Goal: Information Seeking & Learning: Learn about a topic

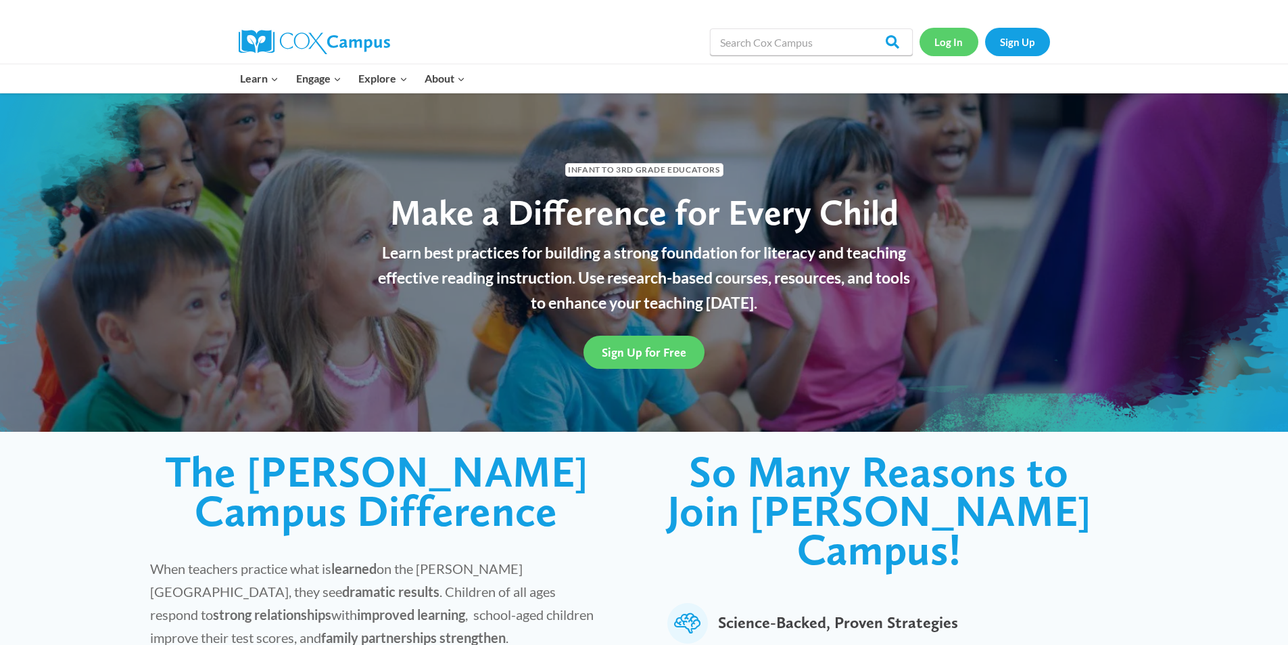
click at [953, 55] on link "Log In" at bounding box center [949, 42] width 59 height 28
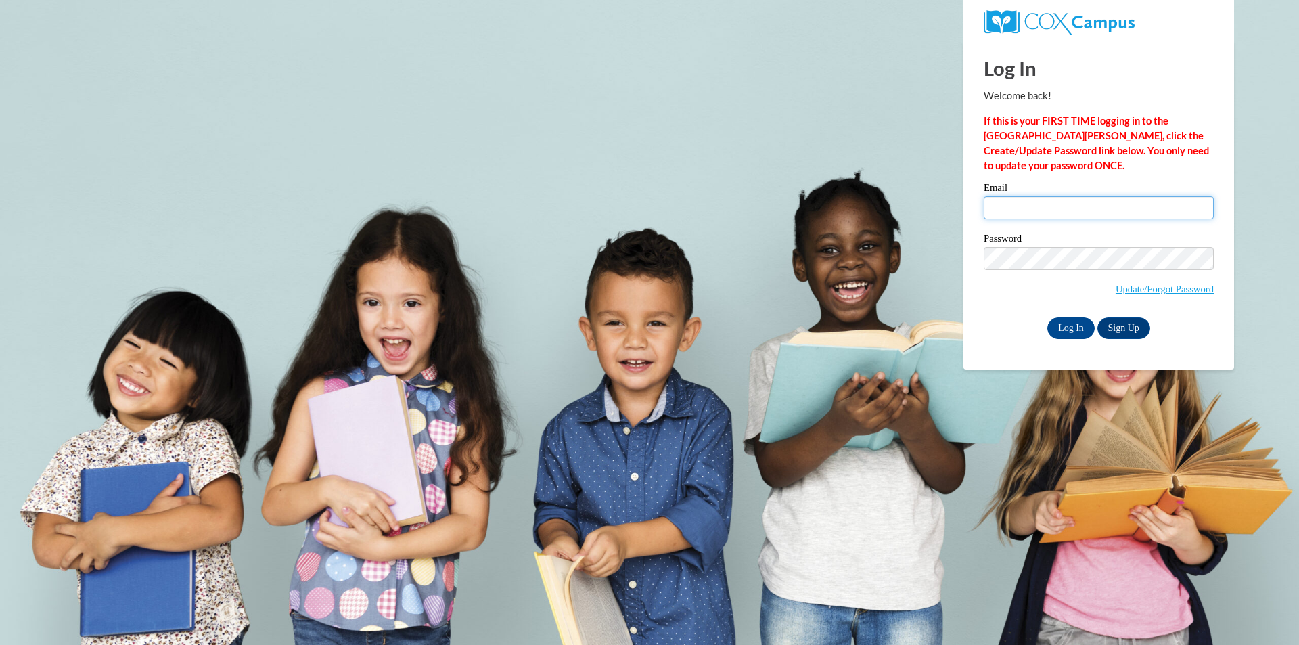
click at [1027, 212] on input "Email" at bounding box center [1098, 207] width 230 height 23
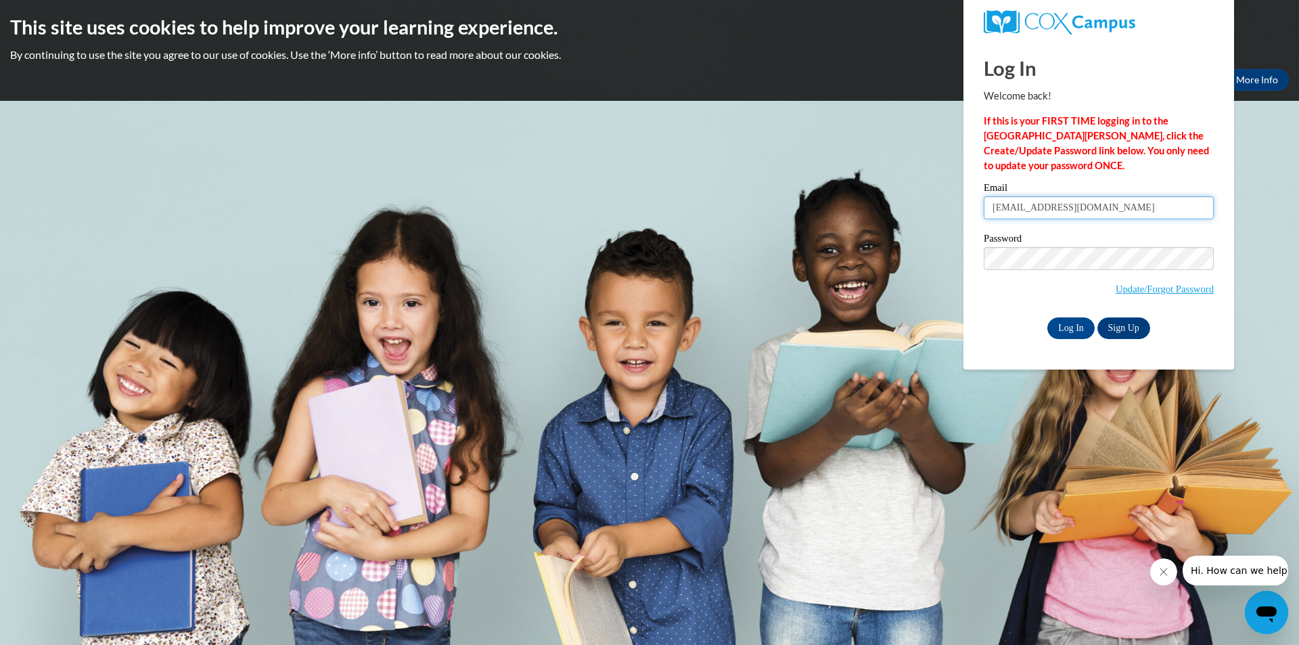
type input "mmccullough54@ivytech.edu"
click at [1086, 321] on input "Log In" at bounding box center [1070, 328] width 47 height 22
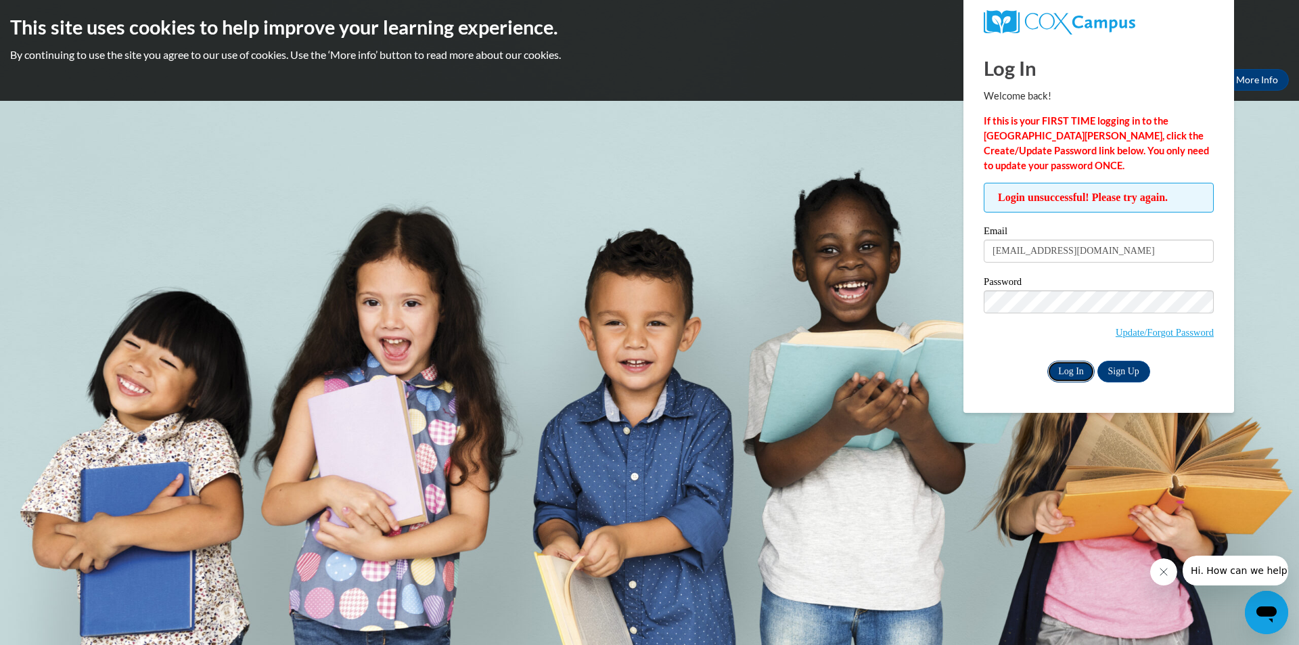
click at [1079, 369] on input "Log In" at bounding box center [1070, 372] width 47 height 22
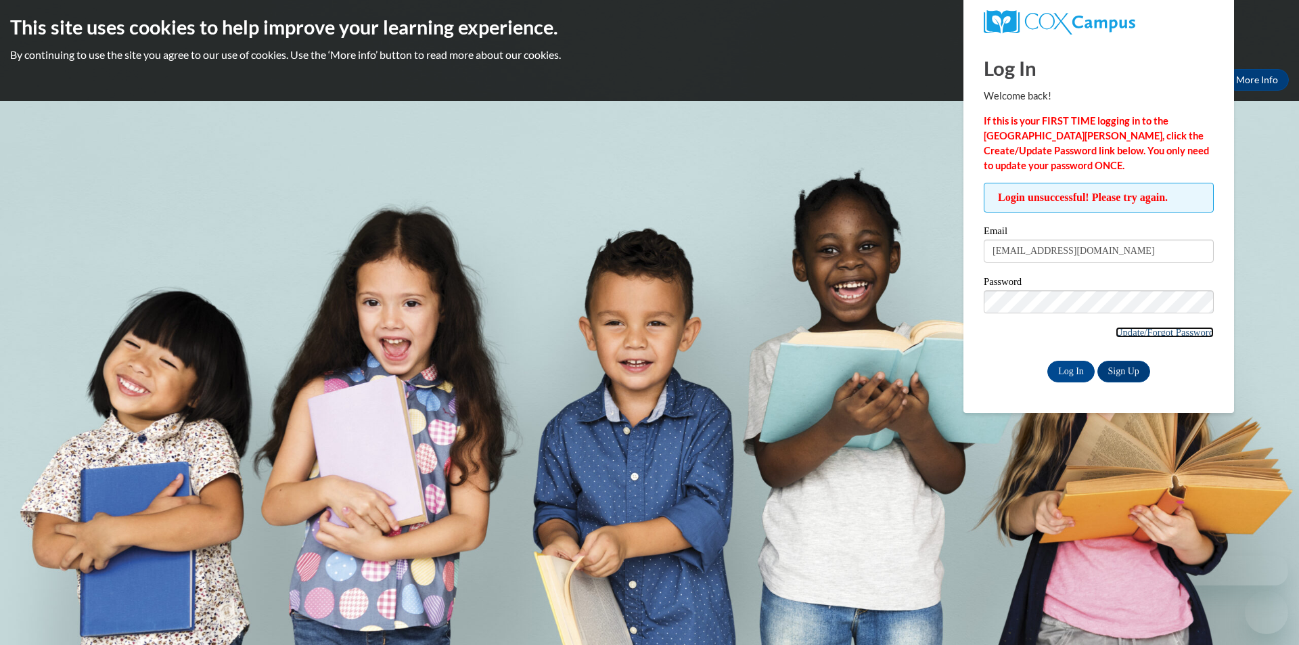
click at [1139, 329] on link "Update/Forgot Password" at bounding box center [1164, 332] width 98 height 11
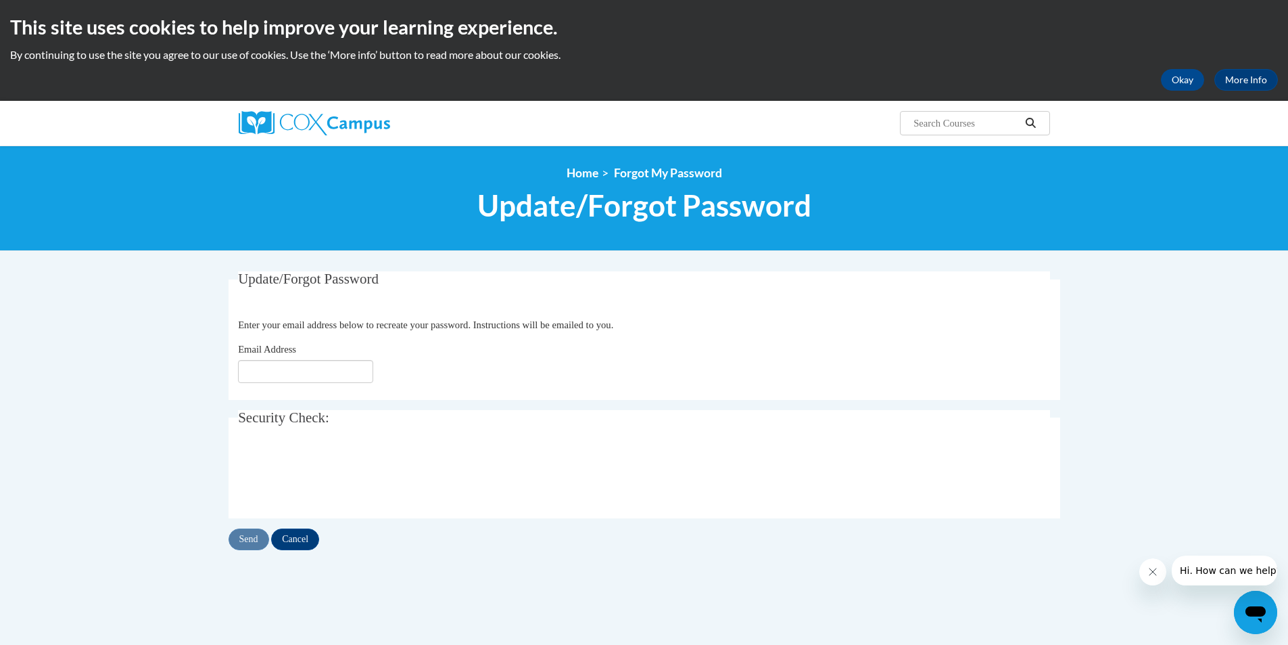
click at [323, 275] on span "Update/Forgot Password" at bounding box center [308, 279] width 141 height 16
click at [295, 371] on input "Email Address" at bounding box center [305, 371] width 135 height 23
type input "mmccullough54@ivytech.edu"
click at [248, 535] on input "Send" at bounding box center [249, 539] width 41 height 22
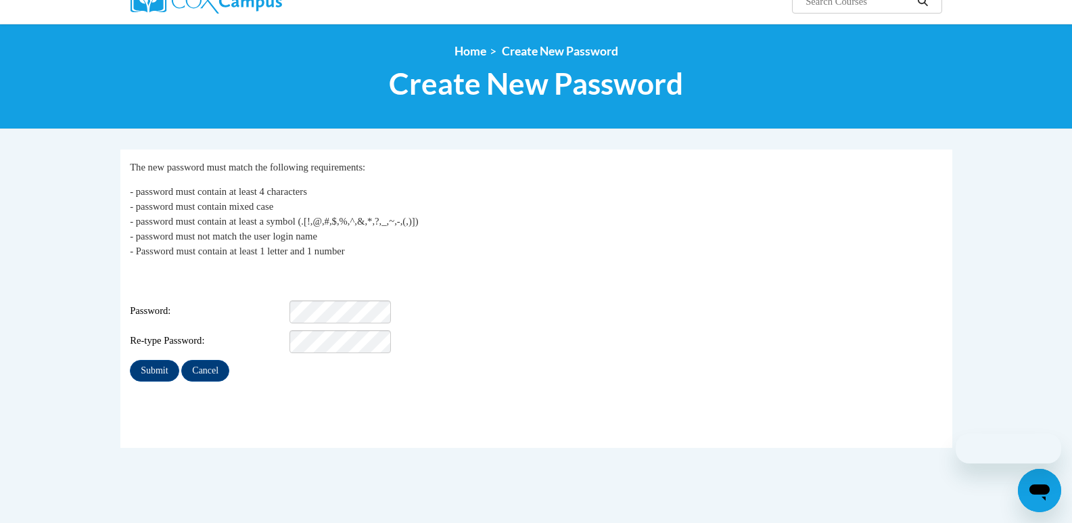
scroll to position [135, 0]
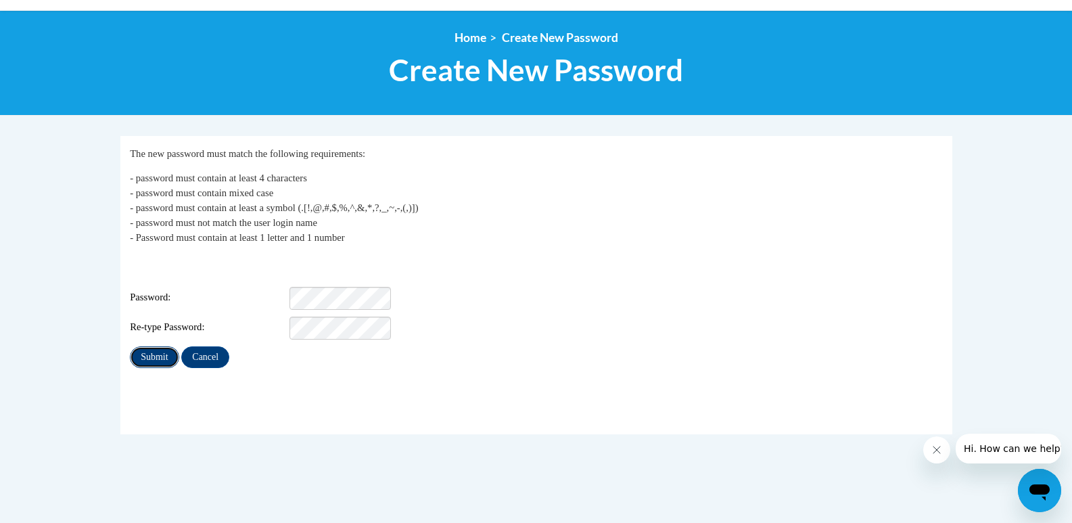
click at [163, 346] on input "Submit" at bounding box center [154, 357] width 49 height 22
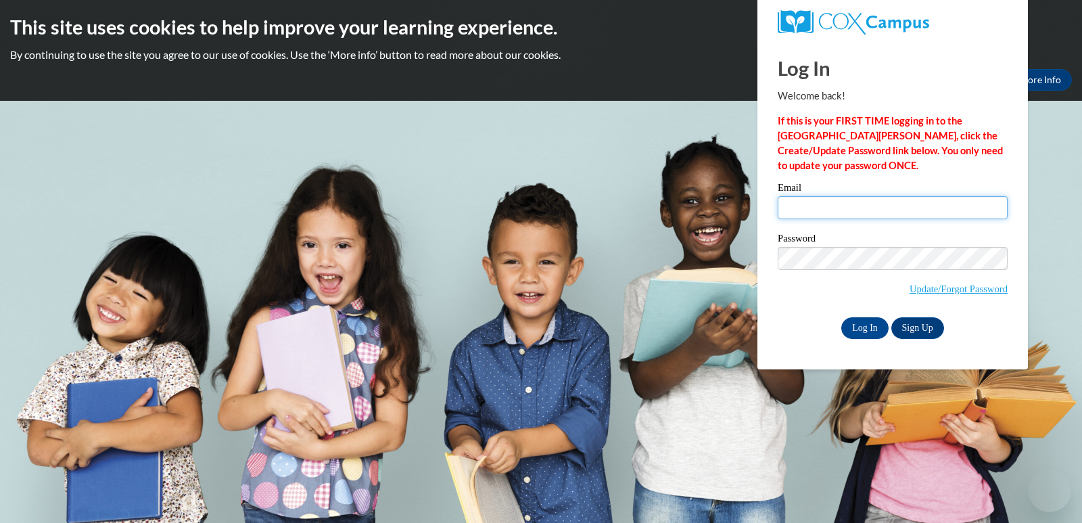
type input "[EMAIL_ADDRESS][DOMAIN_NAME]"
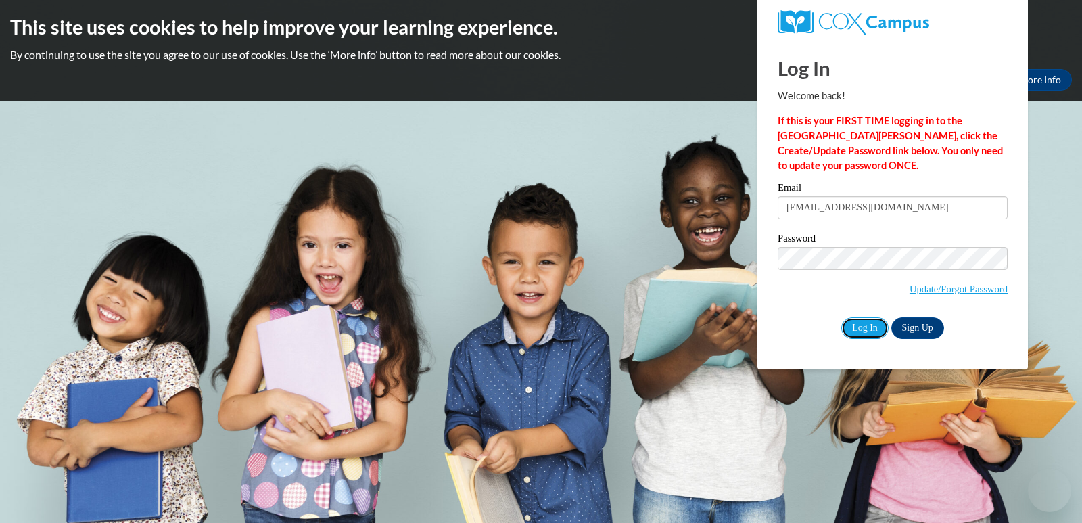
click at [853, 324] on input "Log In" at bounding box center [864, 328] width 47 height 22
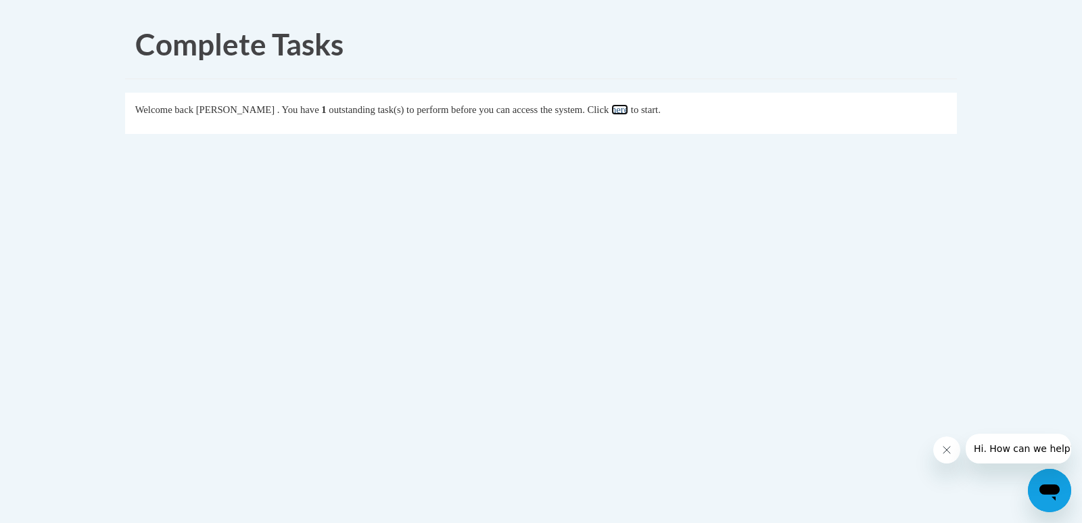
click at [628, 106] on link "here" at bounding box center [619, 109] width 17 height 11
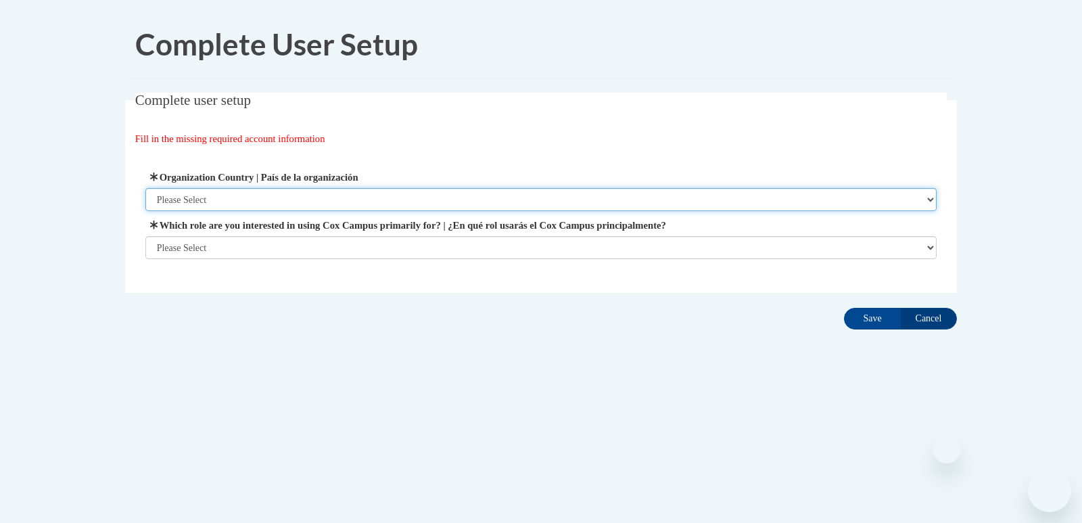
drag, startPoint x: 0, startPoint y: 0, endPoint x: 281, endPoint y: 200, distance: 344.8
click at [281, 200] on select "Please Select [GEOGRAPHIC_DATA] | [GEOGRAPHIC_DATA] Outside of [GEOGRAPHIC_DATA…" at bounding box center [541, 199] width 792 height 23
select select "ad49bcad-a171-4b2e-b99c-48b446064914"
click at [145, 188] on select "Please Select [GEOGRAPHIC_DATA] | [GEOGRAPHIC_DATA] Outside of [GEOGRAPHIC_DATA…" at bounding box center [541, 199] width 792 height 23
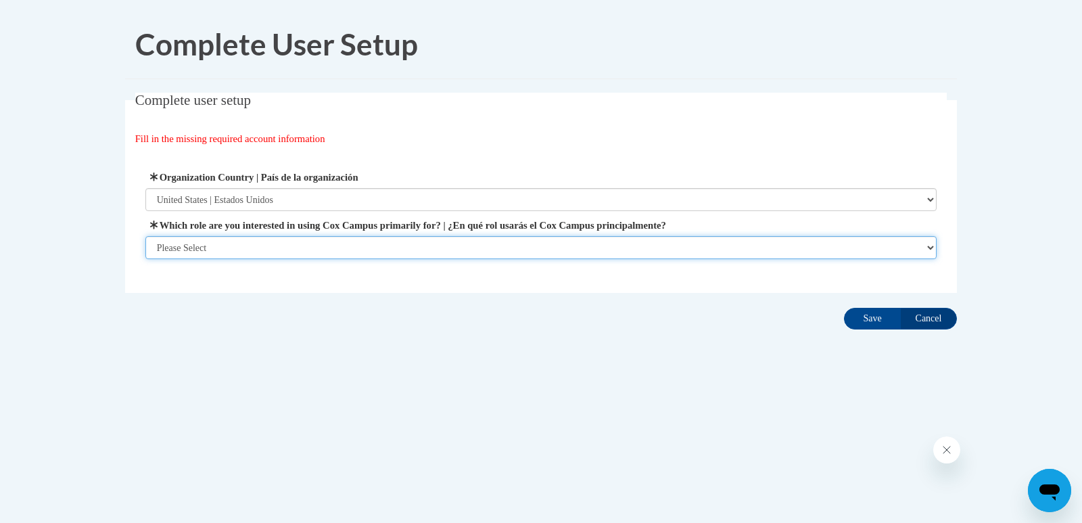
click at [283, 247] on select "Please Select College/University | Colegio/Universidad Community/Nonprofit Part…" at bounding box center [541, 247] width 792 height 23
select select "5a18ea06-2b54-4451-96f2-d152daf9eac5"
click at [145, 259] on select "Please Select College/University | Colegio/Universidad Community/Nonprofit Part…" at bounding box center [541, 247] width 792 height 23
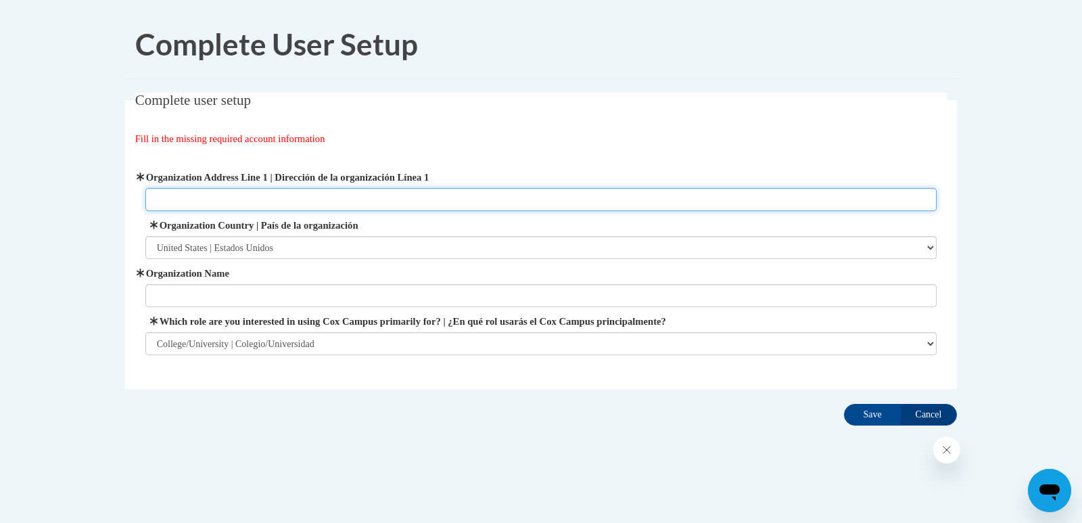
click at [343, 193] on input "Organization Address Line 1 | Dirección de la organización Línea 1" at bounding box center [541, 199] width 792 height 23
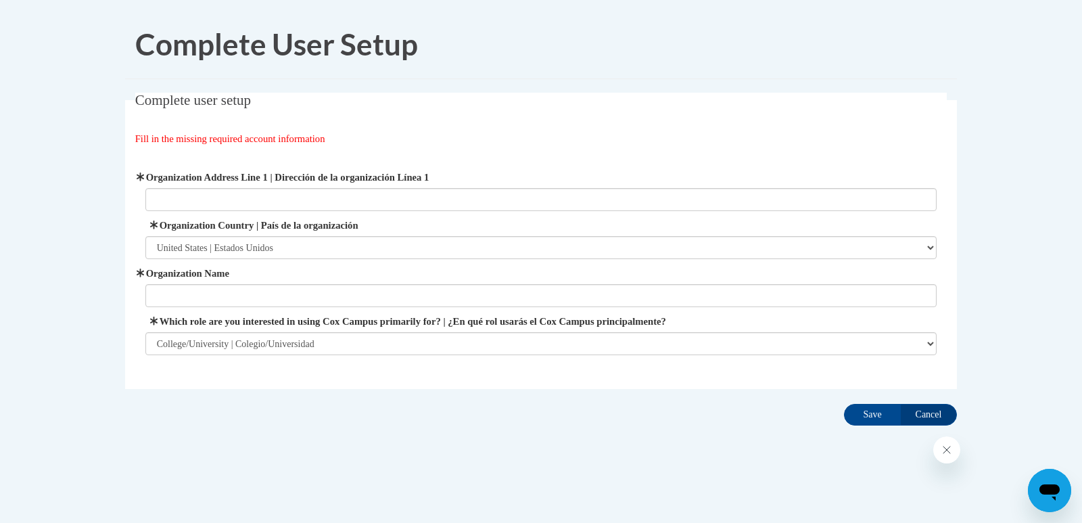
click at [505, 260] on div "Organization Address Line 1 | Dirección de la organización Línea 1 Organization…" at bounding box center [541, 262] width 792 height 185
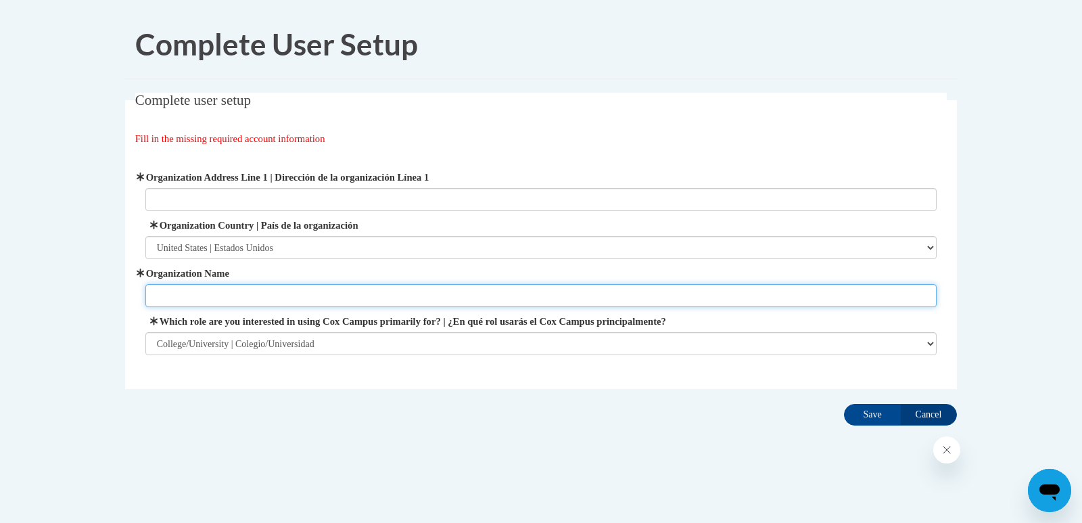
click at [375, 292] on input "Organization Name" at bounding box center [541, 295] width 792 height 23
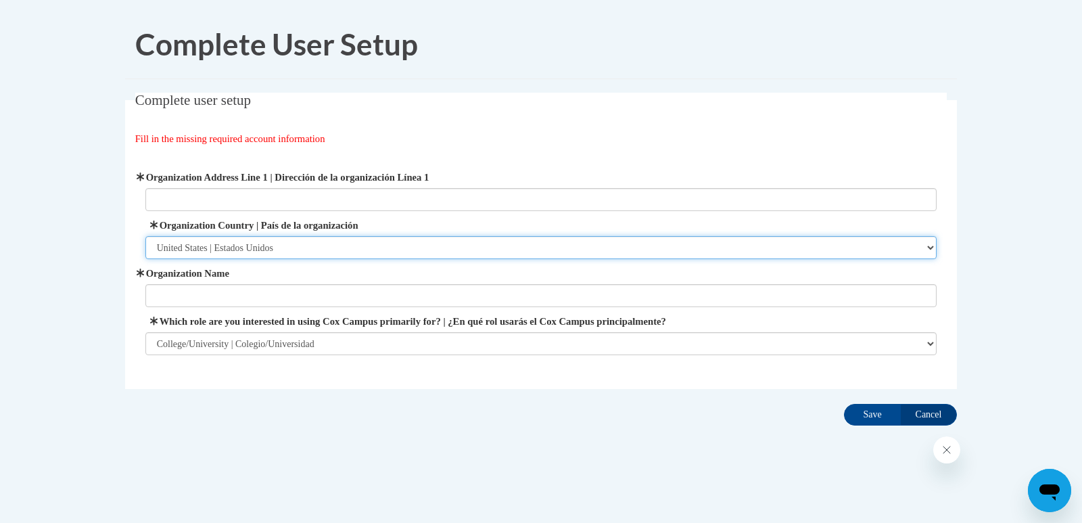
click at [362, 236] on select "Please Select United States | Estados Unidos Outside of the United States | Fue…" at bounding box center [541, 247] width 792 height 23
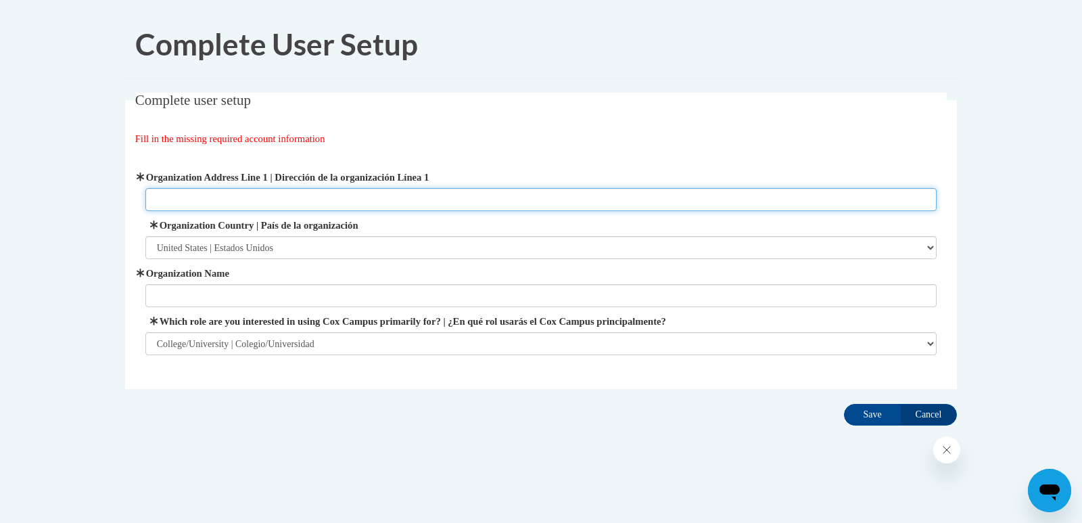
click at [421, 196] on input "Organization Address Line 1 | Dirección de la organización Línea 1" at bounding box center [541, 199] width 792 height 23
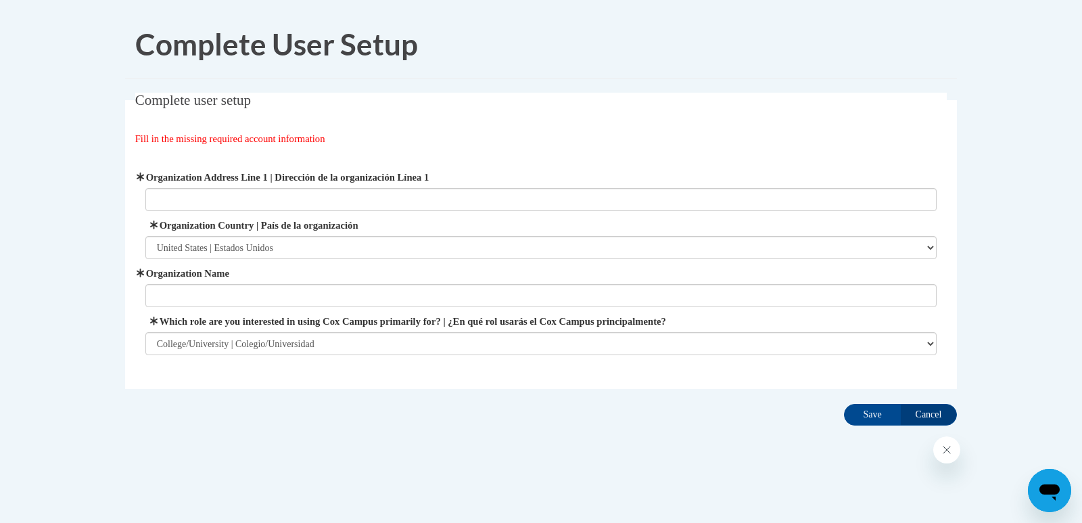
click at [434, 128] on fieldset "Complete user setup Fill in the missing required account information User Profi…" at bounding box center [541, 241] width 832 height 296
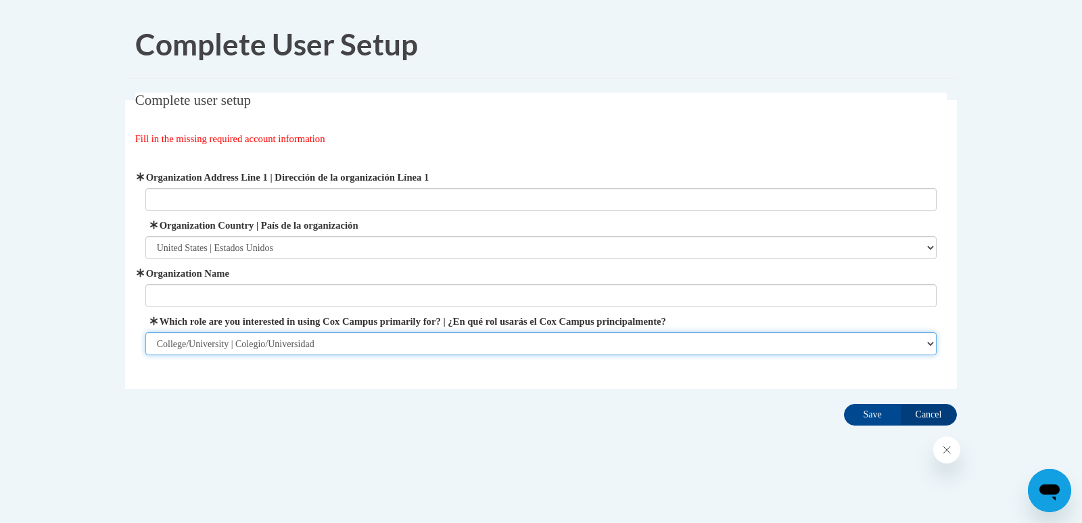
click at [366, 334] on select "Please Select College/University | Colegio/Universidad Community/Nonprofit Part…" at bounding box center [541, 343] width 792 height 23
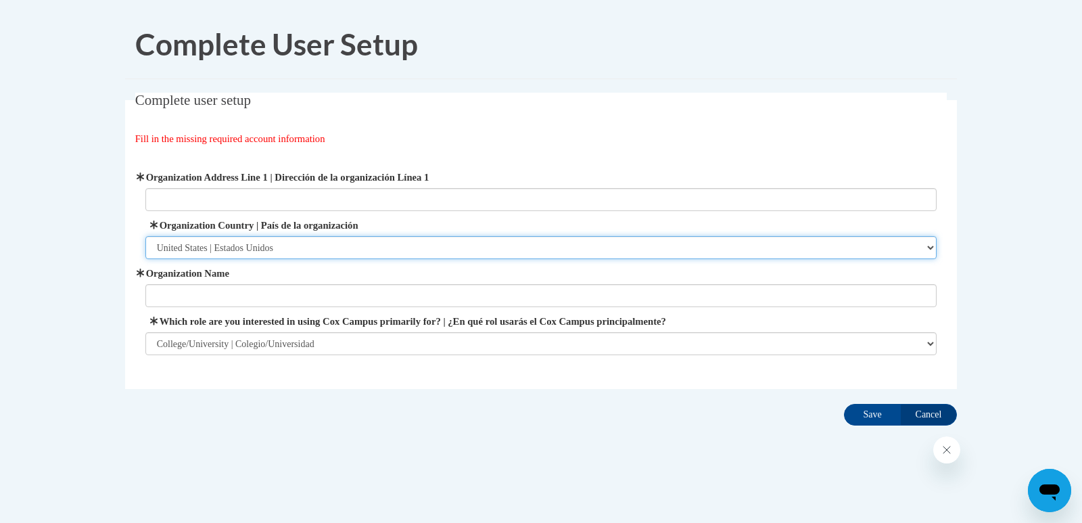
click at [384, 236] on select "Please Select United States | Estados Unidos Outside of the United States | Fue…" at bounding box center [541, 247] width 792 height 23
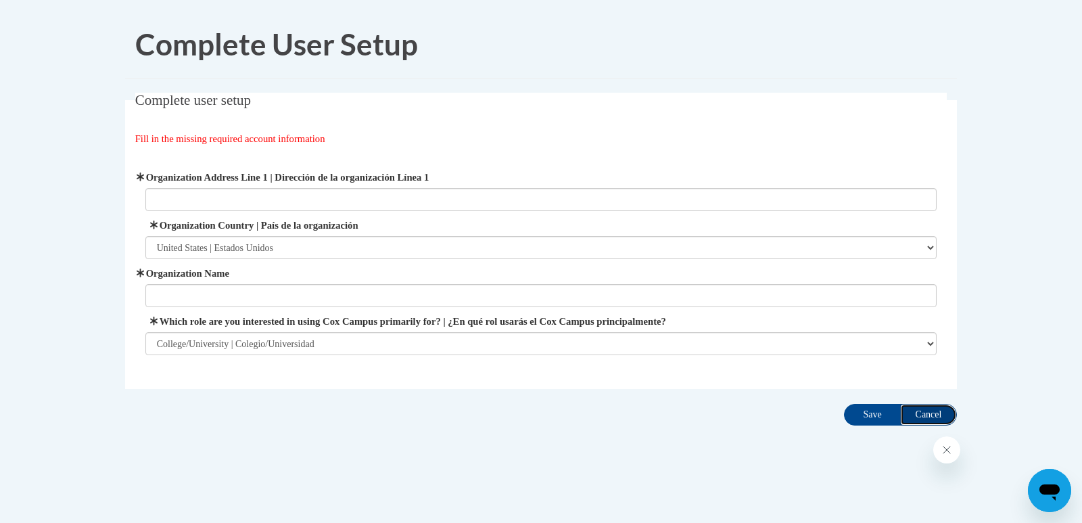
click at [939, 415] on input "Cancel" at bounding box center [928, 415] width 57 height 22
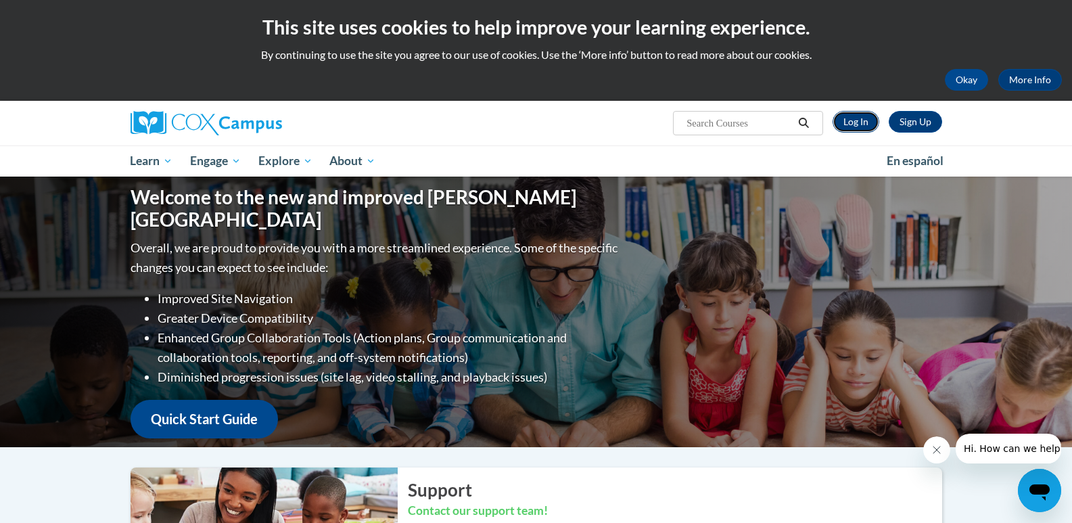
click at [861, 118] on link "Log In" at bounding box center [856, 122] width 47 height 22
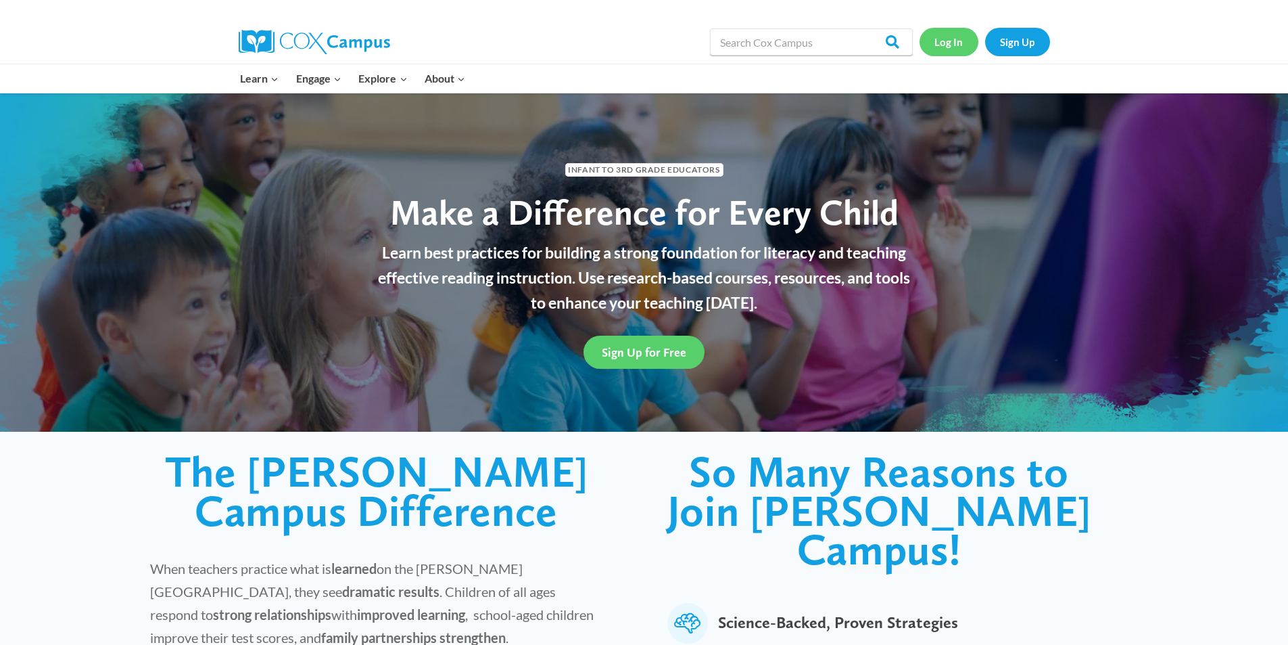
click at [954, 45] on link "Log In" at bounding box center [949, 42] width 59 height 28
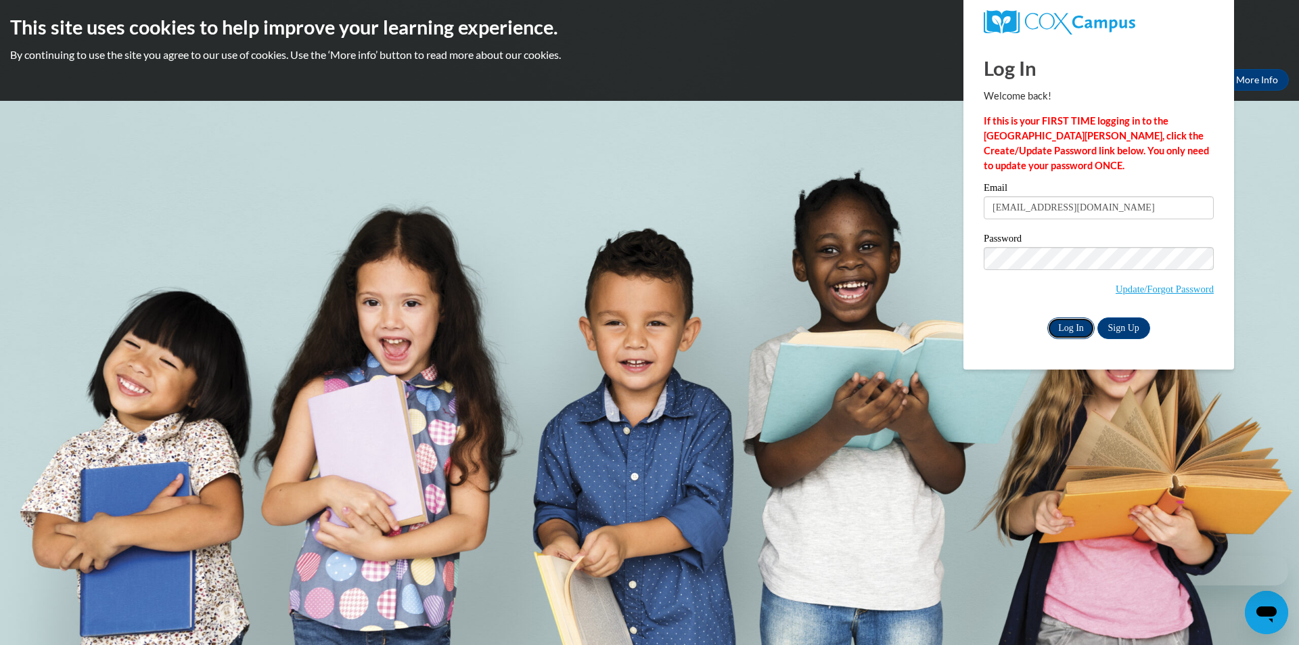
click at [1065, 325] on input "Log In" at bounding box center [1070, 328] width 47 height 22
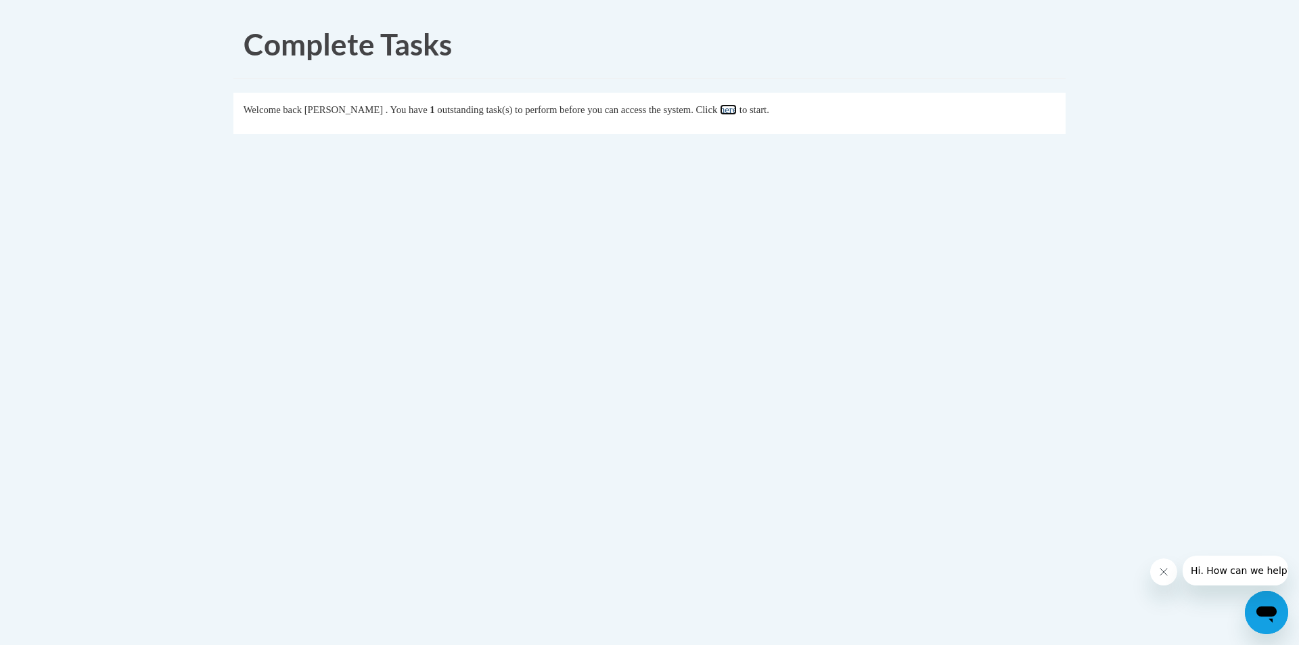
click at [737, 109] on link "here" at bounding box center [728, 109] width 17 height 11
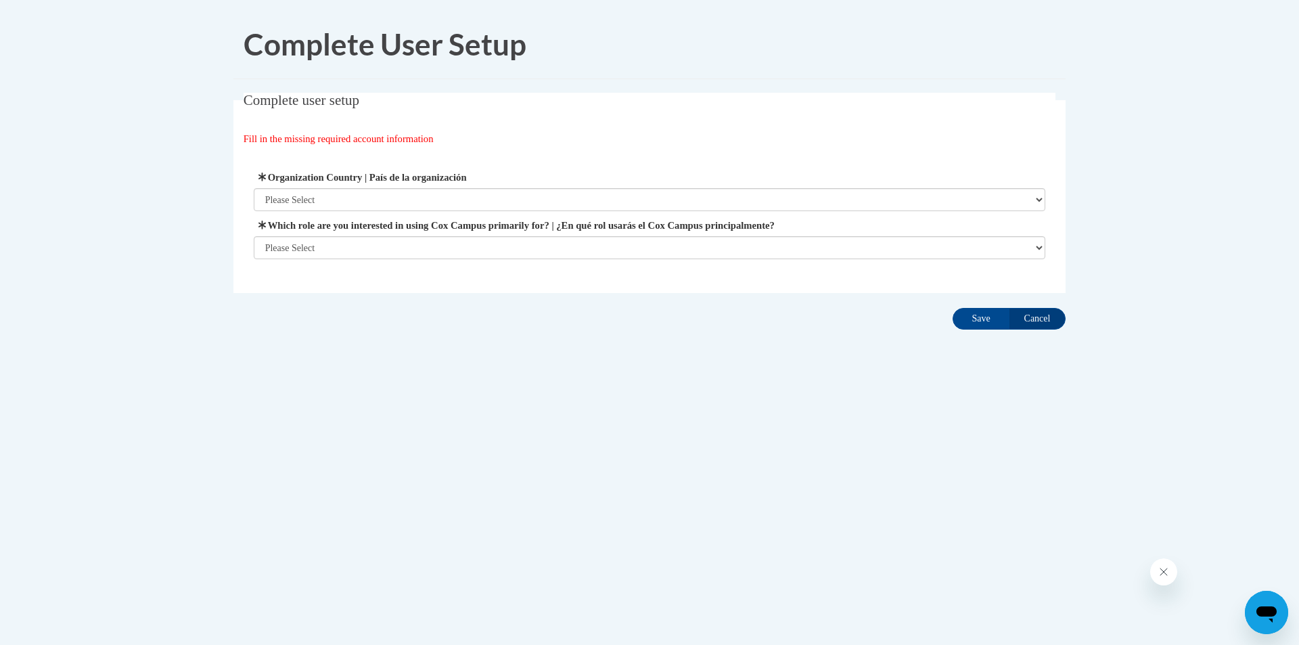
select select "ad49bcad-a171-4b2e-b99c-48b446064914"
click at [254, 188] on select "Please Select [GEOGRAPHIC_DATA] | [GEOGRAPHIC_DATA] Outside of [GEOGRAPHIC_DATA…" at bounding box center [650, 199] width 792 height 23
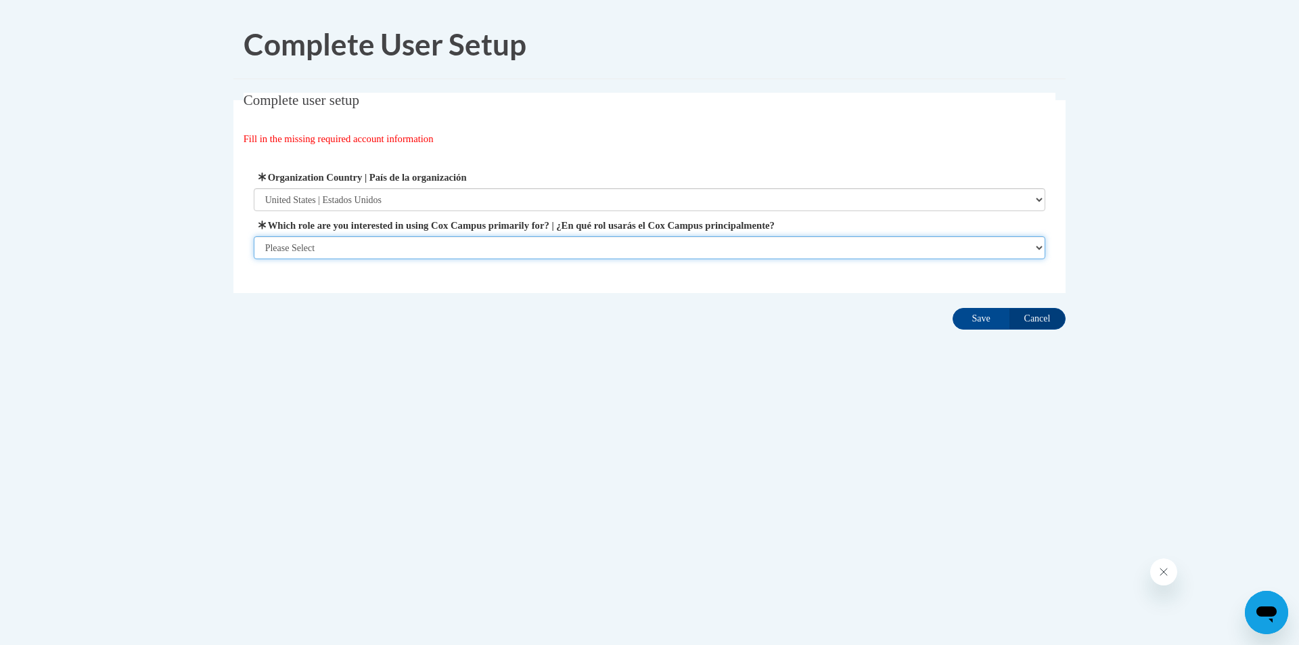
click at [377, 253] on select "Please Select College/University | Colegio/Universidad Community/Nonprofit Part…" at bounding box center [650, 247] width 792 height 23
select select "5a18ea06-2b54-4451-96f2-d152daf9eac5"
click at [254, 259] on select "Please Select College/University | Colegio/Universidad Community/Nonprofit Part…" at bounding box center [650, 247] width 792 height 23
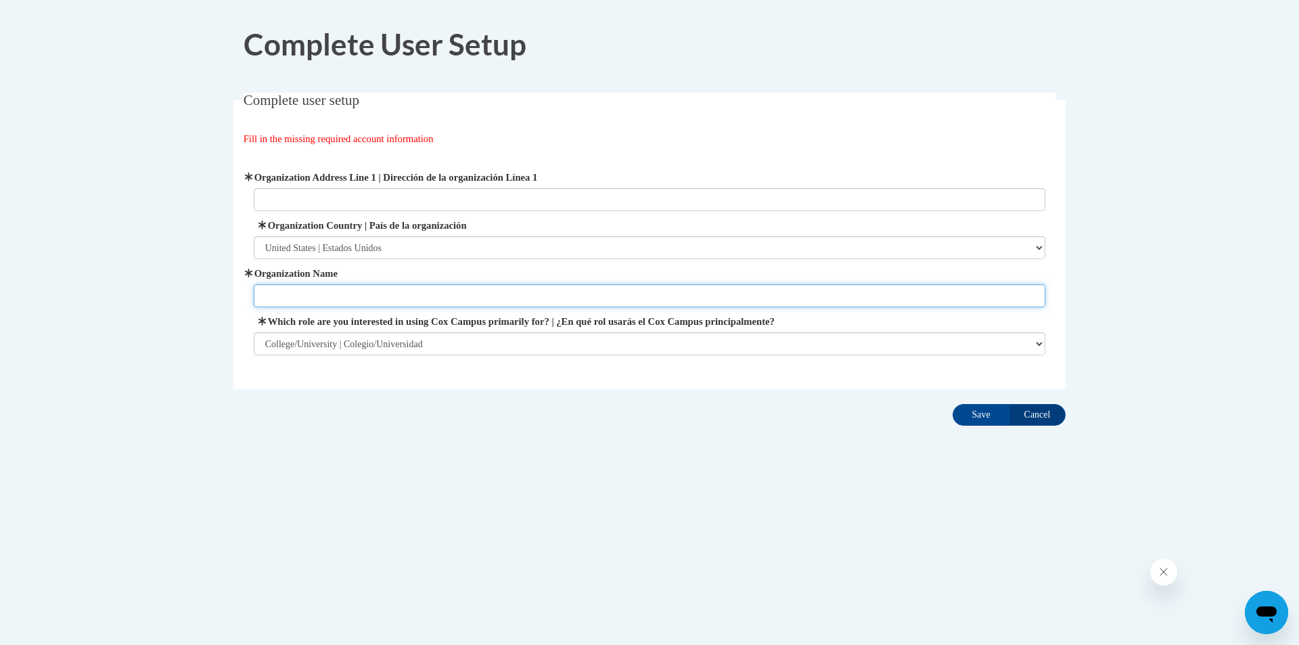
click at [471, 288] on input "Organization Name" at bounding box center [650, 295] width 792 height 23
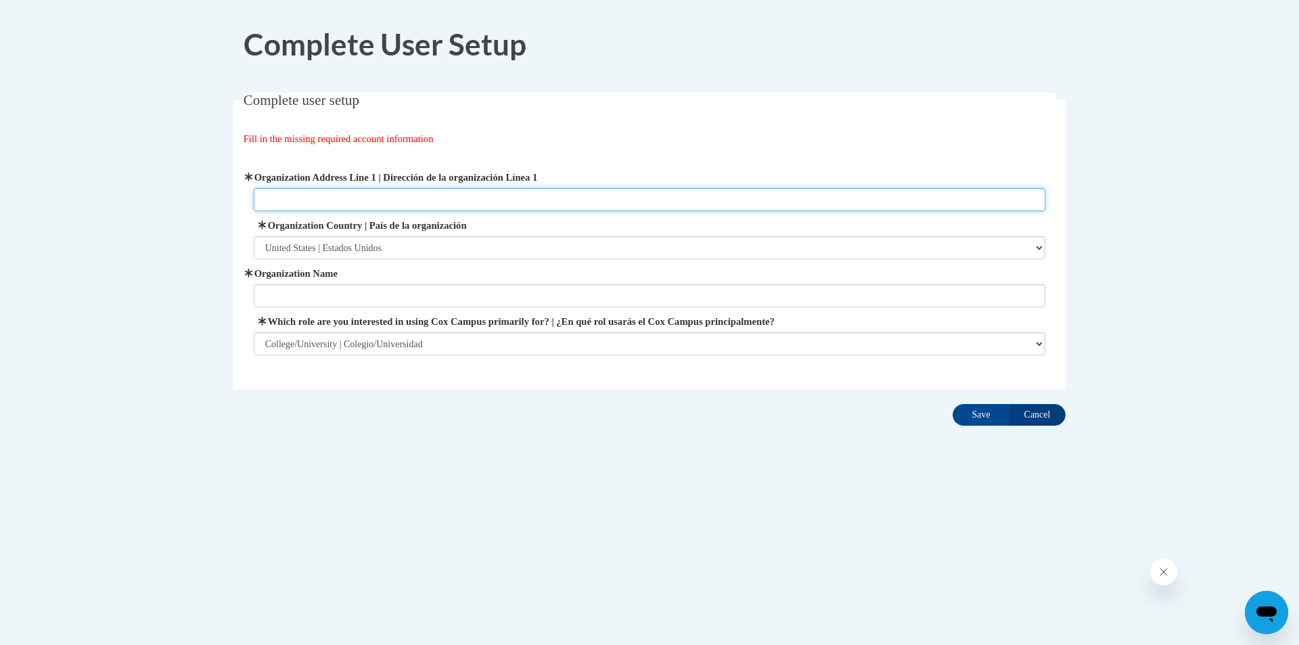
click at [415, 193] on input "Organization Address Line 1 | Dirección de la organización Línea 1" at bounding box center [650, 199] width 792 height 23
type input "i"
click at [468, 193] on input "Organization Address Line 1 | Dirección de la organización Línea 1" at bounding box center [650, 199] width 792 height 23
paste input "[STREET_ADDRESS]"
type input "[STREET_ADDRESS]"
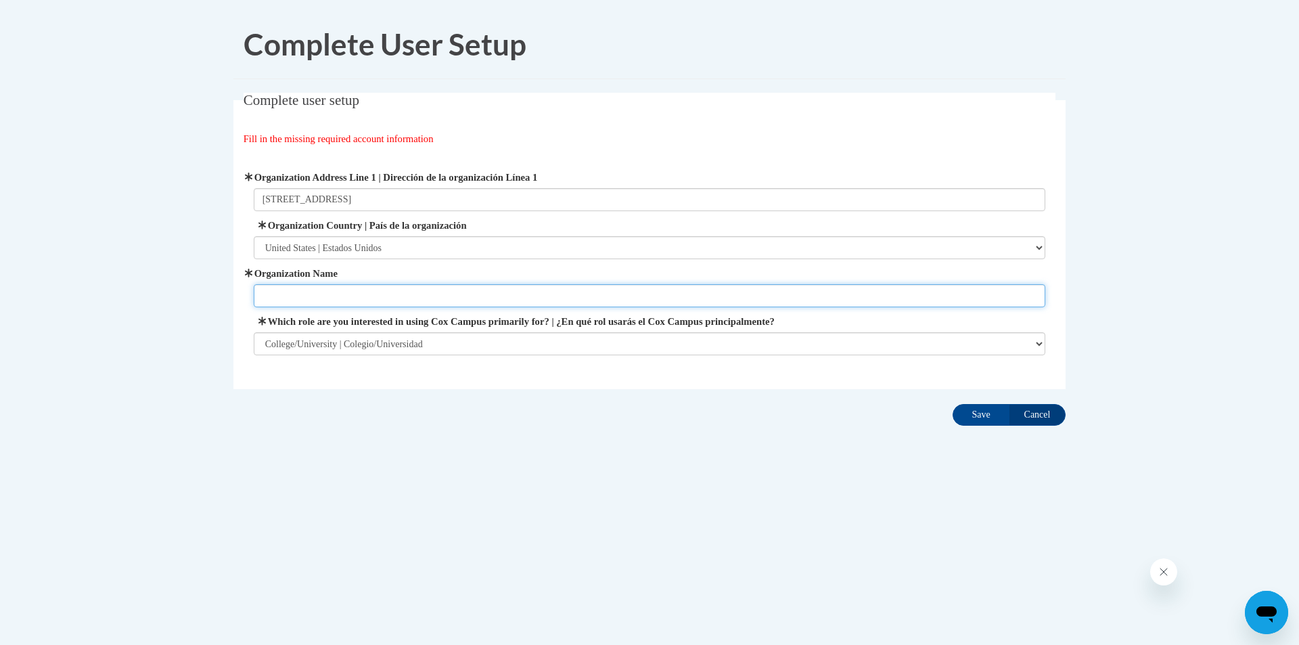
click at [442, 295] on input "Organization Name" at bounding box center [650, 295] width 792 height 23
click at [477, 300] on input "Organization Name" at bounding box center [650, 295] width 792 height 23
paste input "Ivy Tech Community College Terre Haute"
type input "Ivy Tech Community College Terre Haute"
click at [990, 417] on input "Save" at bounding box center [980, 415] width 57 height 22
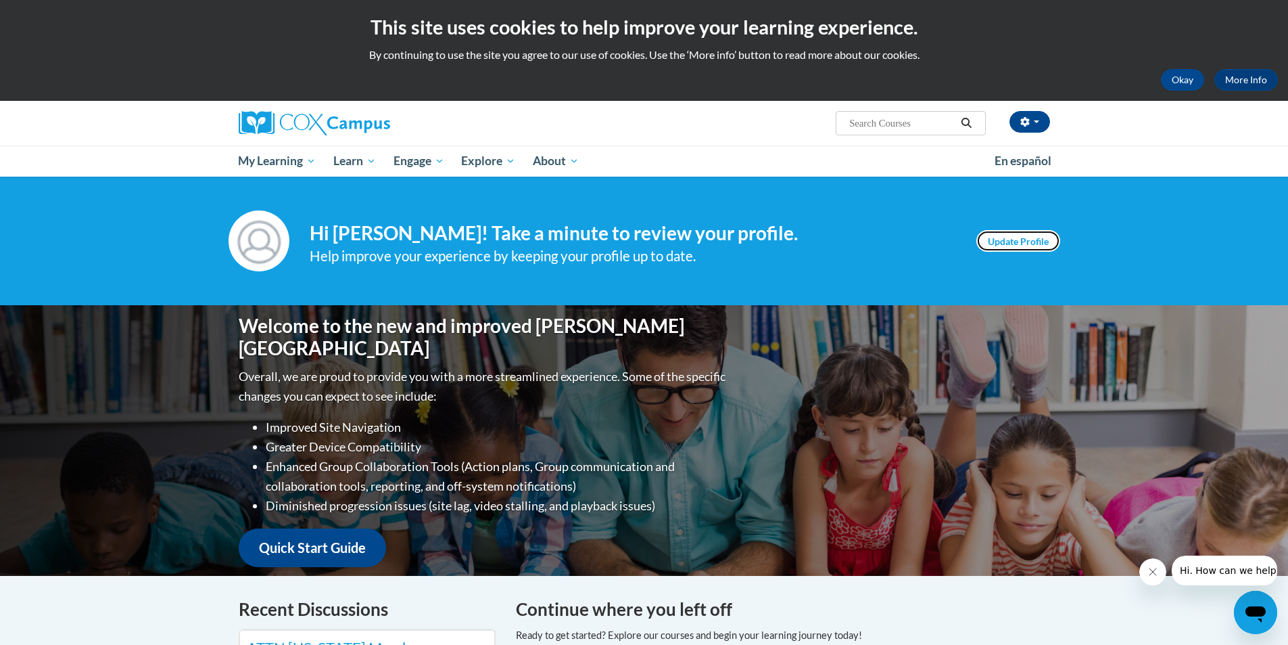
click at [1019, 241] on link "Update Profile" at bounding box center [1019, 241] width 84 height 22
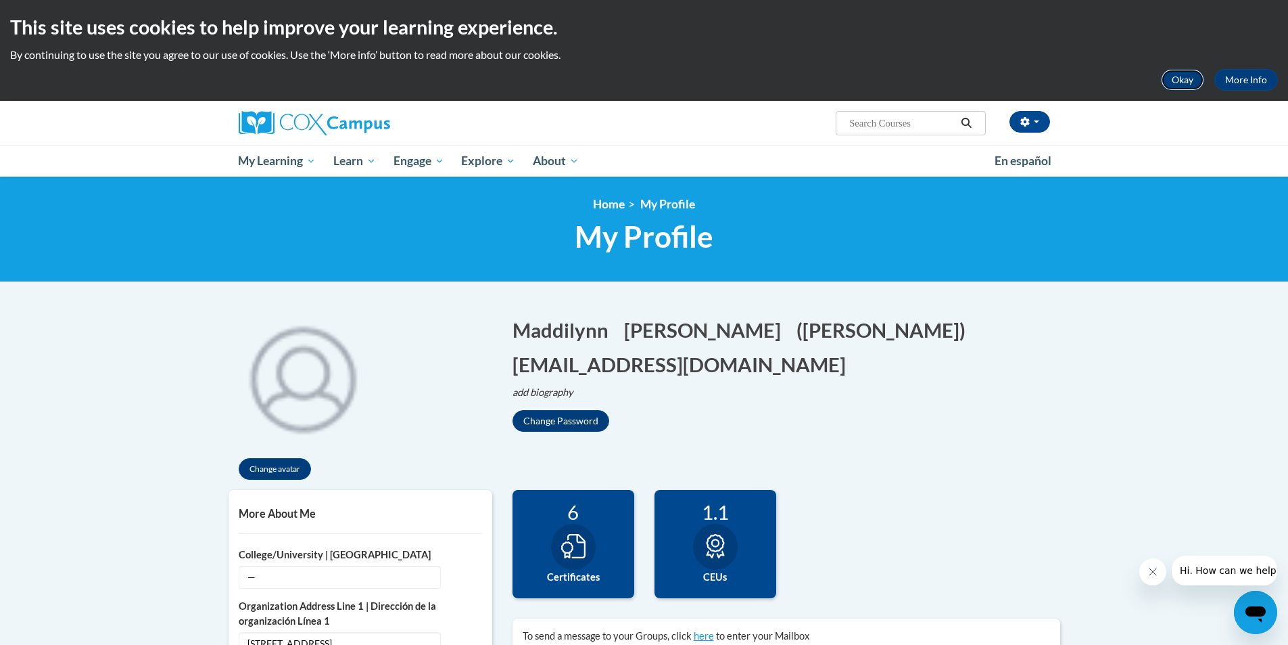
click at [1201, 77] on button "Okay" at bounding box center [1182, 80] width 43 height 22
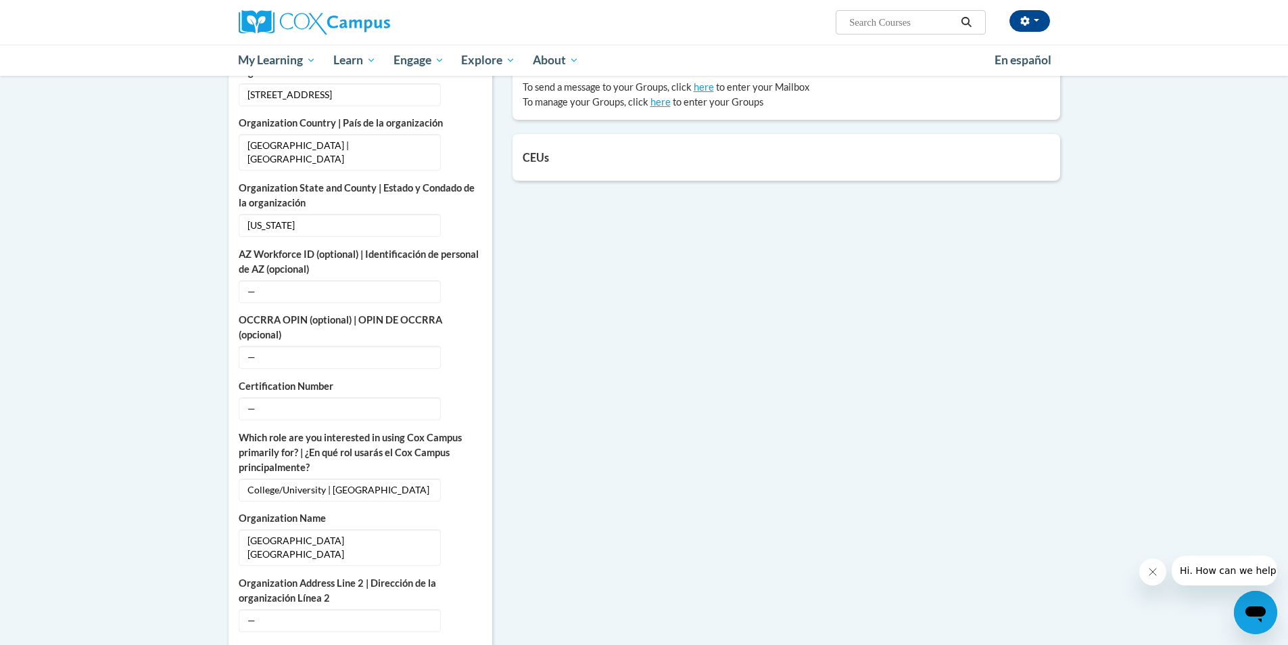
scroll to position [676, 0]
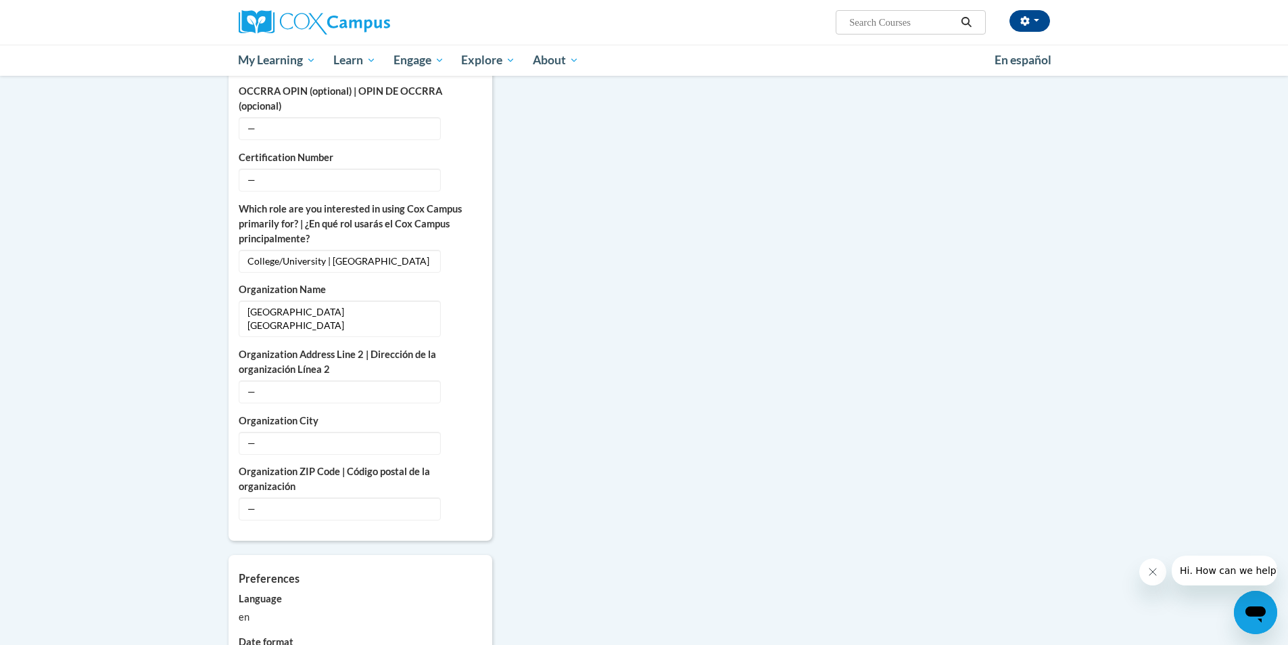
click at [875, 26] on input "Search..." at bounding box center [902, 22] width 108 height 16
paste input "Oral Language Is The Foundation for Literacy"
type input "Oral Language Is The Foundation for Literacy"
click at [969, 21] on icon "Search" at bounding box center [966, 22] width 12 height 10
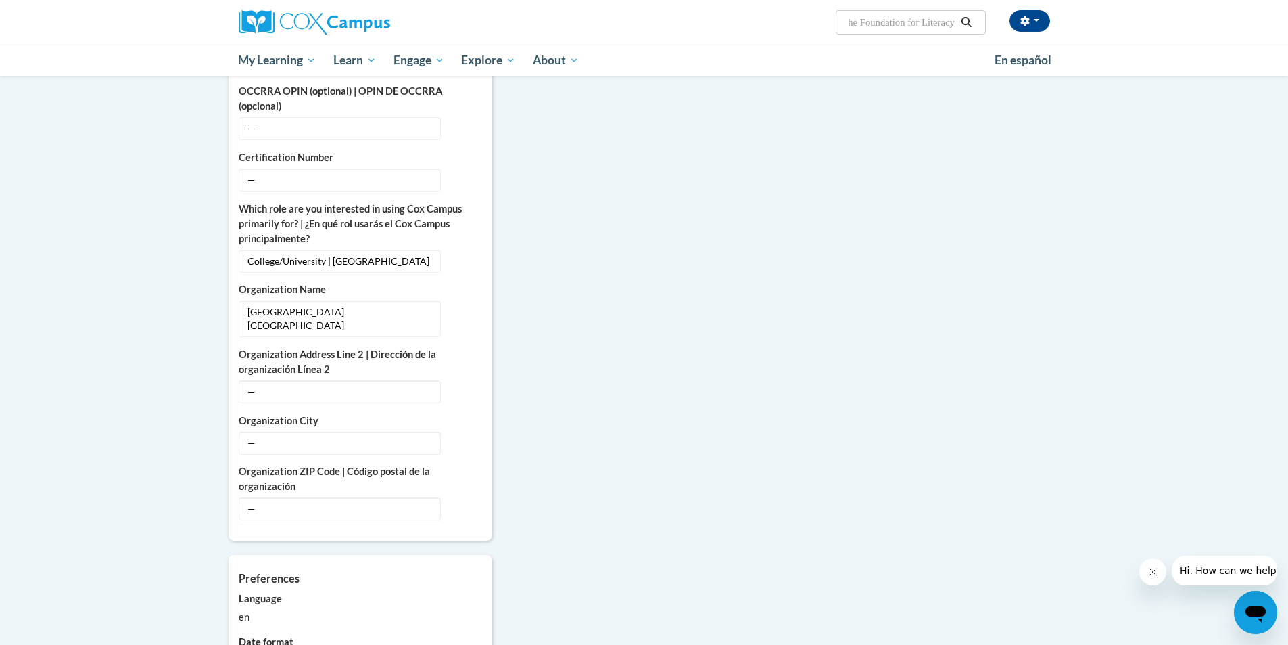
scroll to position [0, 0]
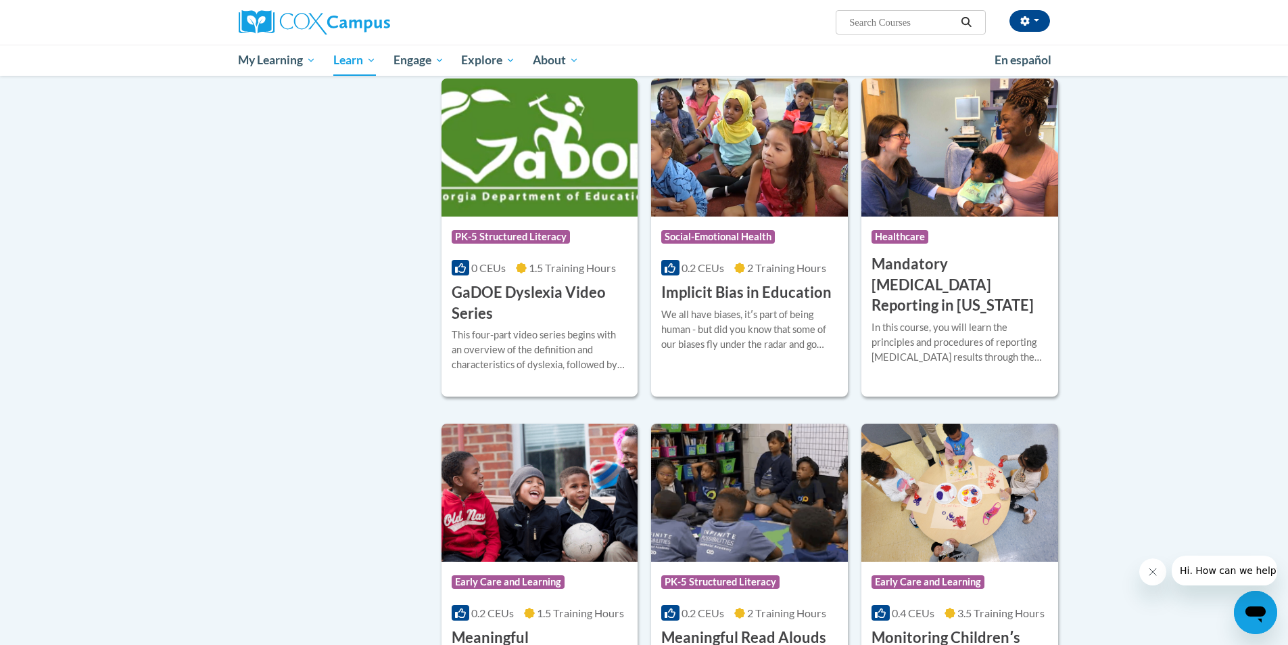
scroll to position [1894, 0]
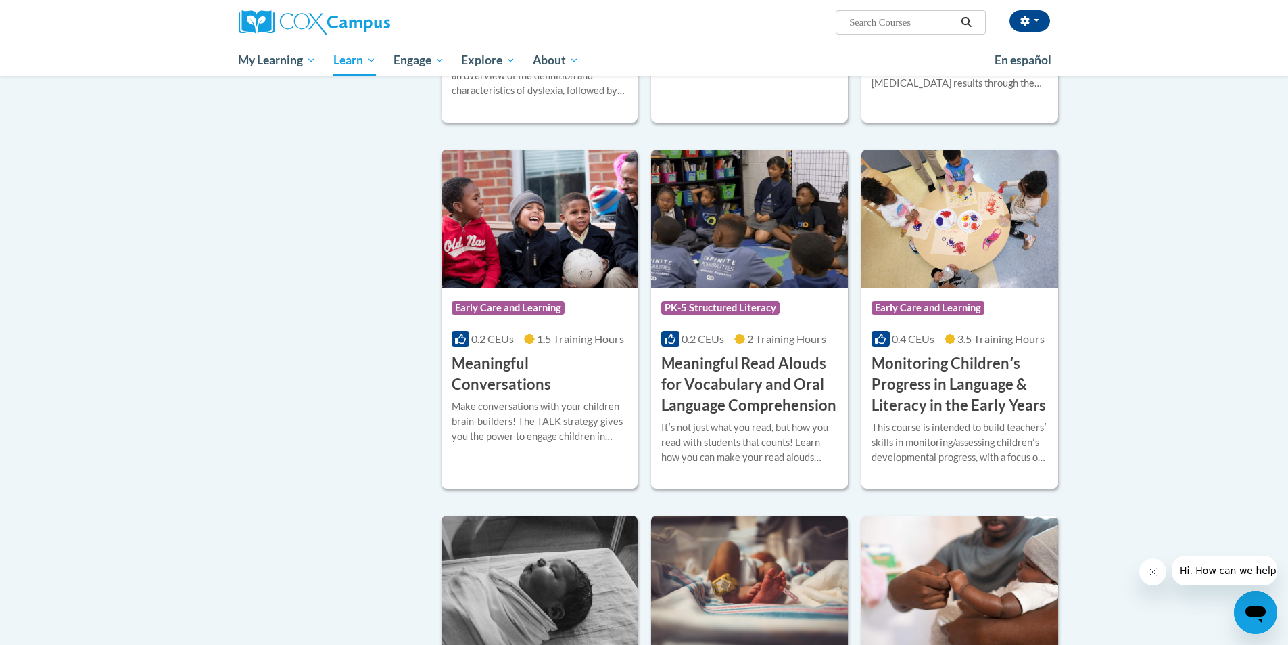
click at [917, 20] on input "Search..." at bounding box center [902, 22] width 108 height 16
type input "reading"
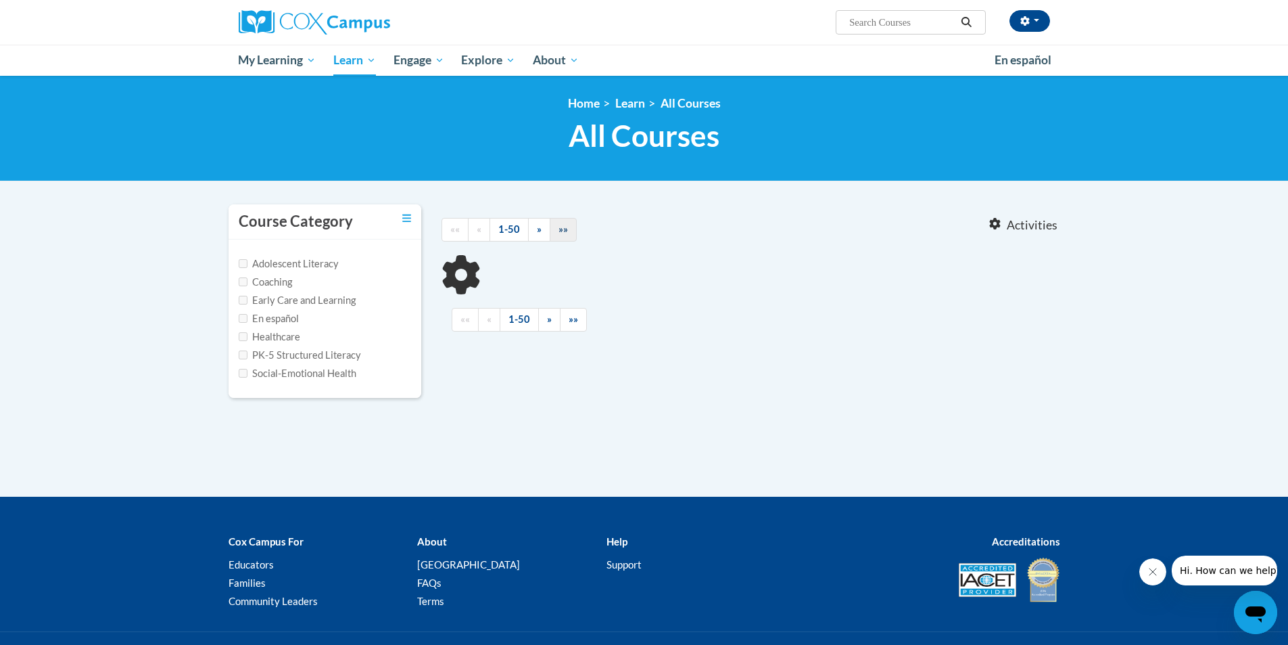
type input "Oral Language Is The Foundation for Literacy"
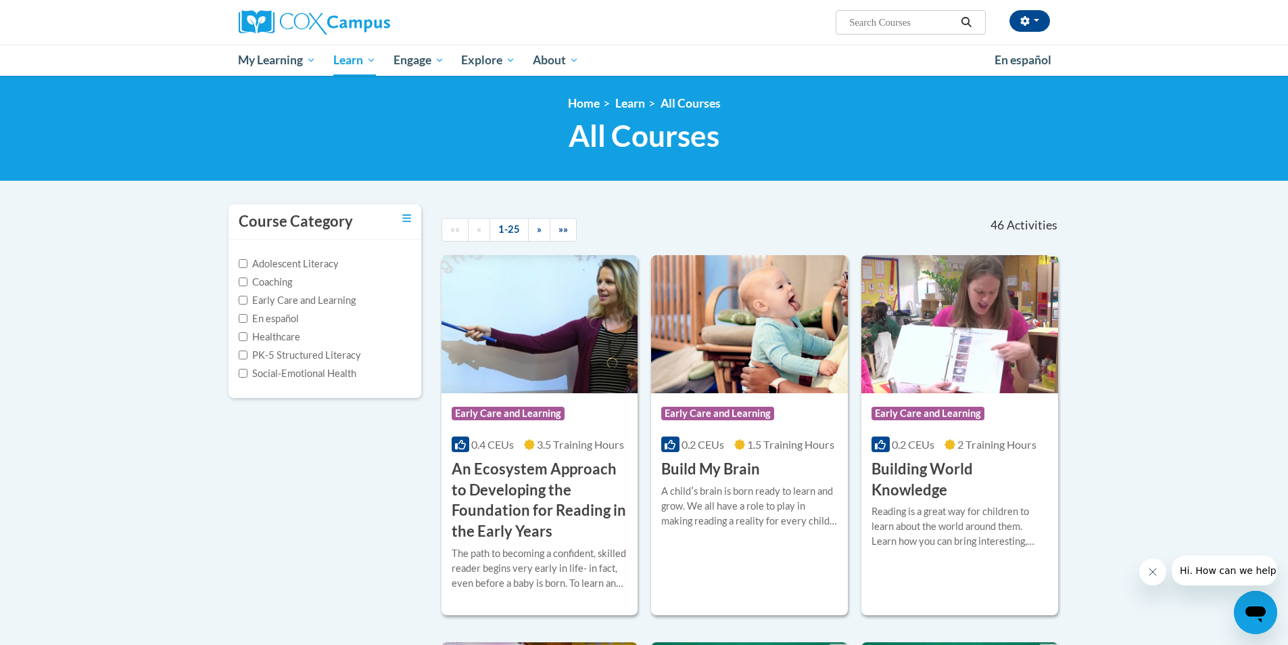
click at [898, 18] on input "Search..." at bounding box center [902, 22] width 108 height 16
paste input "Reading FluencyLinks to an external site."
click at [904, 14] on input "Reading FluencyLinks to an external site." at bounding box center [902, 22] width 108 height 16
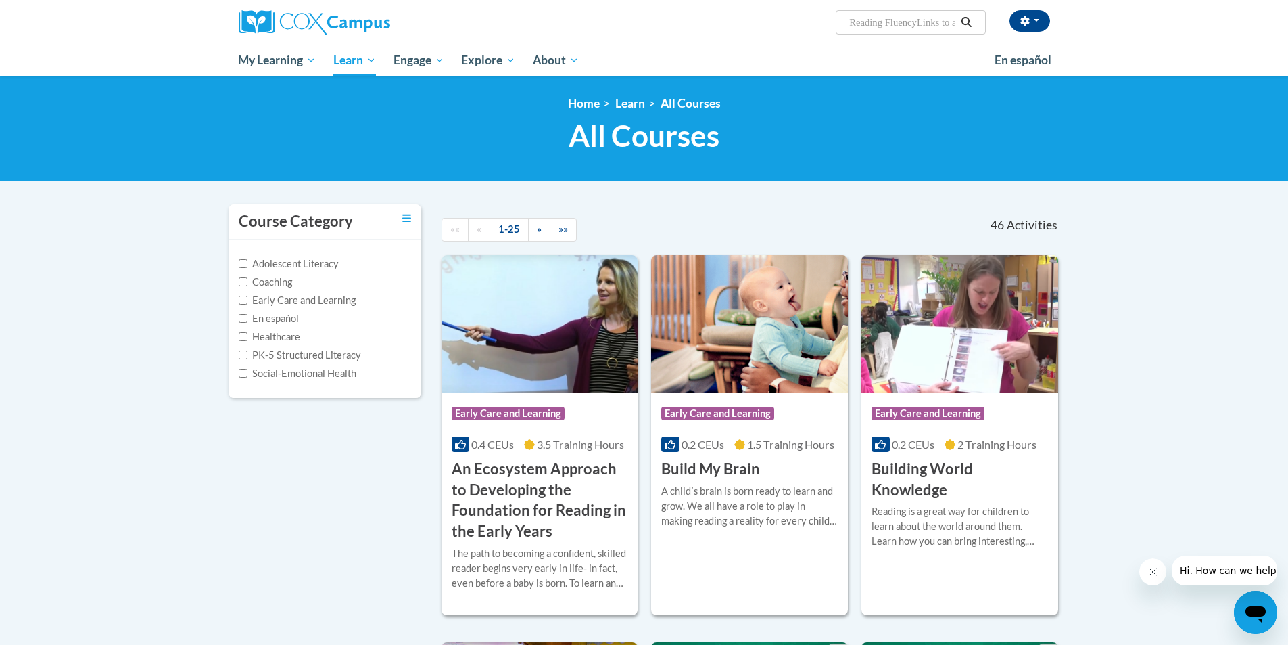
paste input "Search Courses"
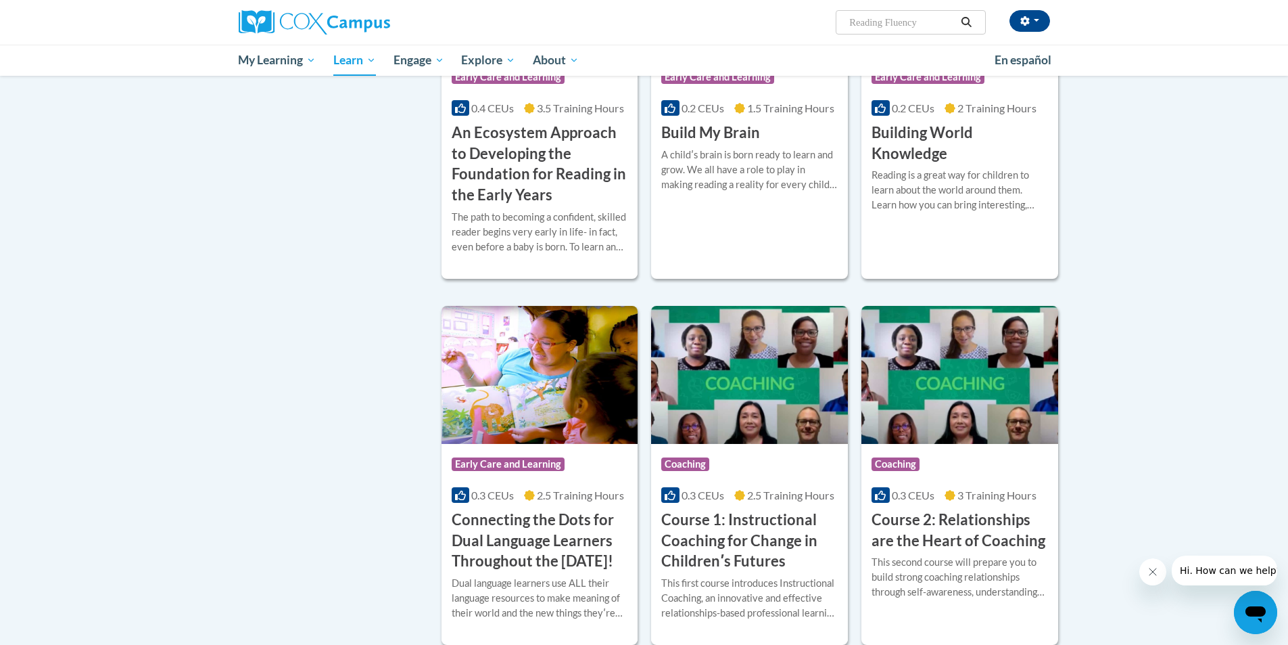
scroll to position [338, 0]
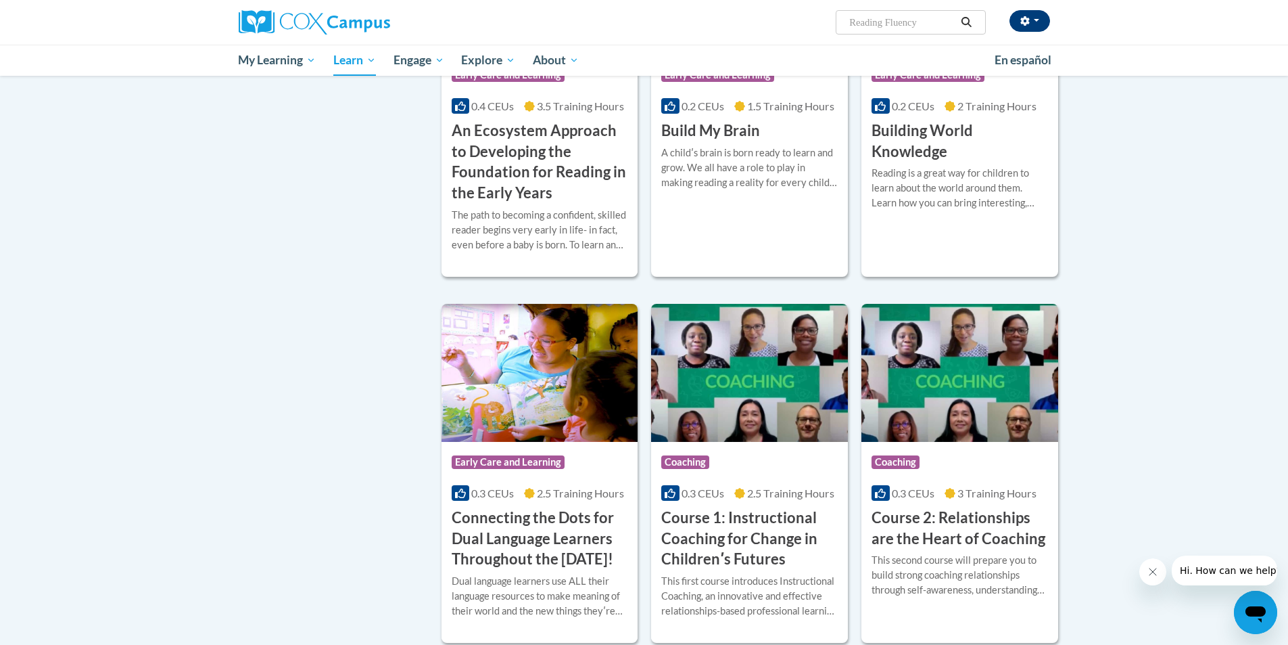
type input "Reading Fluency"
click at [1040, 20] on button "button" at bounding box center [1030, 21] width 41 height 22
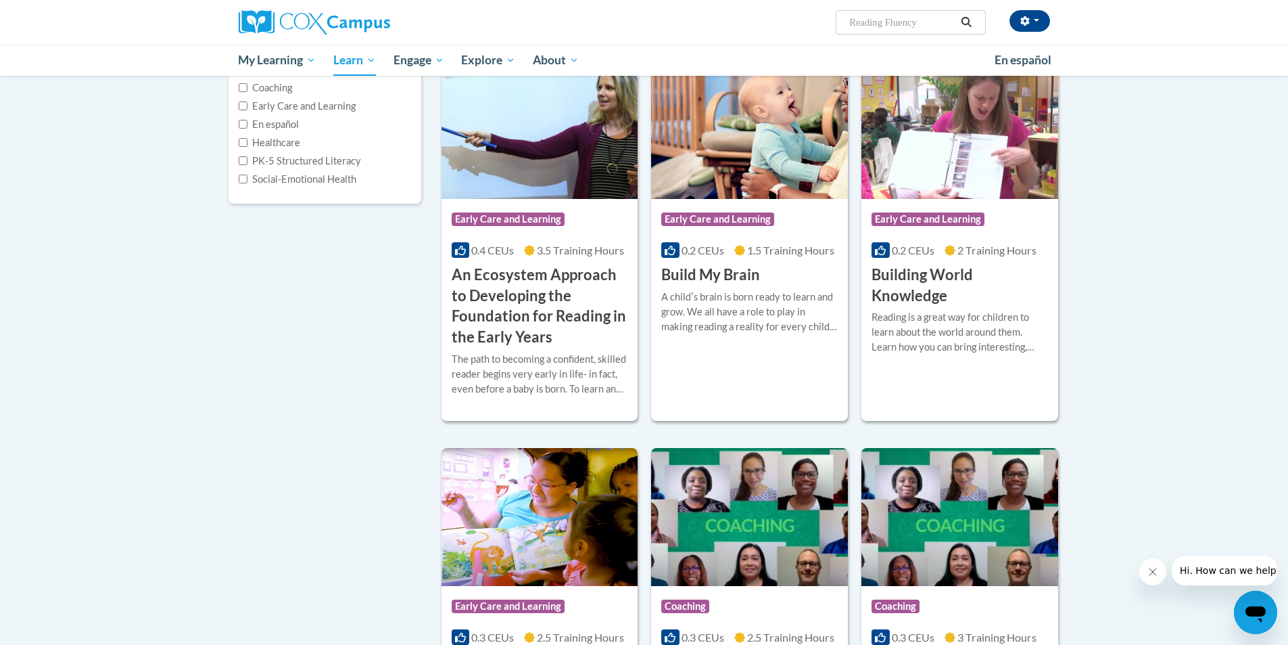
scroll to position [0, 0]
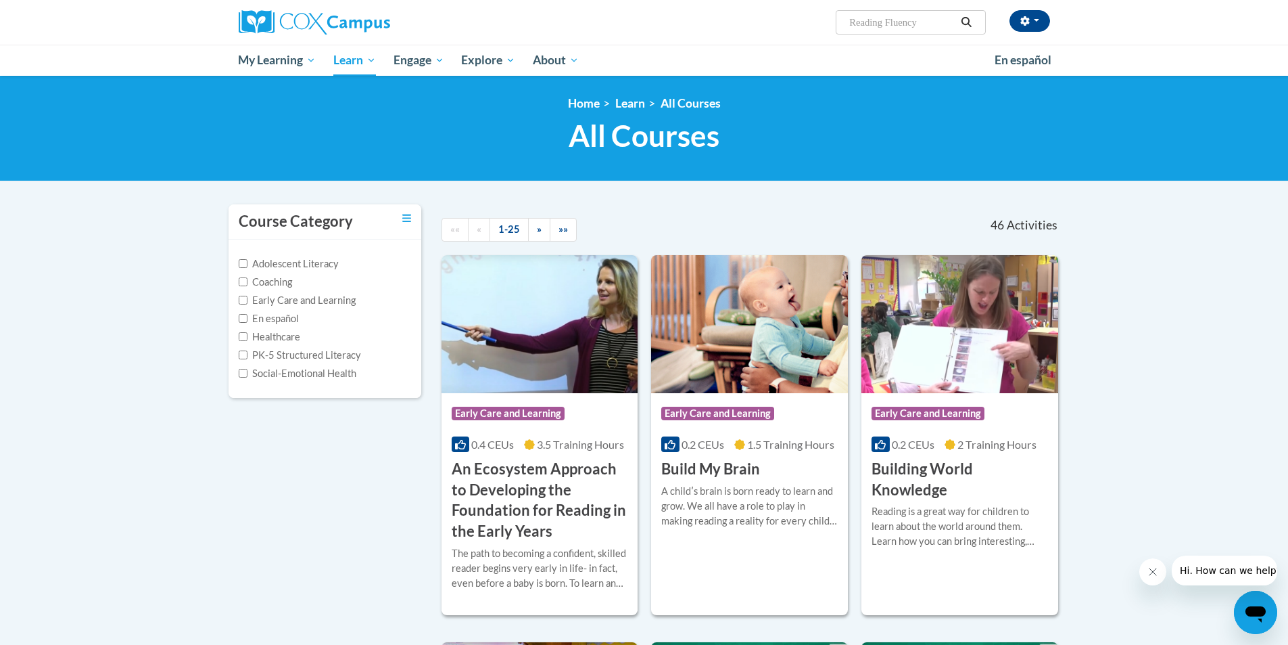
click at [974, 16] on button "Search" at bounding box center [966, 22] width 20 height 16
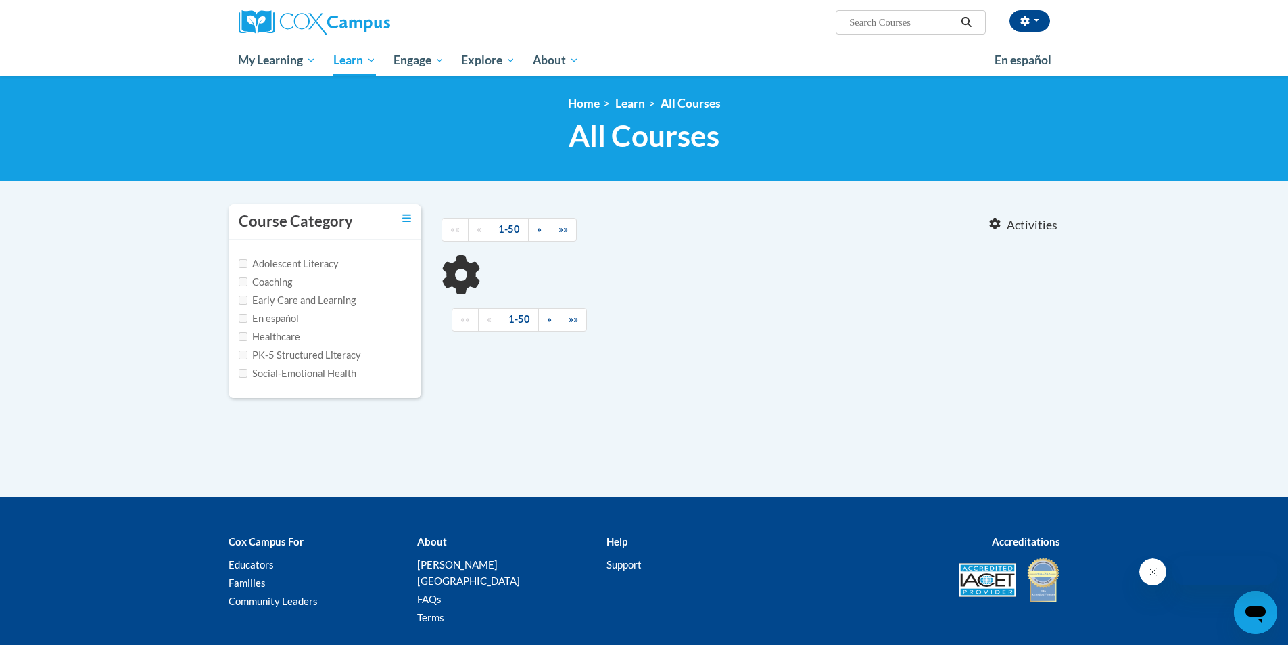
type input "Reading Fluency"
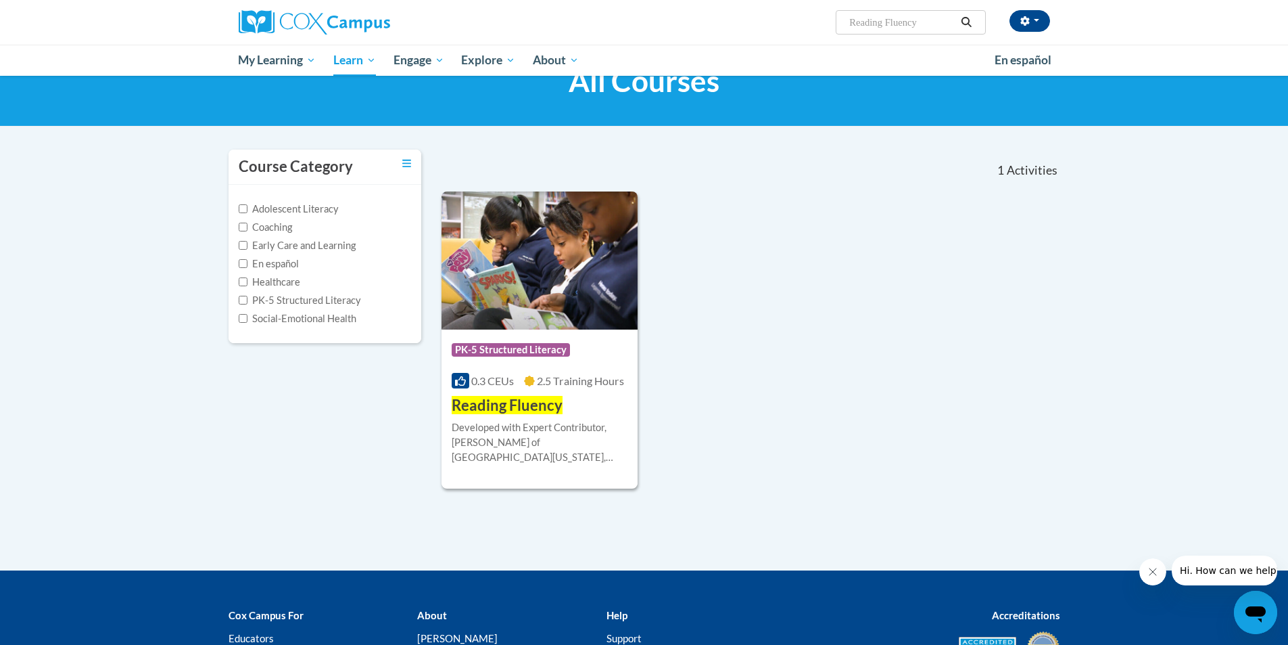
scroll to position [135, 0]
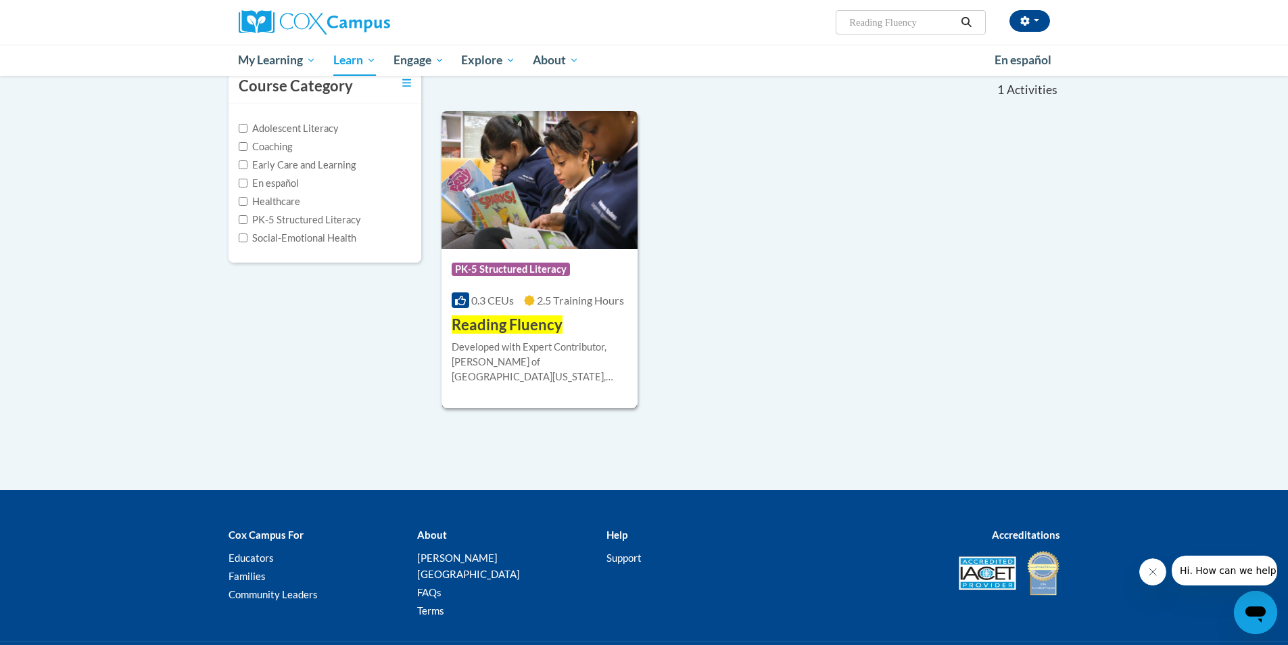
click at [499, 187] on img at bounding box center [540, 180] width 197 height 138
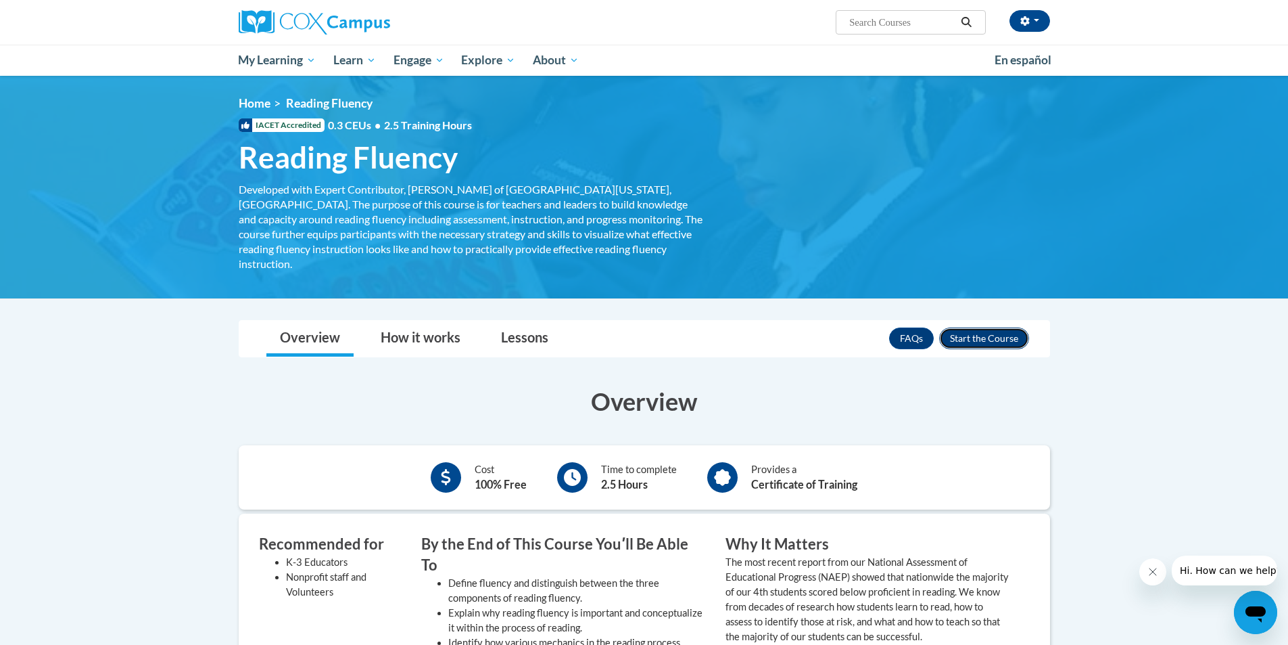
click at [1020, 327] on button "Enroll" at bounding box center [984, 338] width 90 height 22
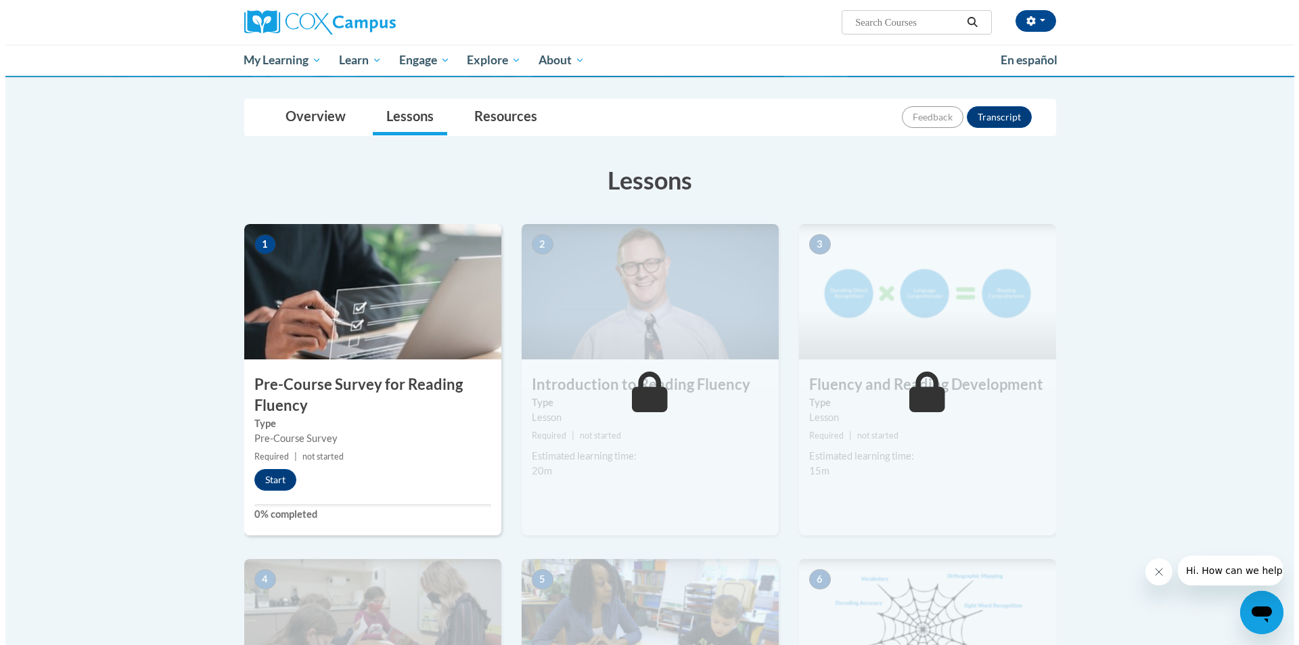
scroll to position [203, 0]
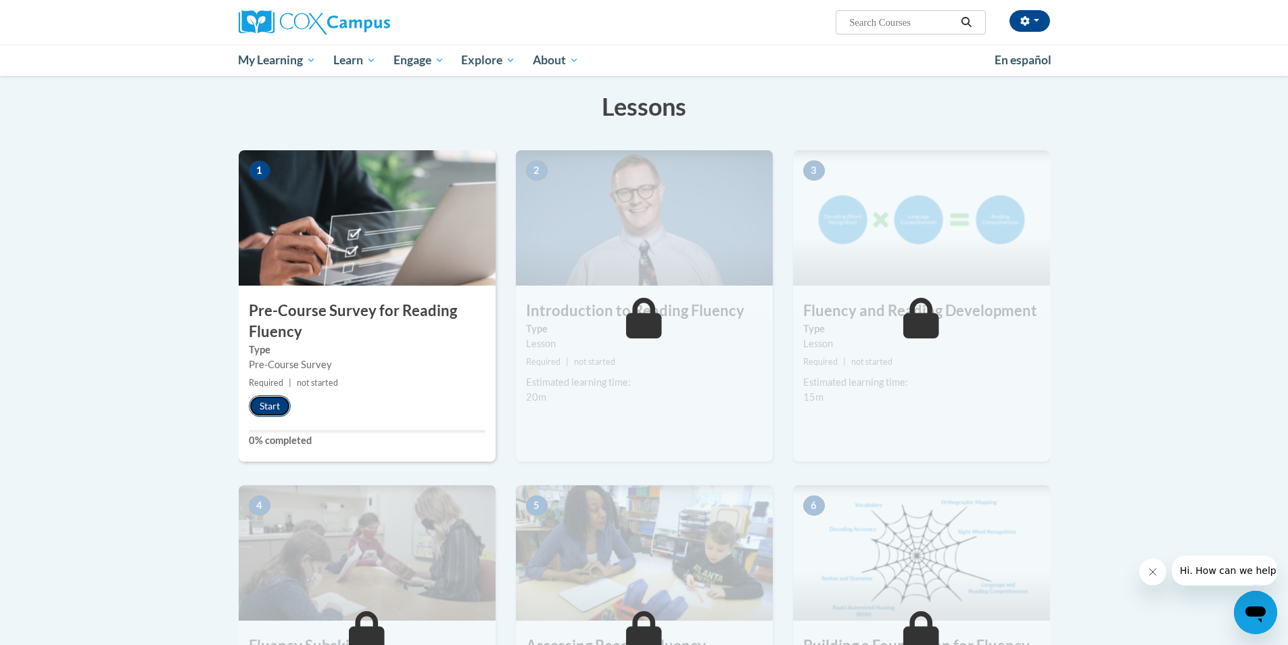
click at [267, 402] on button "Start" at bounding box center [270, 406] width 42 height 22
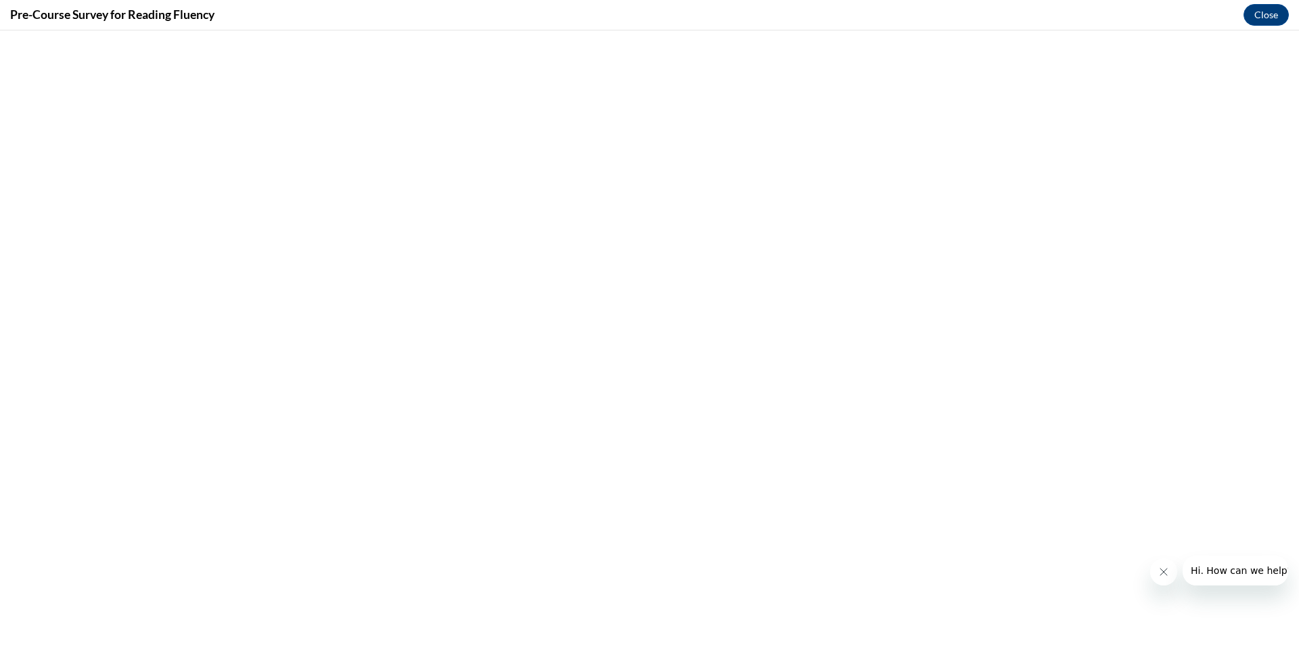
click at [1211, 570] on span "Hi. How can we help?" at bounding box center [1240, 570] width 101 height 11
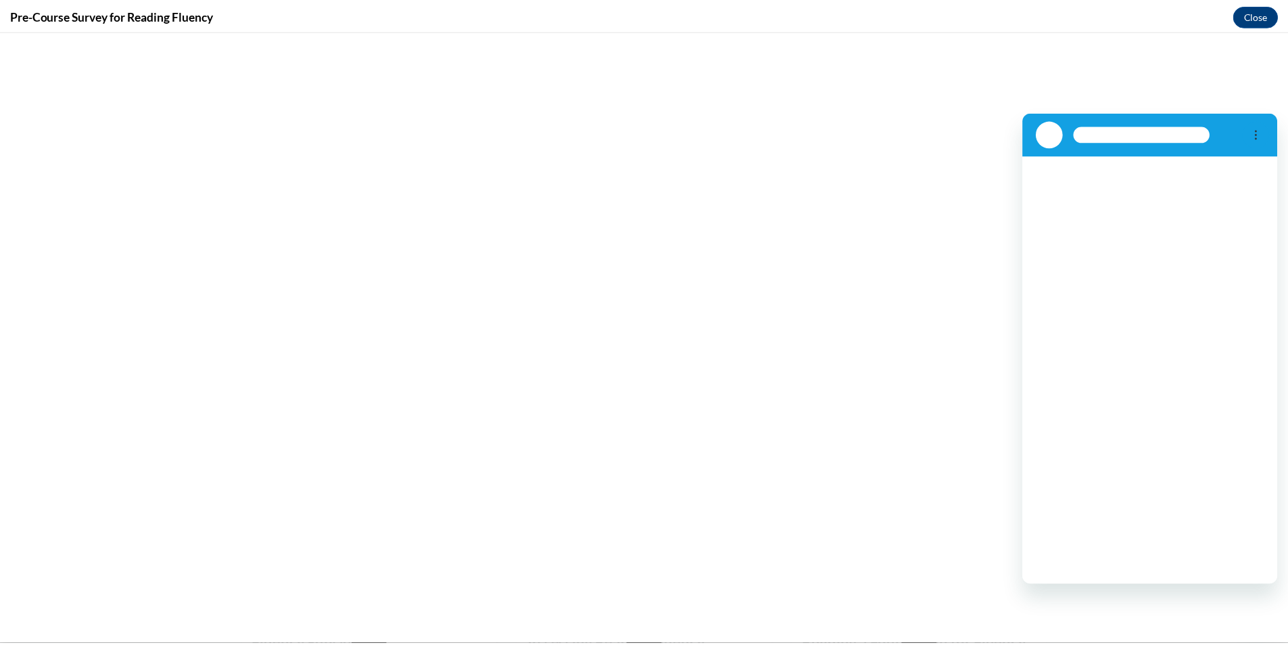
scroll to position [0, 0]
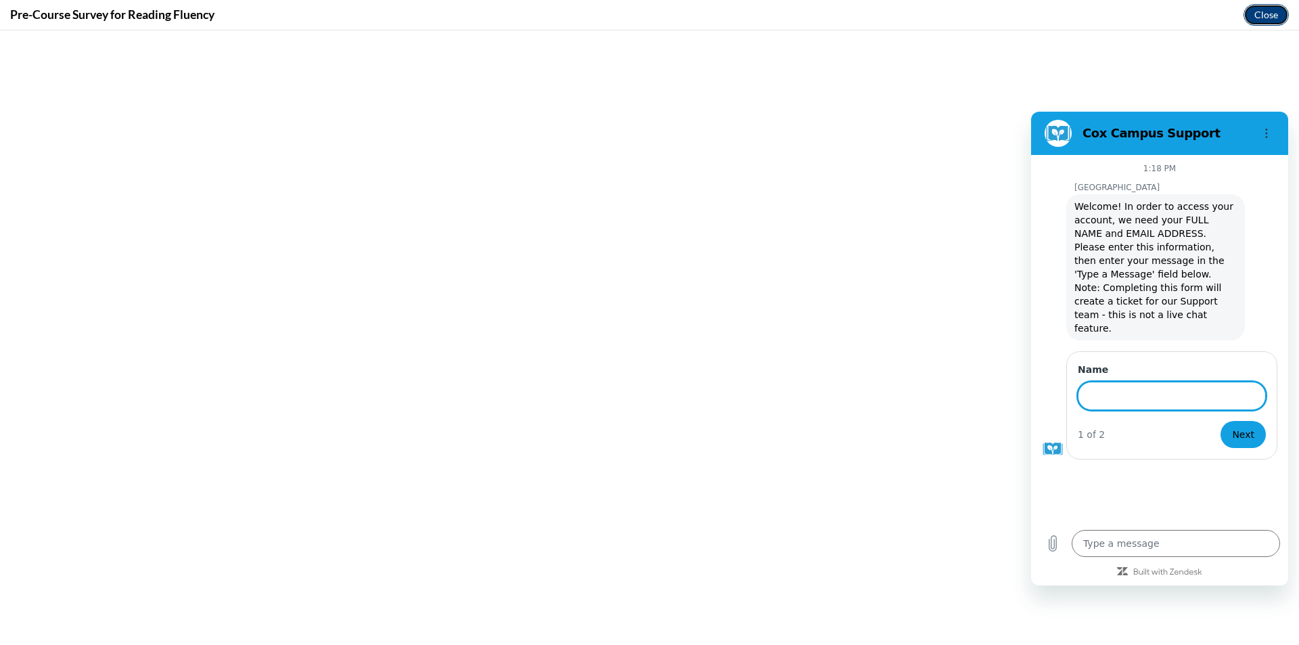
click at [1255, 16] on button "Close" at bounding box center [1265, 15] width 45 height 22
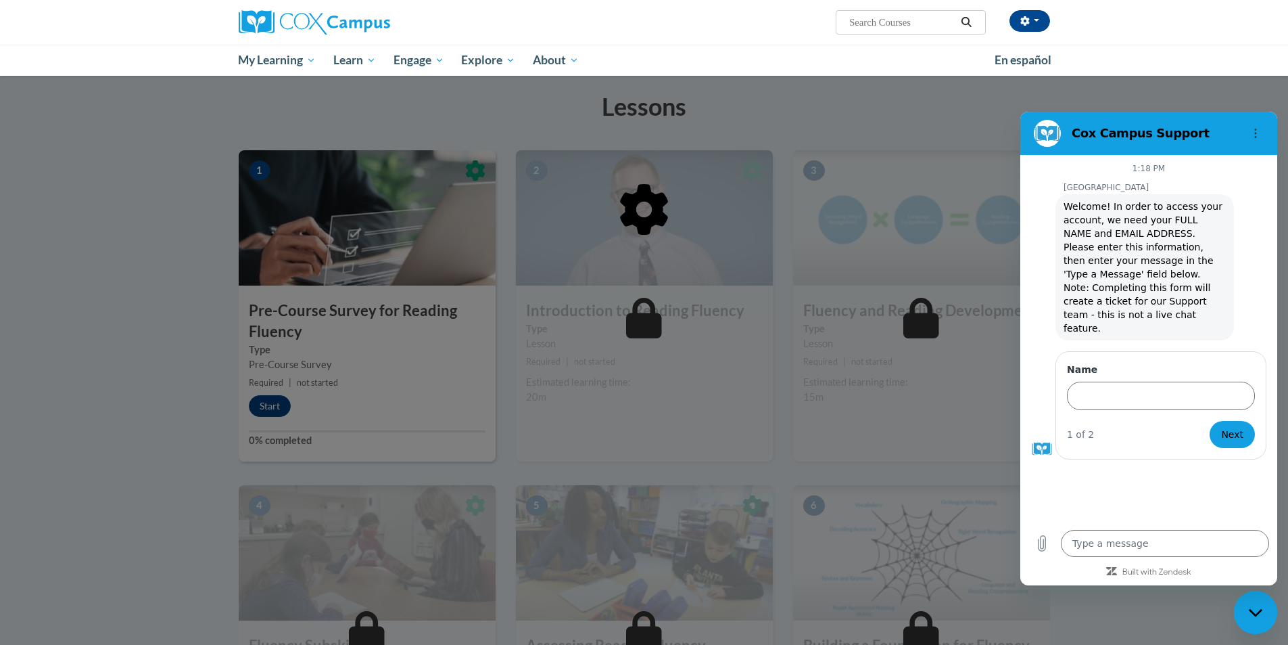
click at [783, 164] on div at bounding box center [645, 278] width 812 height 257
click at [1265, 607] on div "Close messaging window" at bounding box center [1256, 612] width 41 height 41
type textarea "x"
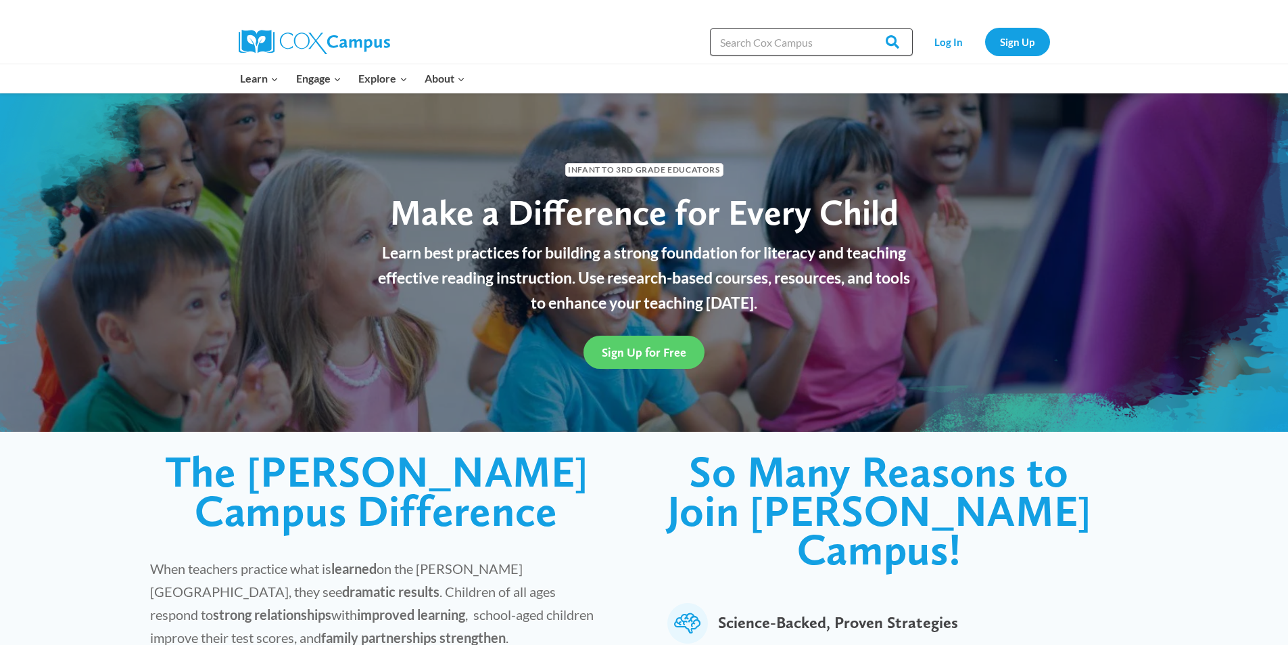
click at [857, 44] on input "Search in https://coxcampus.org/" at bounding box center [811, 41] width 203 height 27
paste input "Reading Fluency"
type input "Reading Fluency"
click at [937, 39] on link "Log In" at bounding box center [949, 42] width 59 height 28
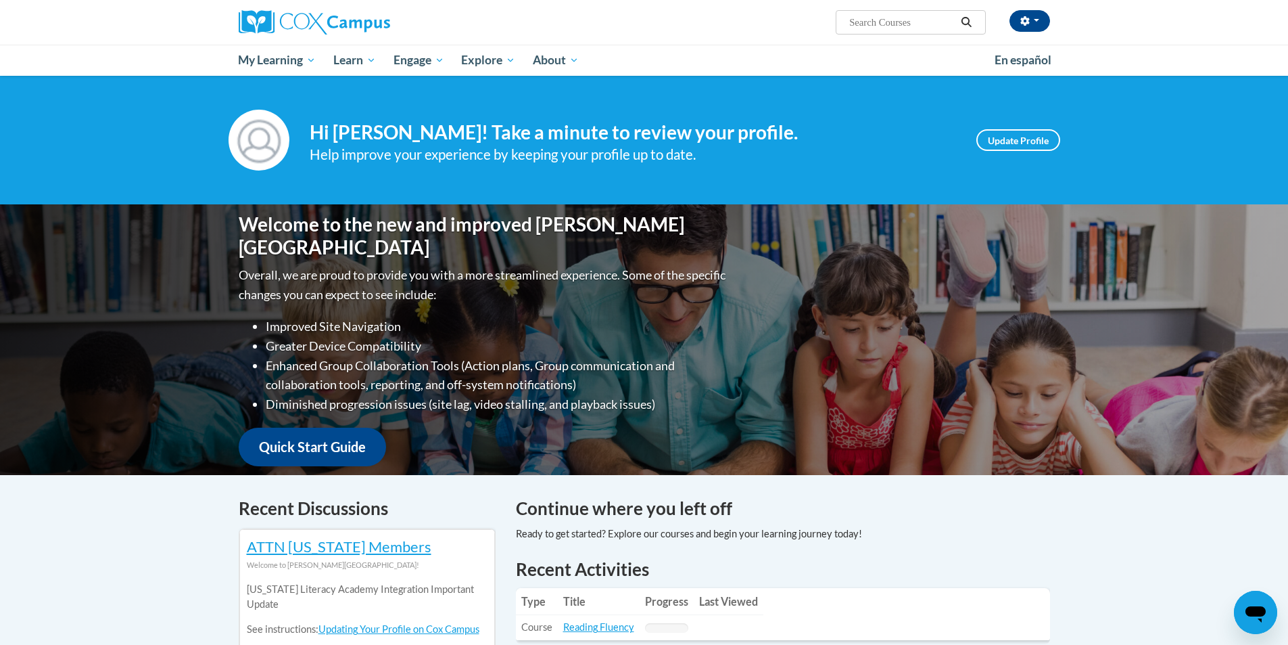
click at [904, 21] on input "Search..." at bounding box center [902, 22] width 108 height 16
paste input "Reading Fluency"
type input "Reading Fluency"
click at [1019, 14] on button "button" at bounding box center [1030, 21] width 41 height 22
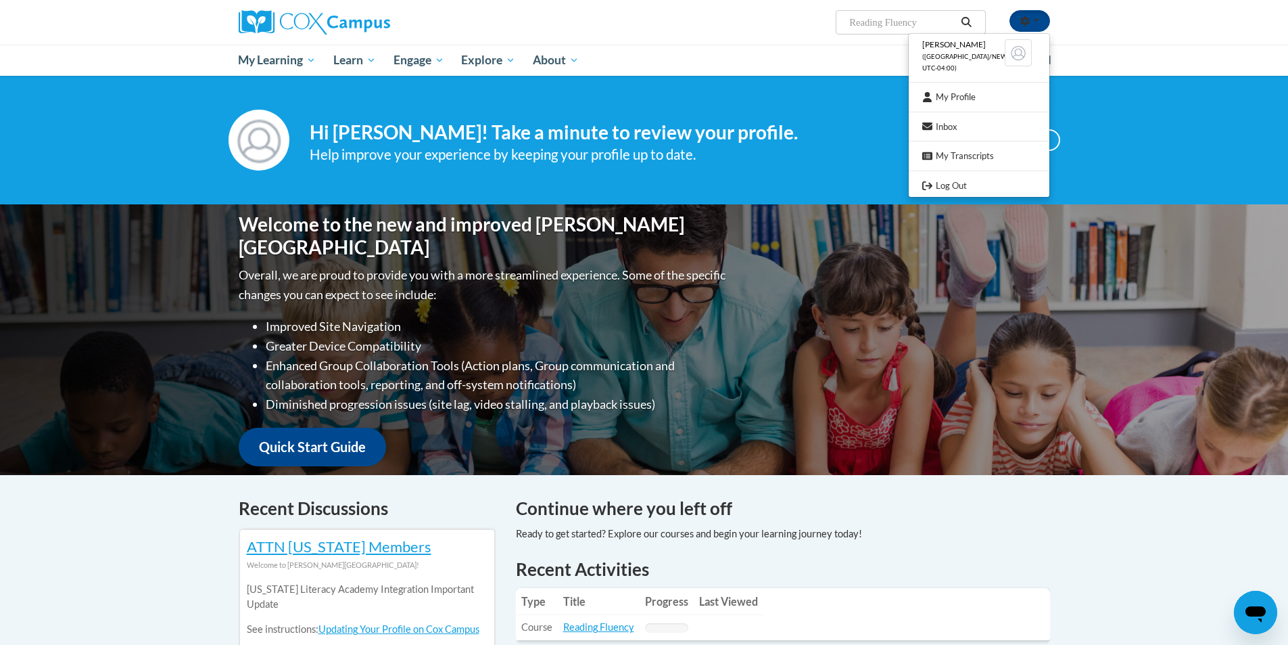
click at [787, 43] on div "[PERSON_NAME] ([GEOGRAPHIC_DATA]/New_York UTC-04:00) My Profile Inbox My Transc…" at bounding box center [644, 22] width 852 height 45
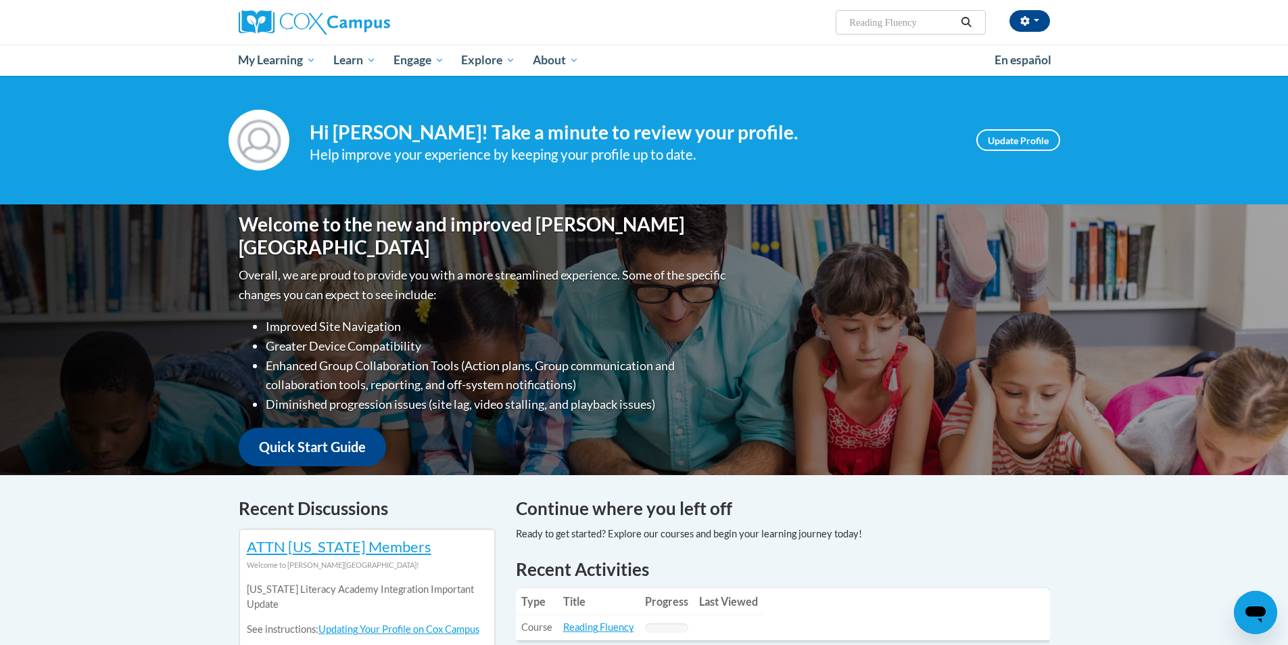
click at [974, 23] on button "Search" at bounding box center [966, 22] width 20 height 16
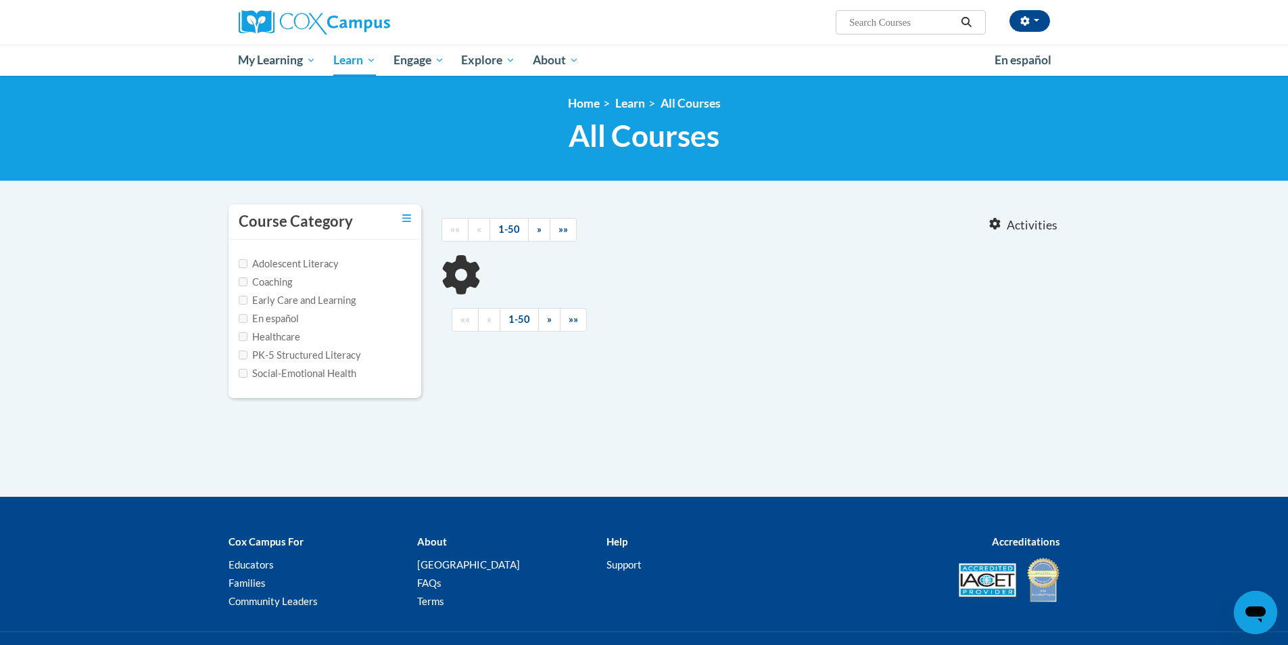
type input "Reading Fluency"
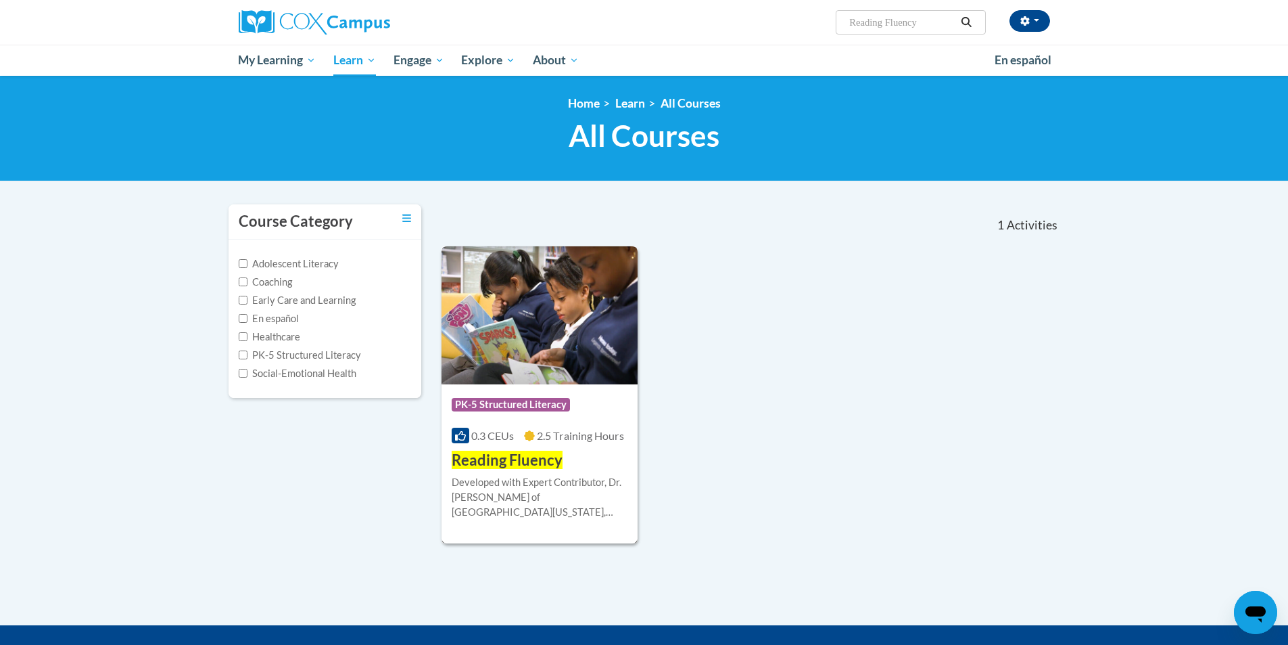
click at [613, 266] on img at bounding box center [540, 315] width 197 height 138
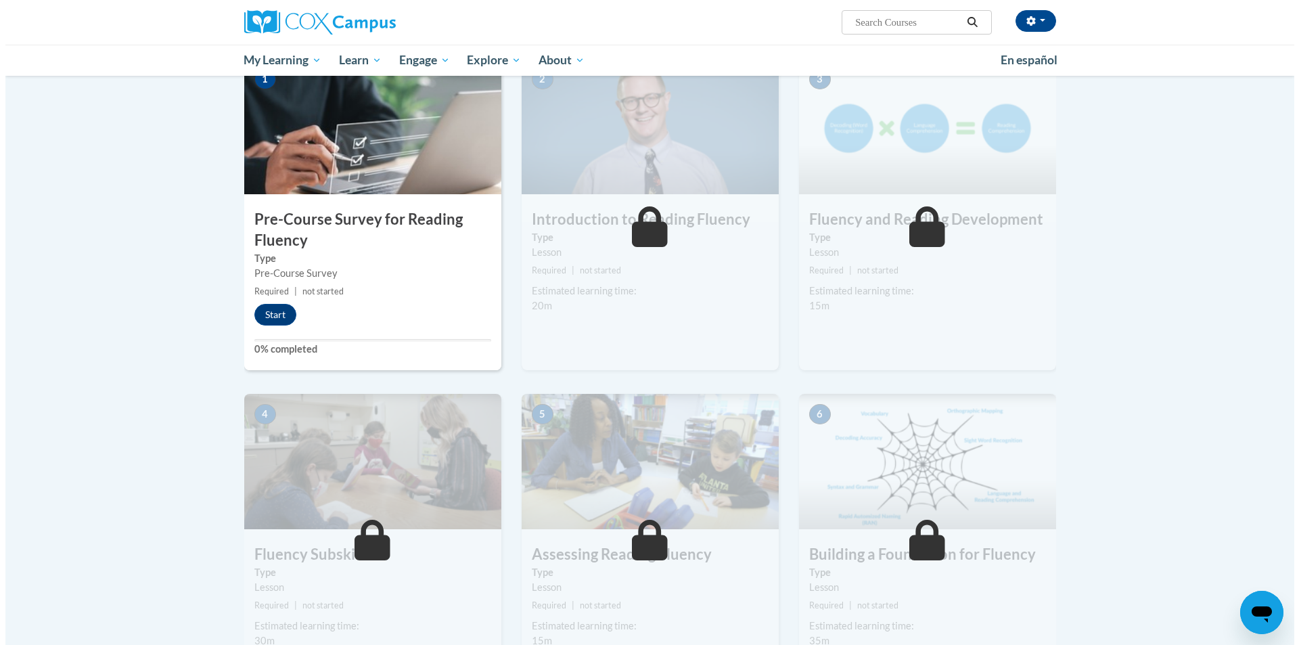
scroll to position [338, 0]
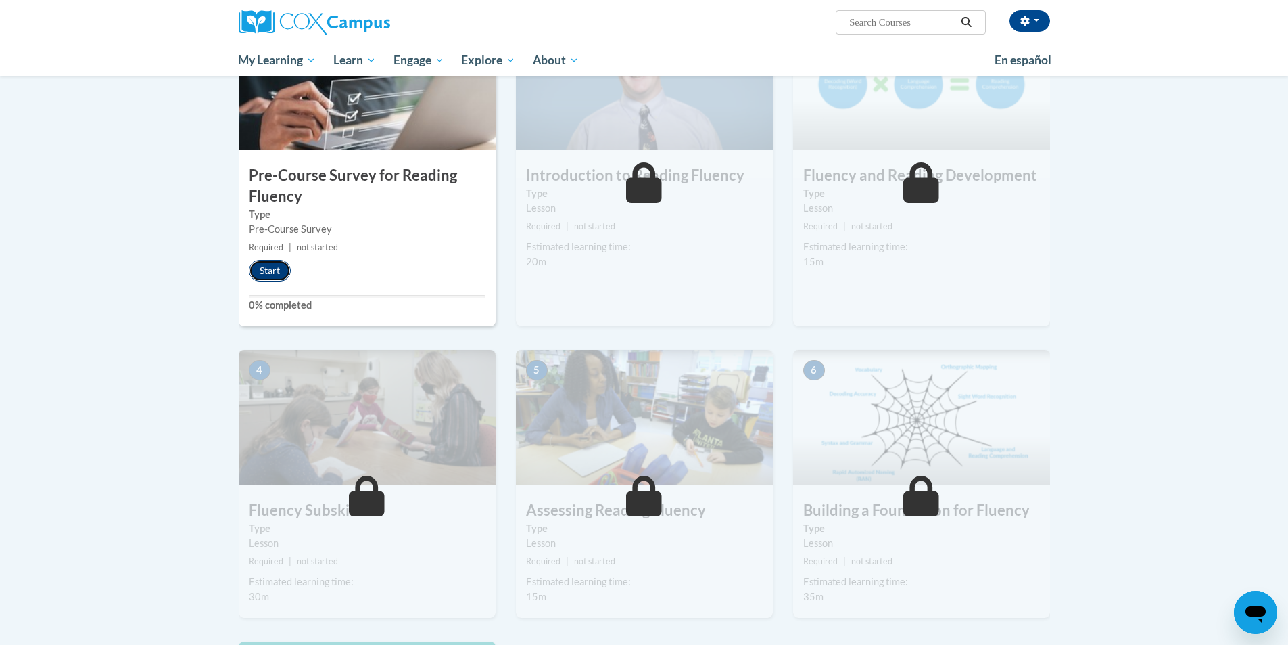
click at [264, 270] on button "Start" at bounding box center [270, 271] width 42 height 22
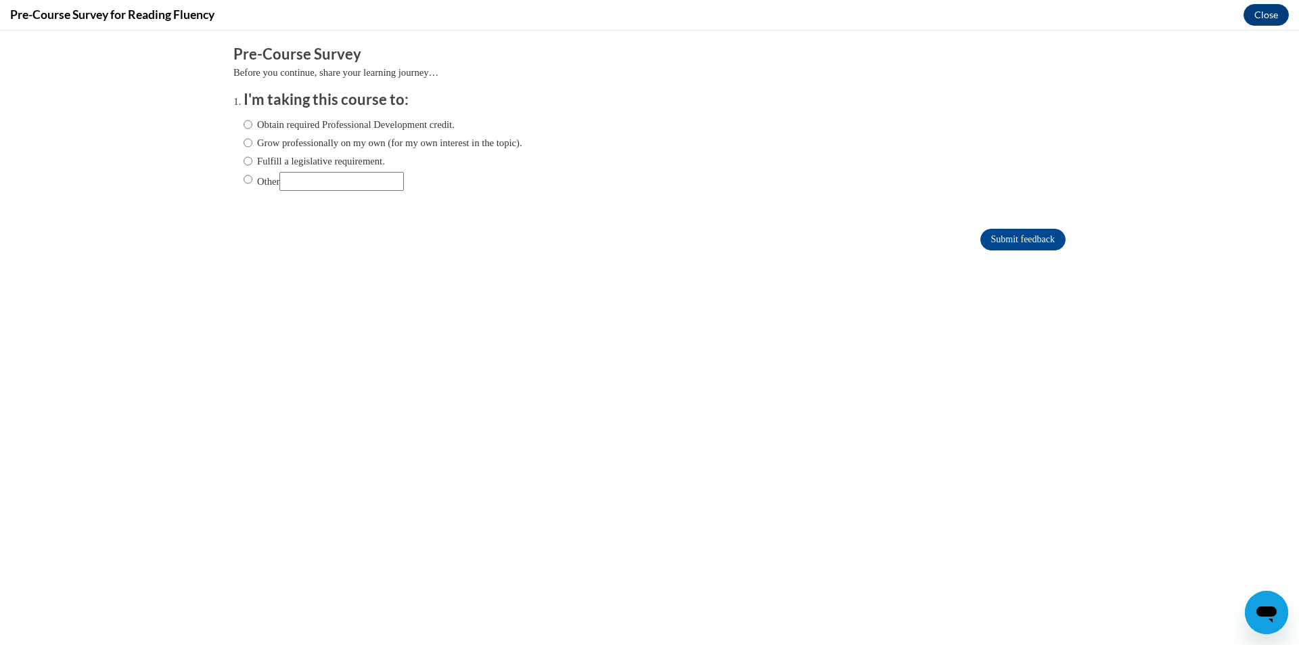
scroll to position [0, 0]
click at [358, 133] on div "Obtain required Professional Development credit. Grow professionally on my own …" at bounding box center [382, 153] width 279 height 87
click at [390, 127] on label "Obtain required Professional Development credit." at bounding box center [348, 124] width 211 height 15
click at [252, 127] on input "Obtain required Professional Development credit." at bounding box center [247, 124] width 9 height 15
radio input "true"
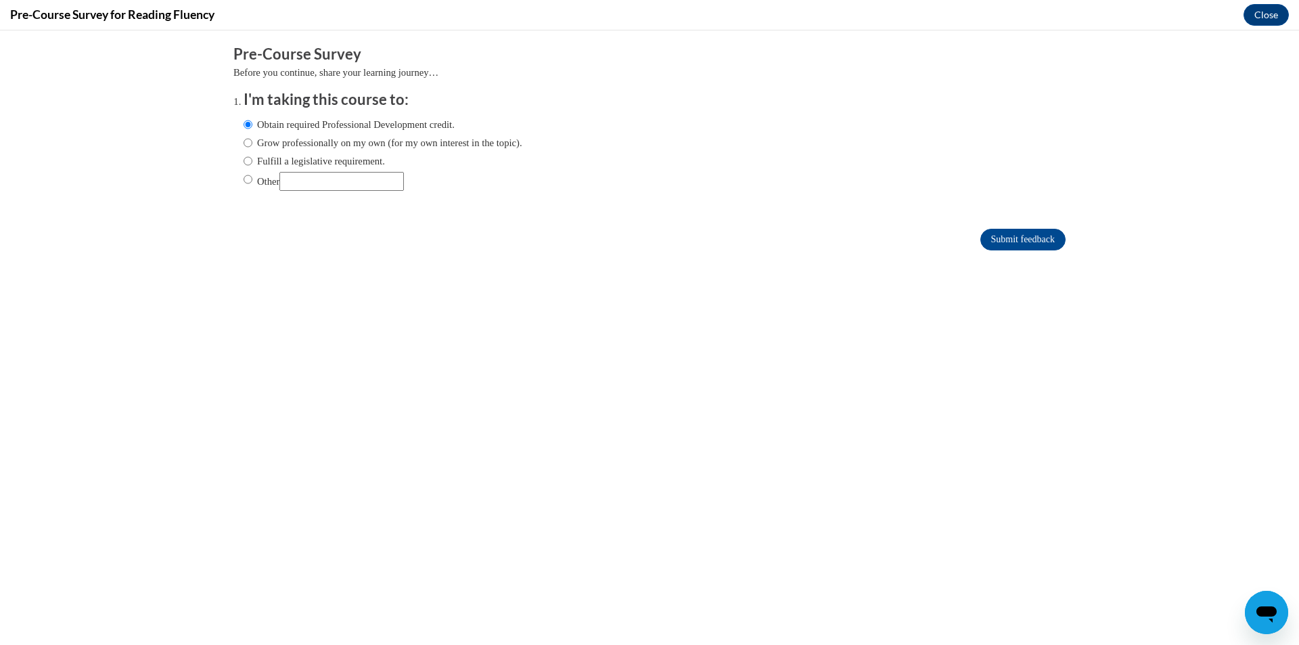
click at [384, 141] on label "Grow professionally on my own (for my own interest in the topic)." at bounding box center [382, 142] width 279 height 15
click at [252, 141] on input "Grow professionally on my own (for my own interest in the topic)." at bounding box center [247, 142] width 9 height 15
radio input "true"
click at [366, 161] on label "Fulfill a legislative requirement." at bounding box center [313, 161] width 141 height 15
click at [252, 161] on input "Fulfill a legislative requirement." at bounding box center [247, 161] width 9 height 15
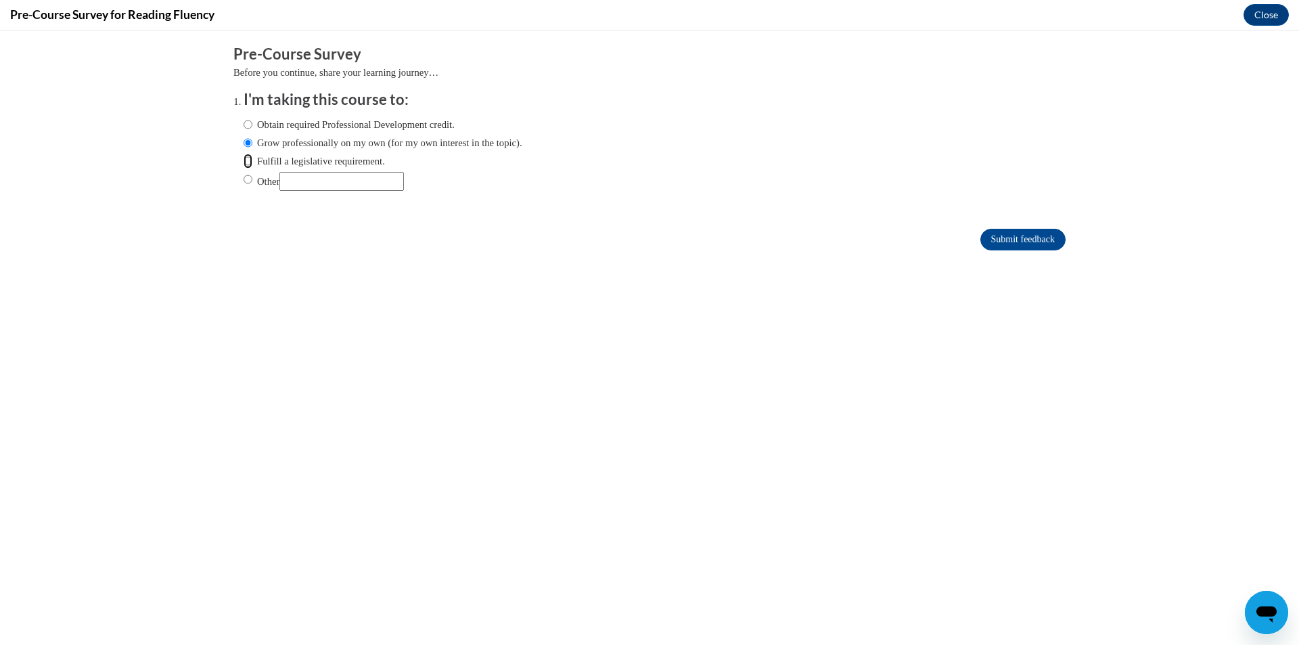
radio input "true"
click at [262, 188] on label "Other" at bounding box center [323, 181] width 160 height 19
click at [252, 187] on input "Other" at bounding box center [247, 179] width 9 height 15
radio input "true"
click at [308, 127] on label "Obtain required Professional Development credit." at bounding box center [348, 124] width 211 height 15
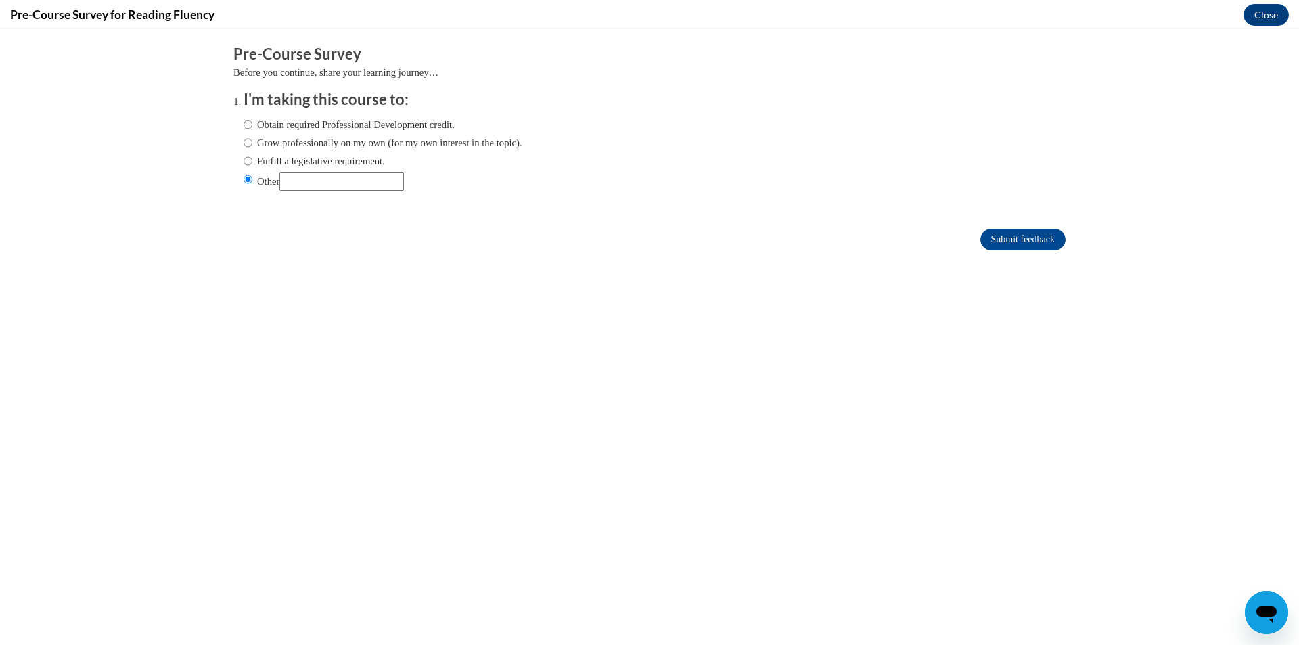
click at [252, 127] on input "Obtain required Professional Development credit." at bounding box center [247, 124] width 9 height 15
radio input "true"
click at [989, 233] on input "Submit feedback" at bounding box center [1022, 240] width 85 height 22
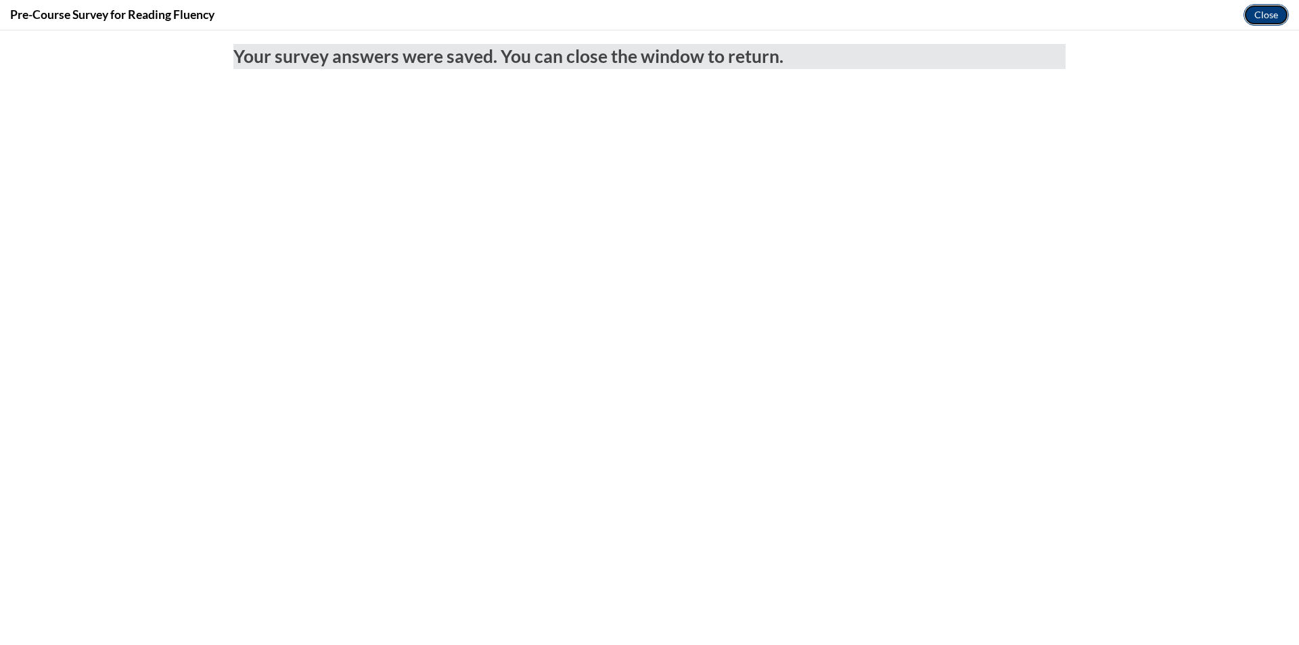
click at [1255, 22] on button "Close" at bounding box center [1265, 15] width 45 height 22
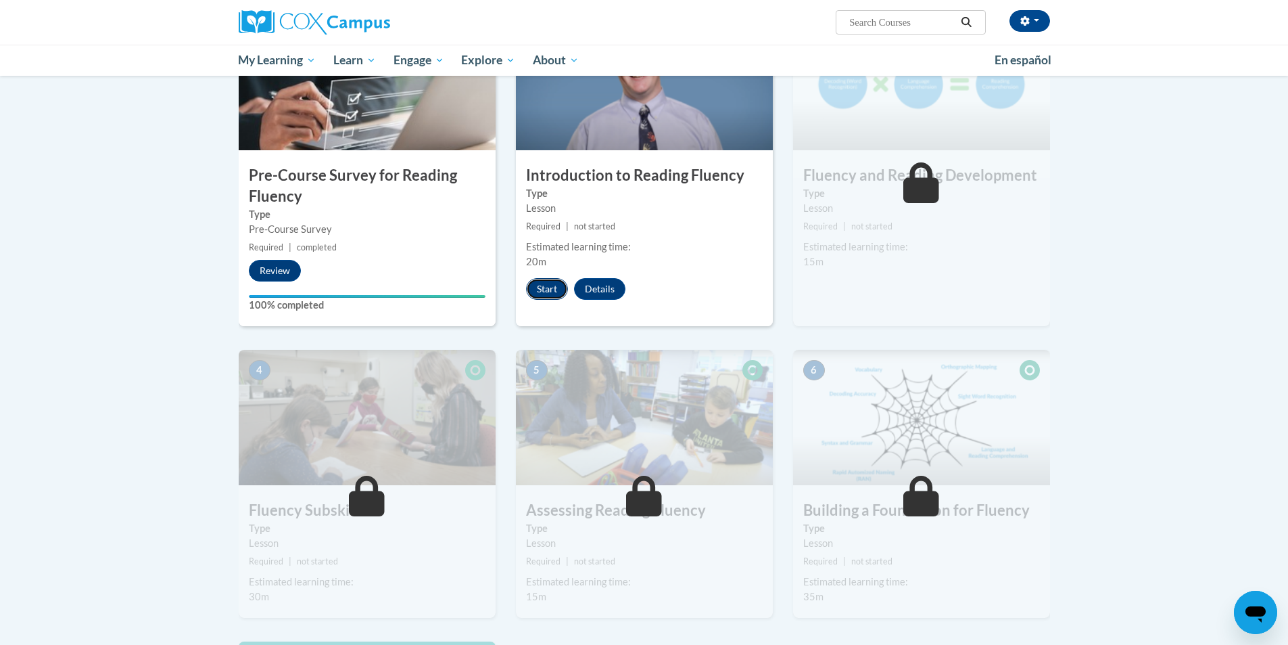
click at [548, 292] on button "Start" at bounding box center [547, 289] width 42 height 22
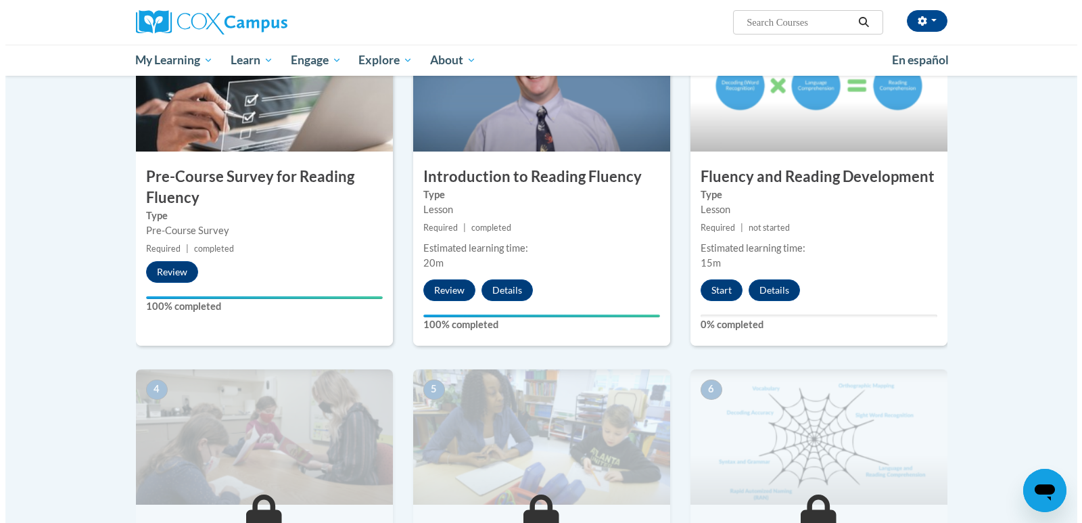
scroll to position [338, 0]
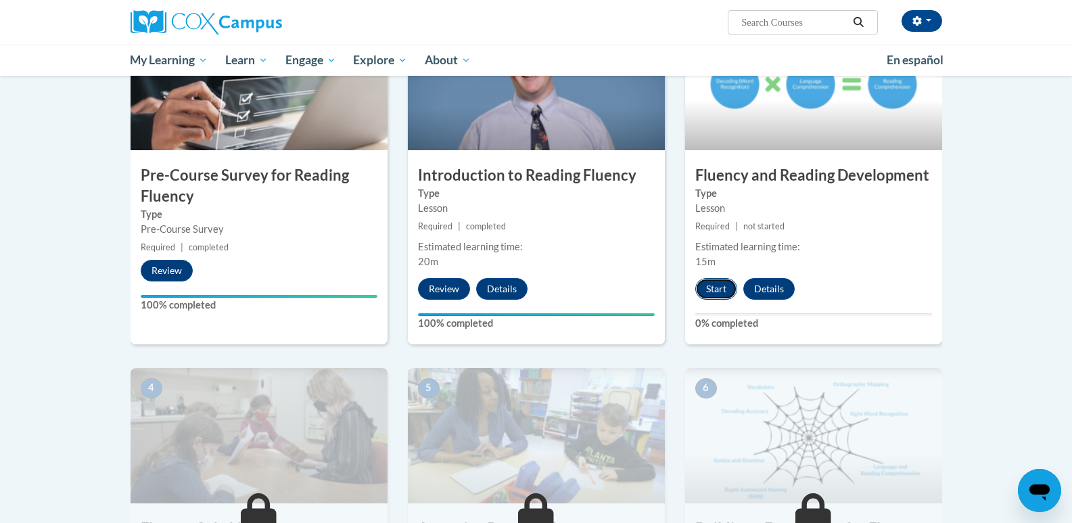
click at [714, 296] on button "Start" at bounding box center [716, 289] width 42 height 22
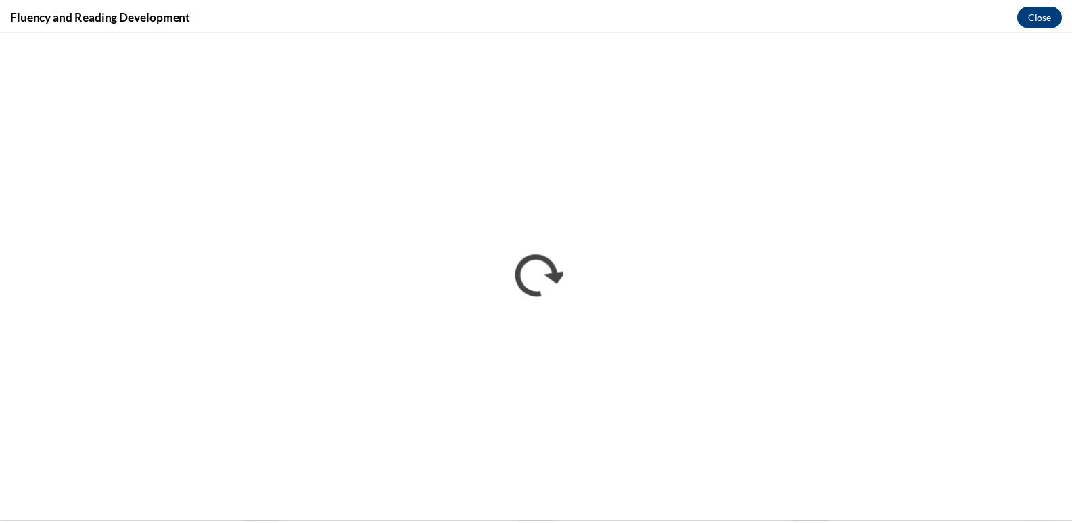
scroll to position [0, 0]
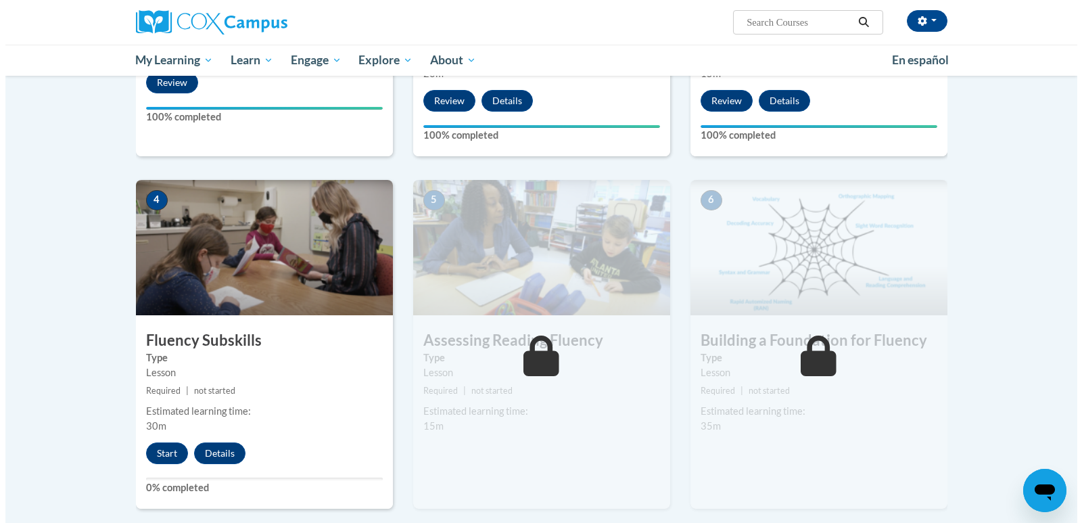
scroll to position [676, 0]
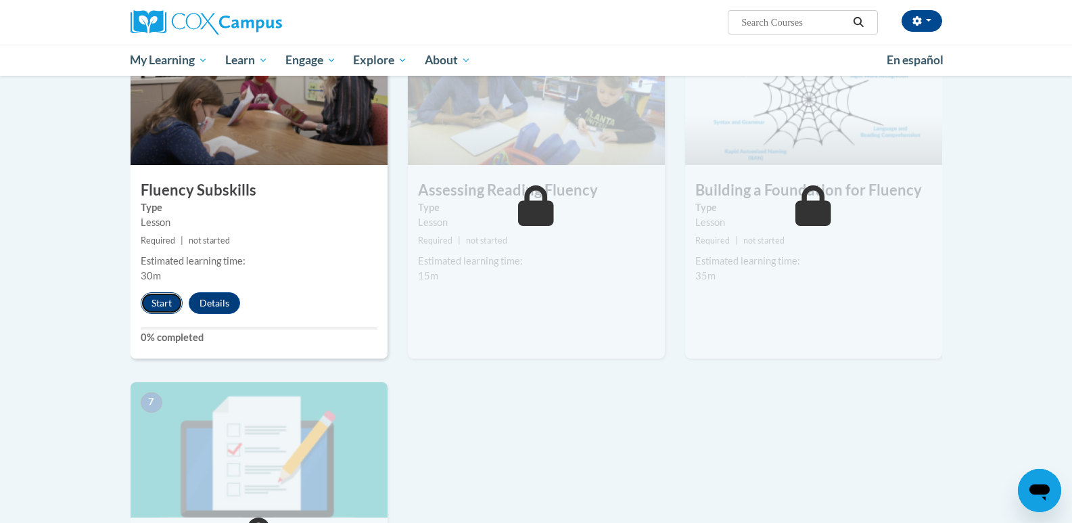
click at [170, 308] on button "Start" at bounding box center [162, 303] width 42 height 22
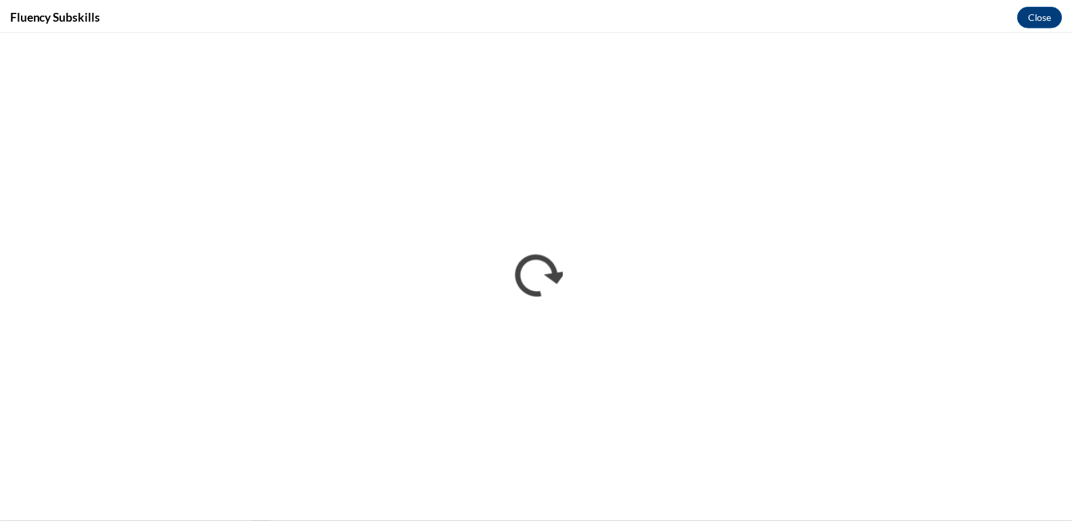
scroll to position [0, 0]
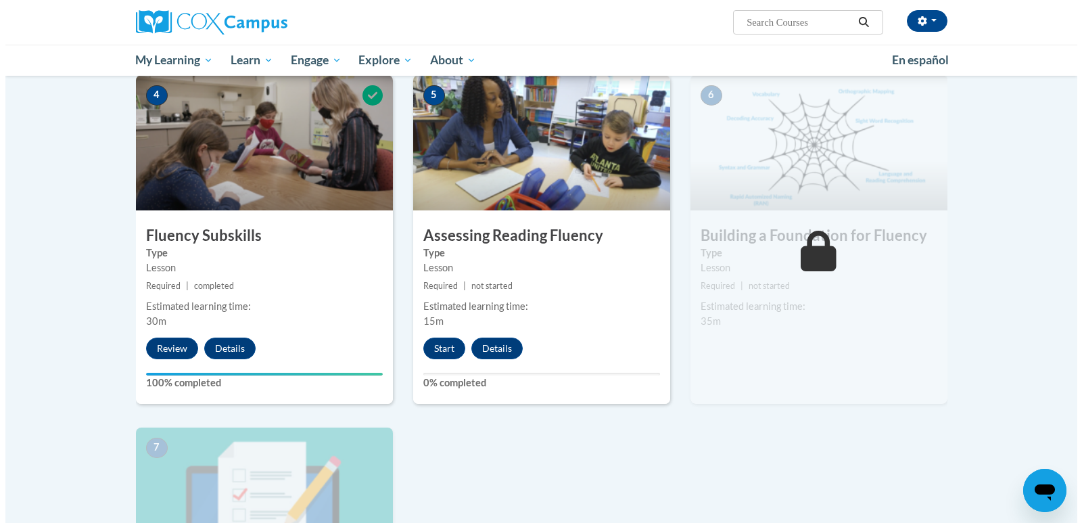
scroll to position [609, 0]
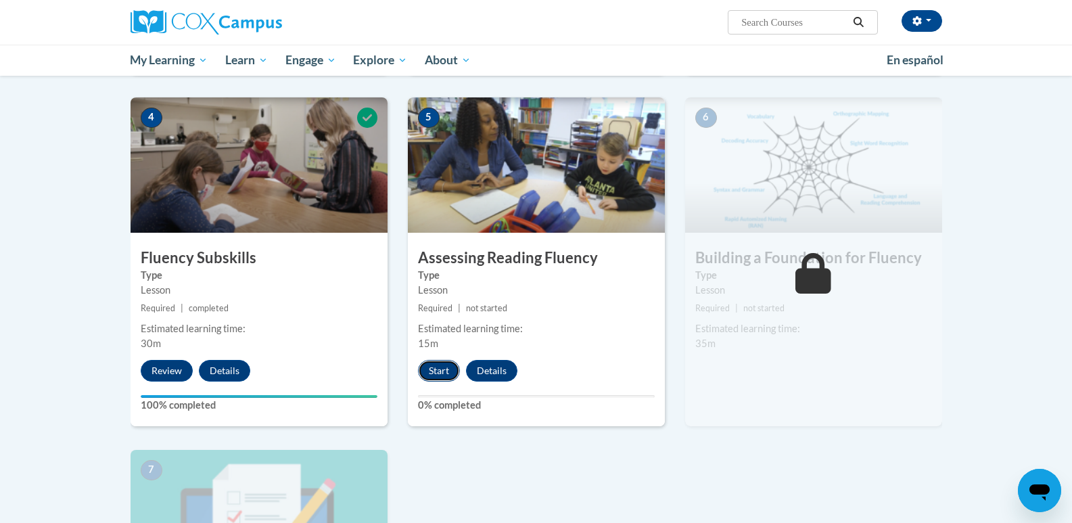
click at [444, 368] on button "Start" at bounding box center [439, 371] width 42 height 22
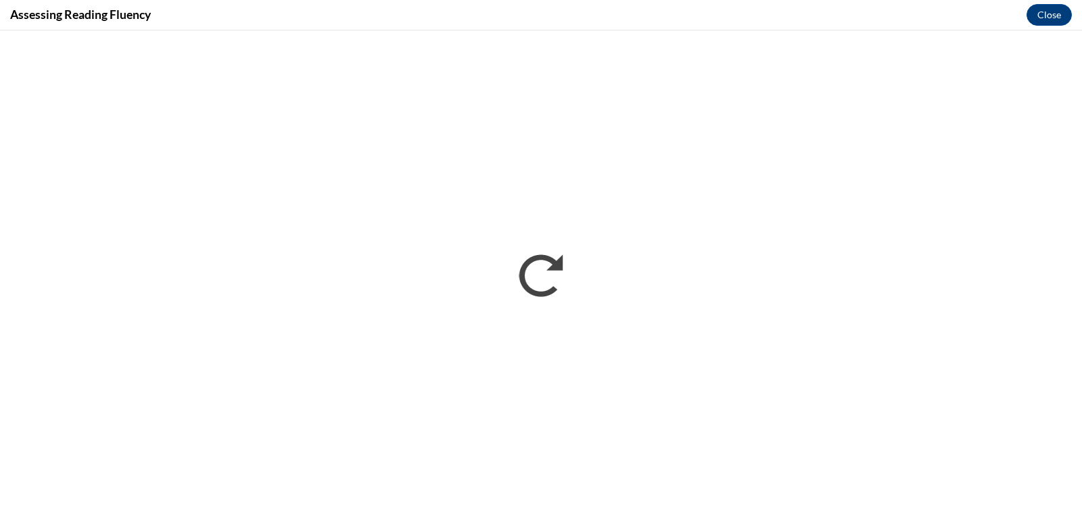
scroll to position [0, 0]
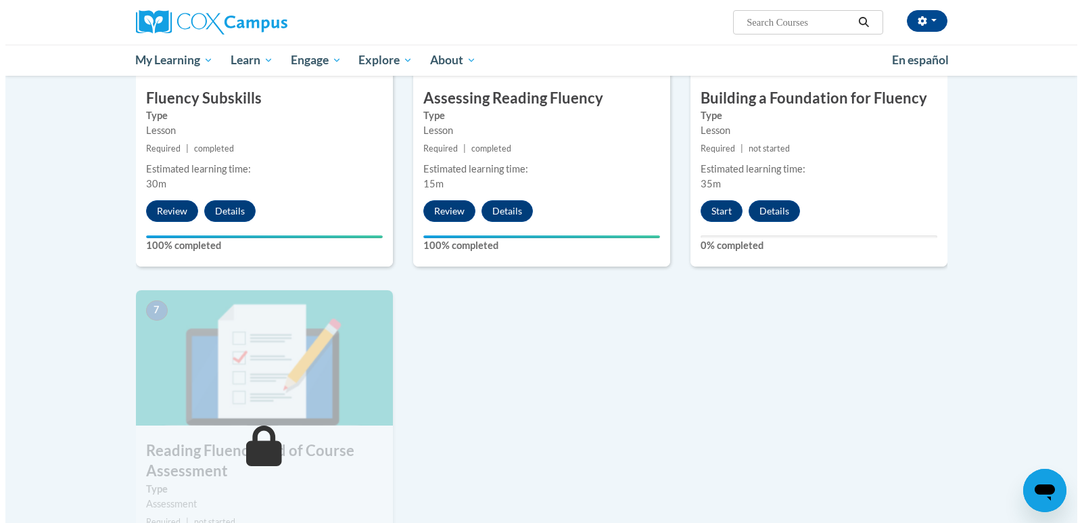
scroll to position [744, 0]
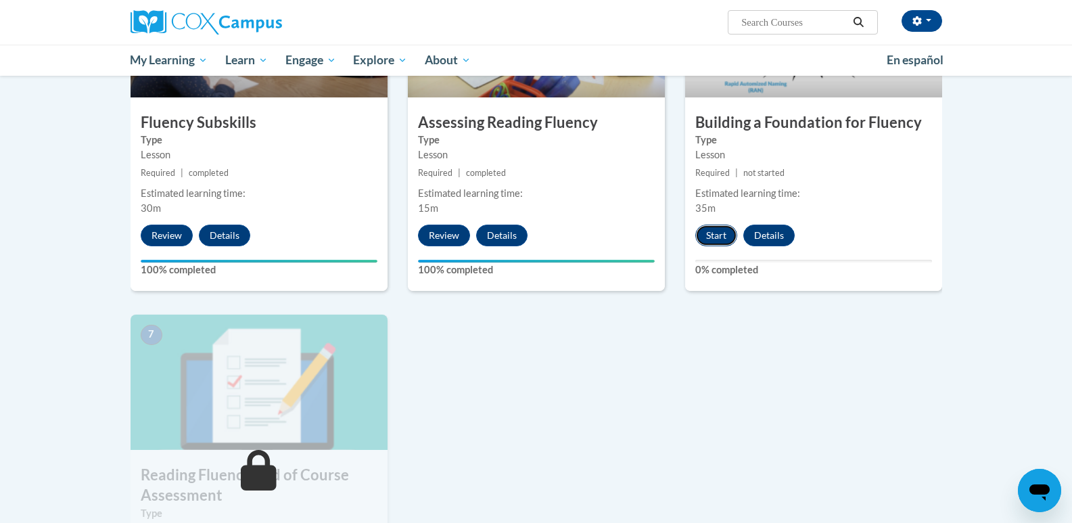
click at [704, 235] on button "Start" at bounding box center [716, 236] width 42 height 22
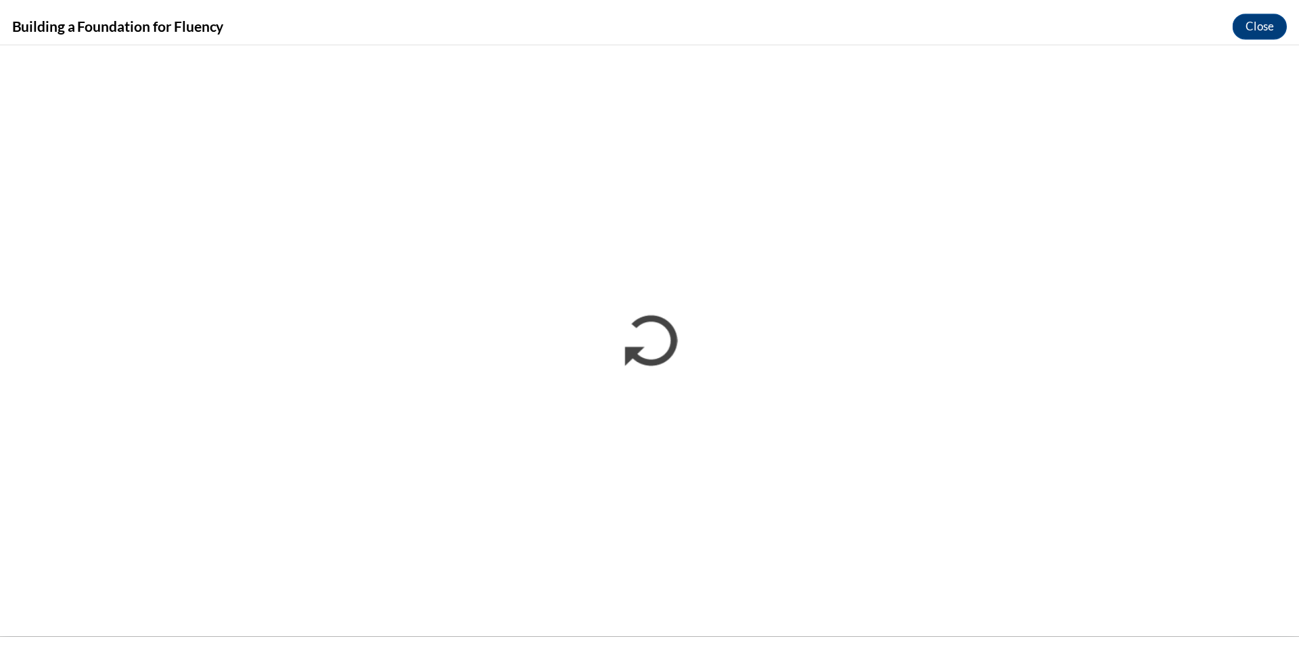
scroll to position [0, 0]
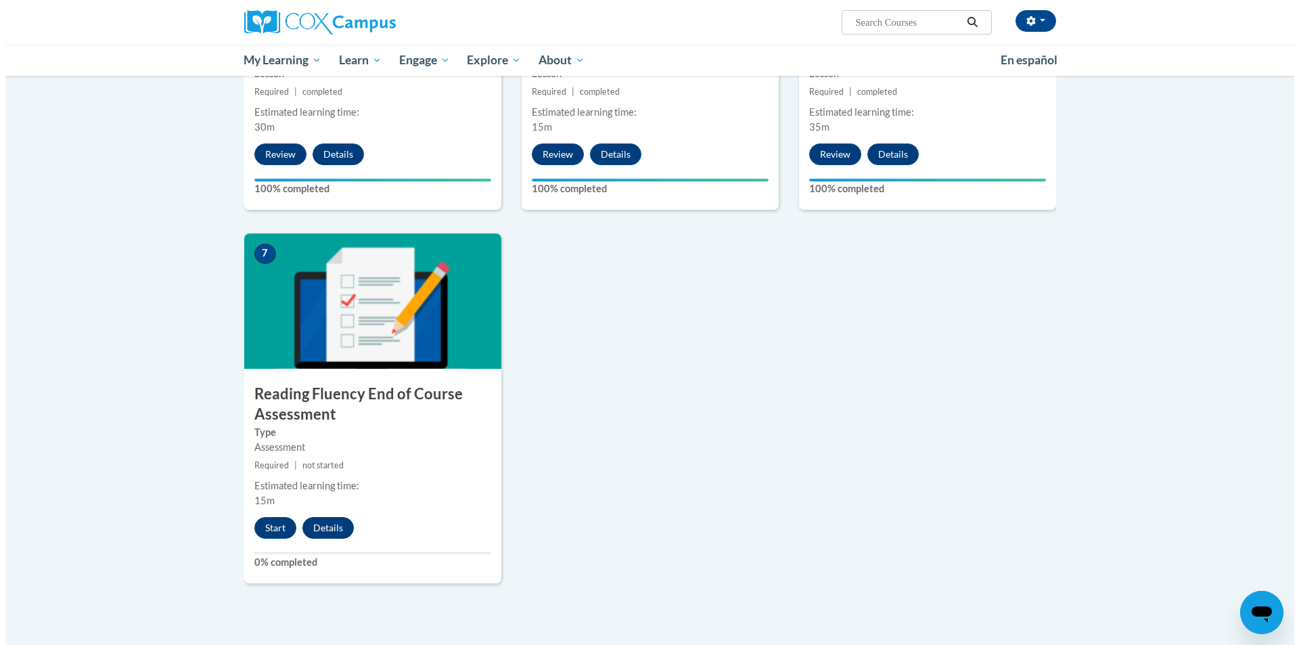
scroll to position [947, 0]
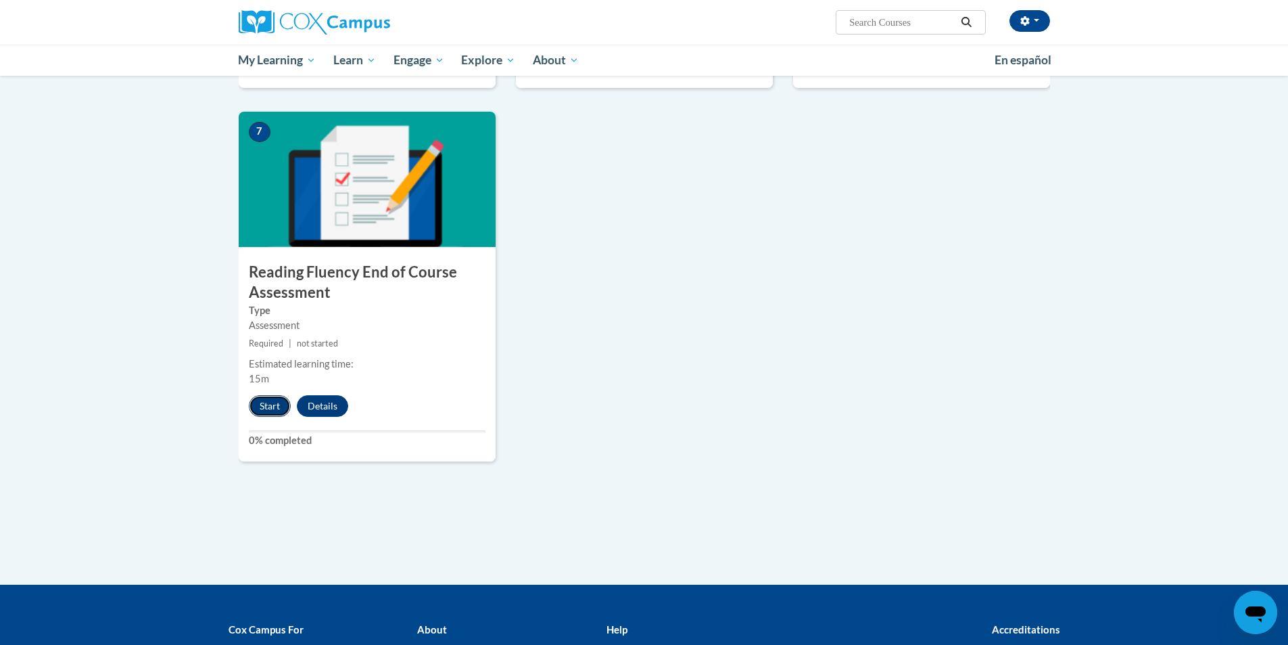
click at [273, 408] on button "Start" at bounding box center [270, 406] width 42 height 22
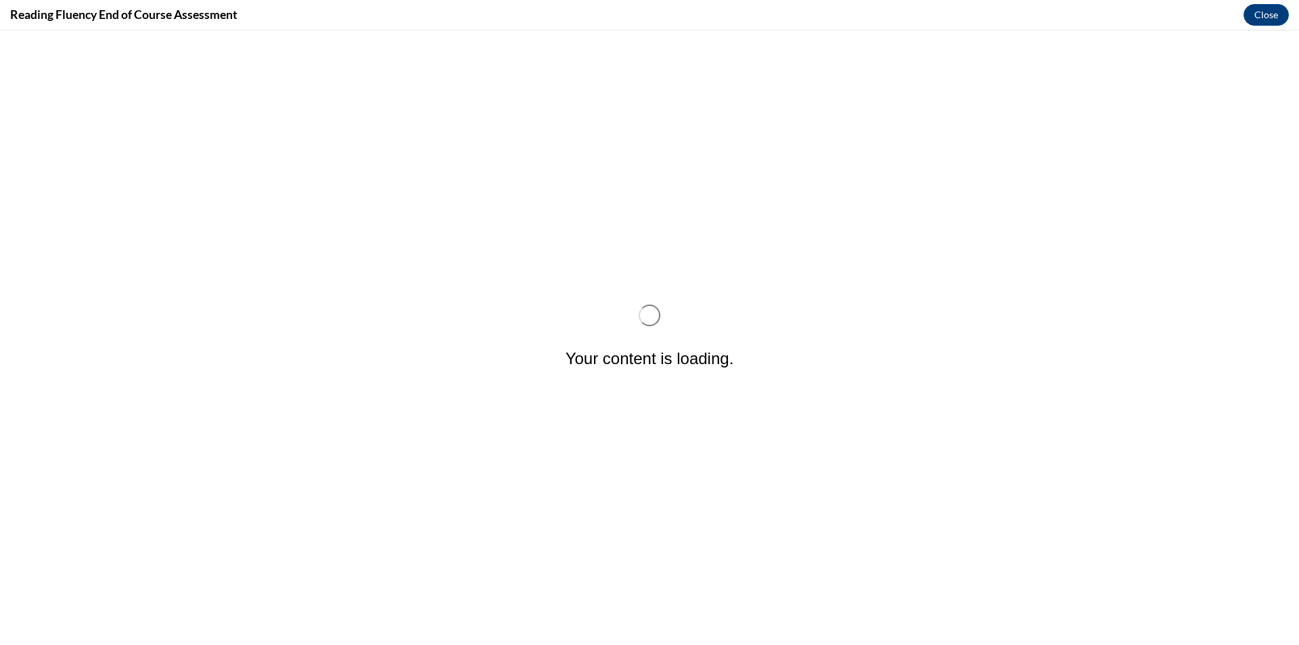
scroll to position [0, 0]
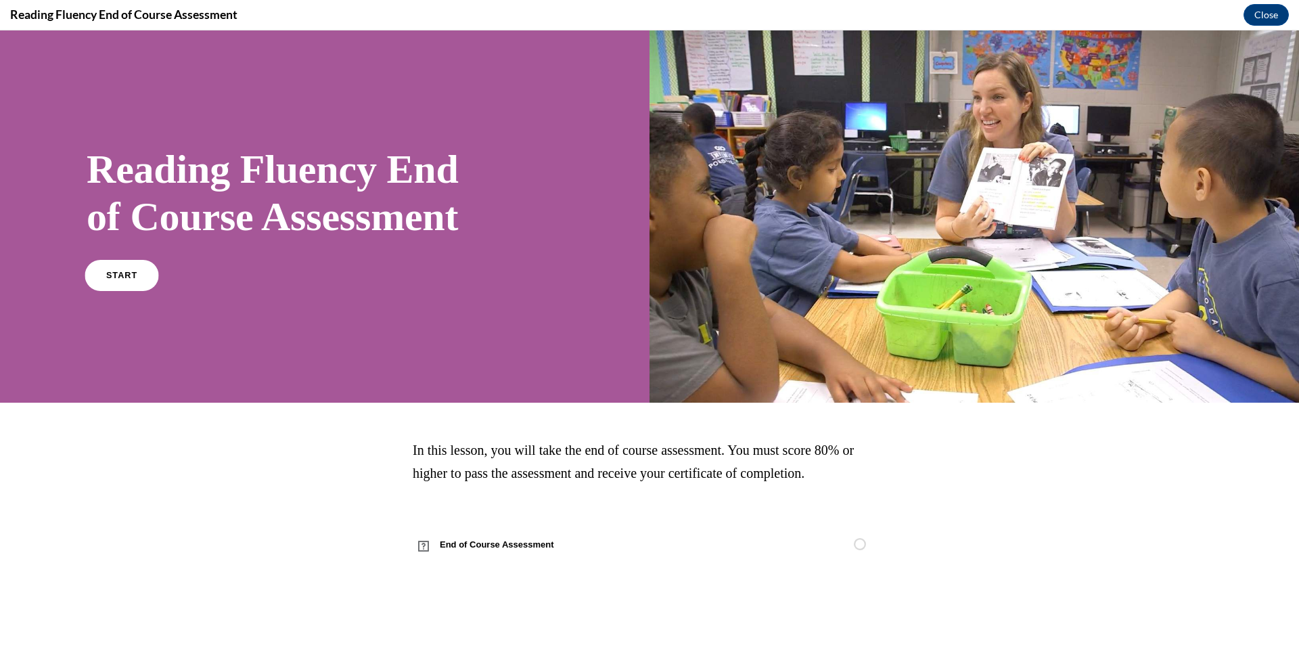
click at [136, 283] on link "START" at bounding box center [122, 274] width 74 height 31
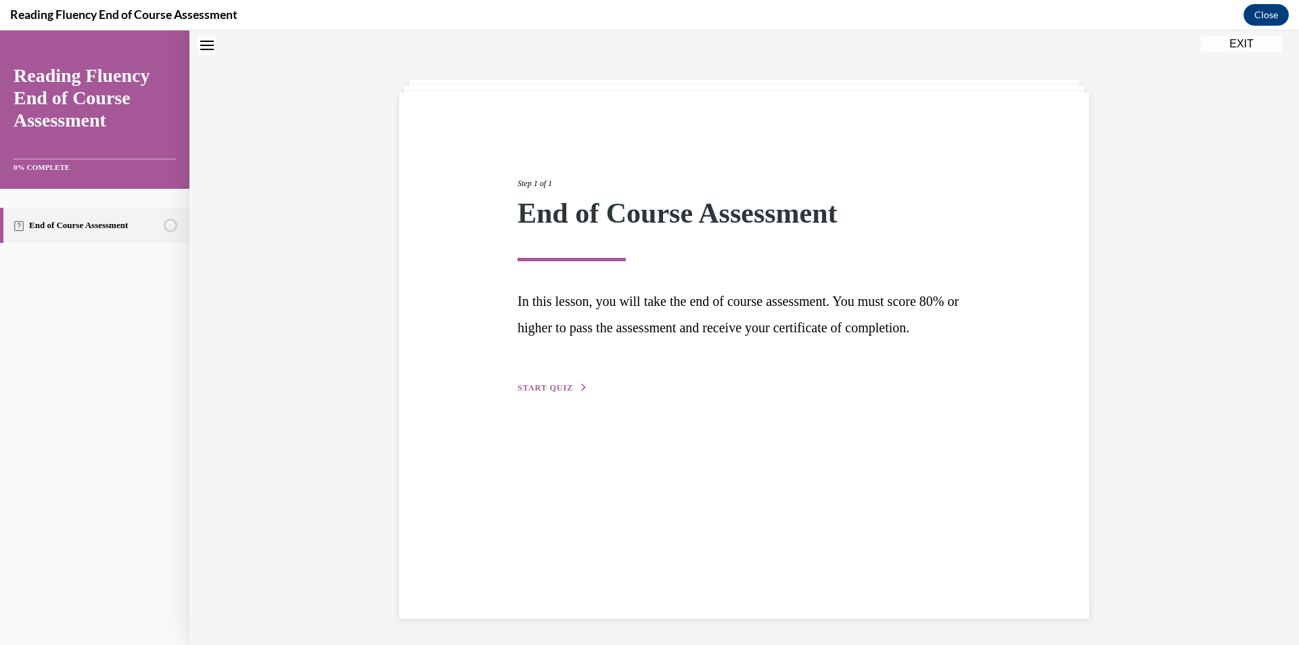
scroll to position [43, 0]
click at [547, 392] on span "START QUIZ" at bounding box center [544, 386] width 55 height 9
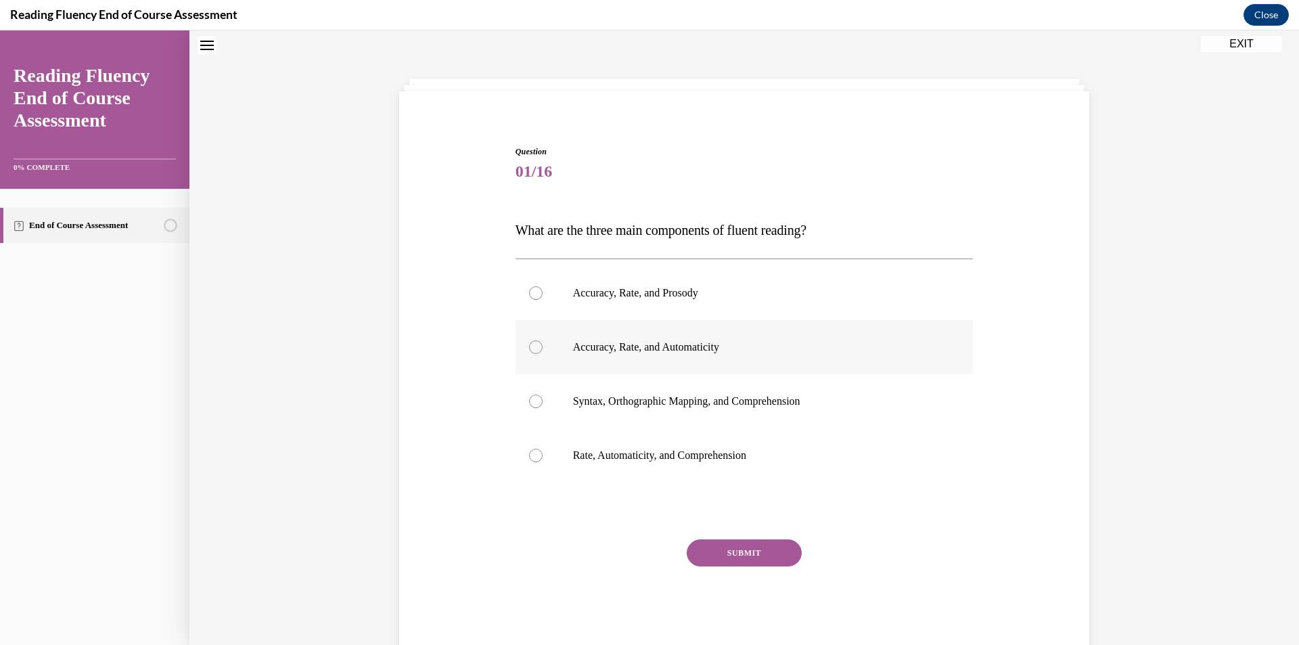
click at [559, 350] on label "Accuracy, Rate, and Automaticity" at bounding box center [744, 347] width 458 height 54
click at [542, 350] on input "Accuracy, Rate, and Automaticity" at bounding box center [536, 347] width 14 height 14
radio input "true"
click at [581, 300] on label "Accuracy, Rate, and Prosody" at bounding box center [744, 293] width 458 height 54
click at [542, 300] on input "Accuracy, Rate, and Prosody" at bounding box center [536, 293] width 14 height 14
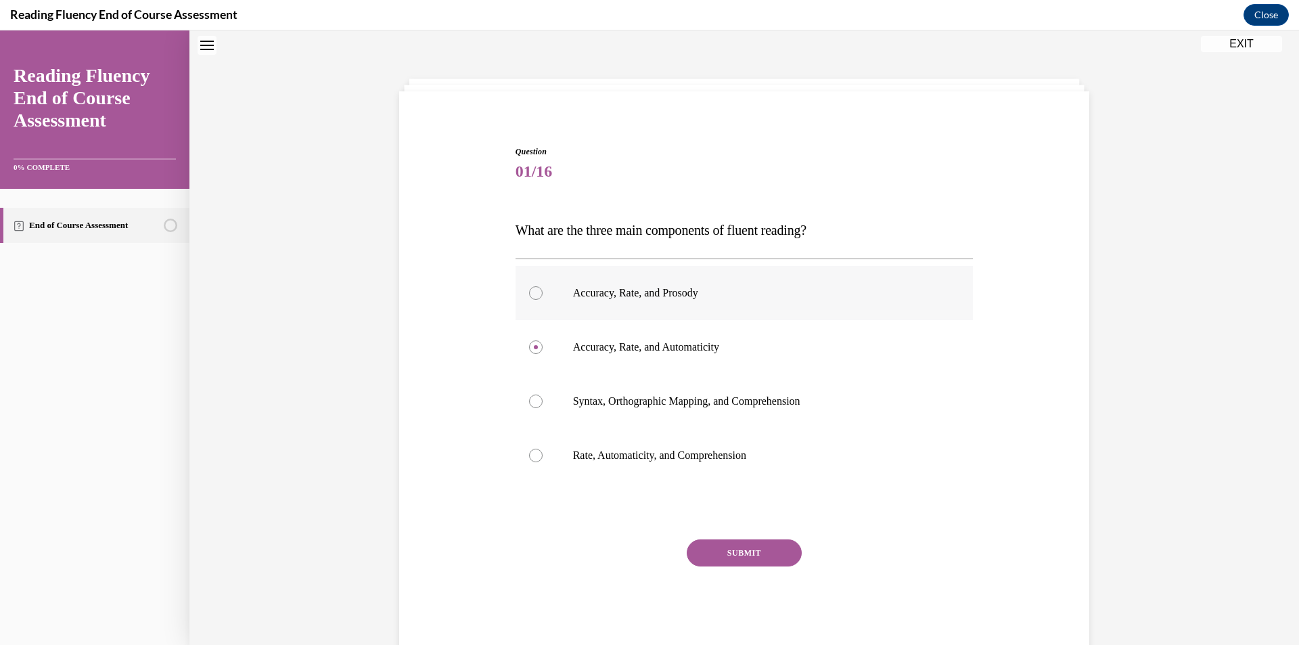
radio input "true"
click at [730, 549] on button "SUBMIT" at bounding box center [744, 552] width 115 height 27
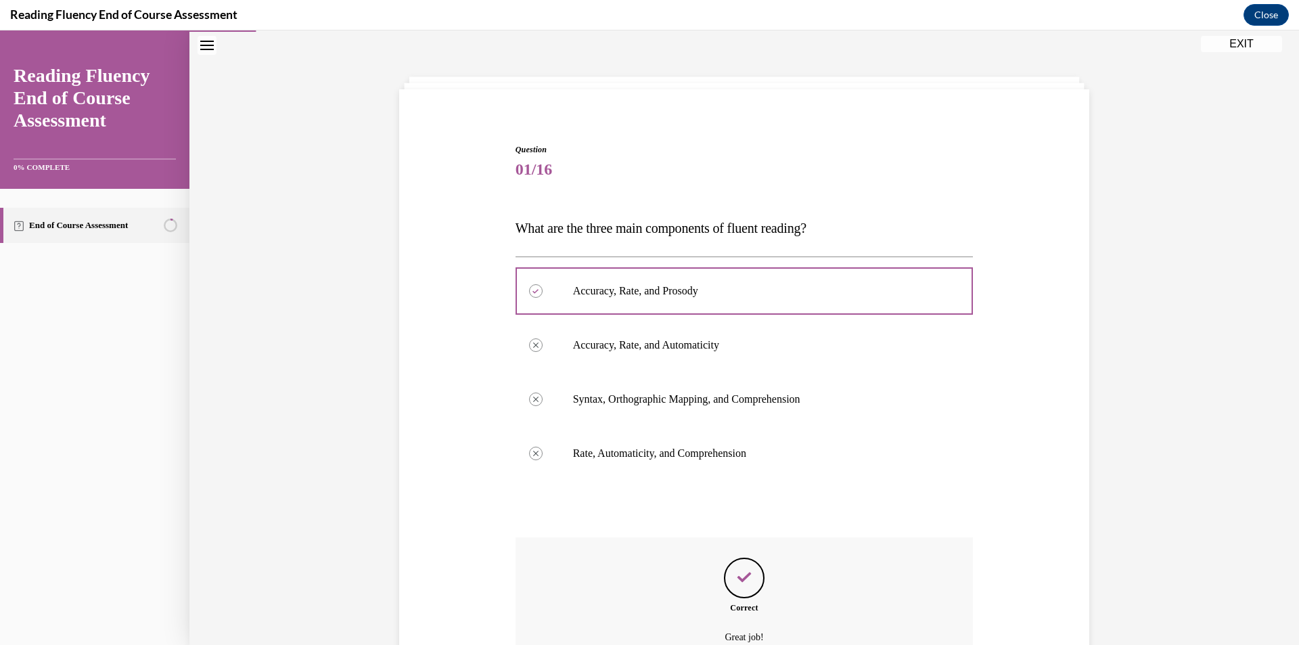
scroll to position [185, 0]
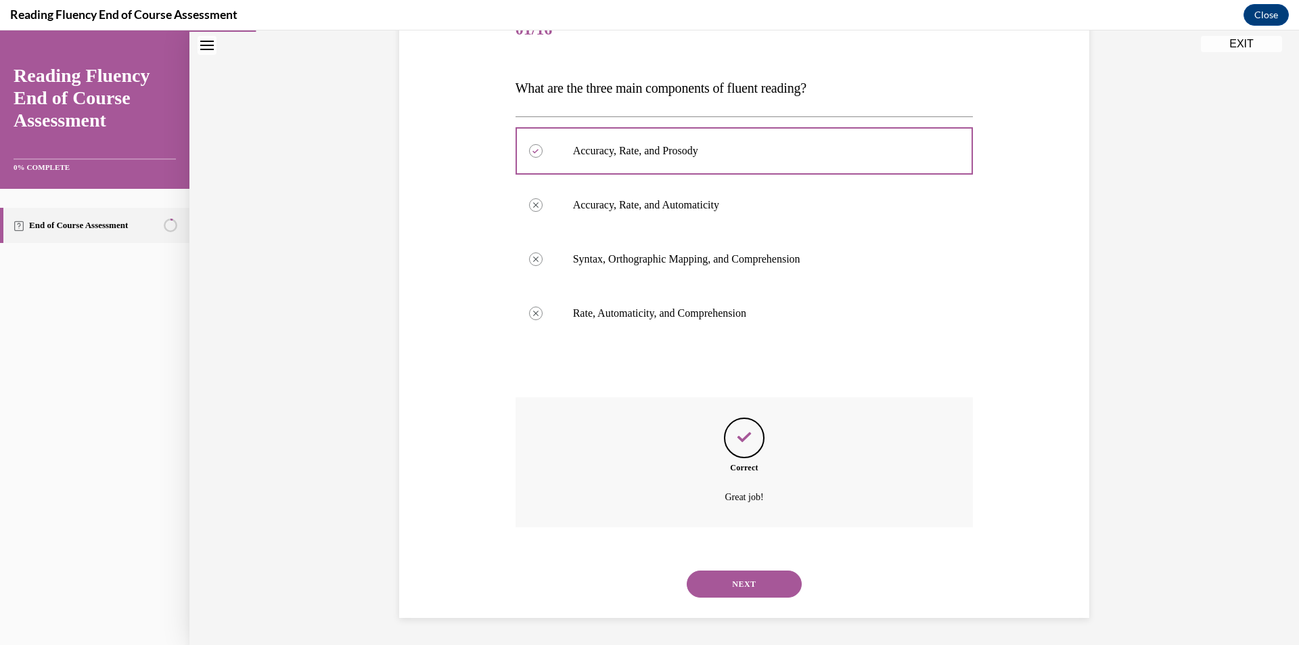
click at [747, 574] on button "NEXT" at bounding box center [744, 583] width 115 height 27
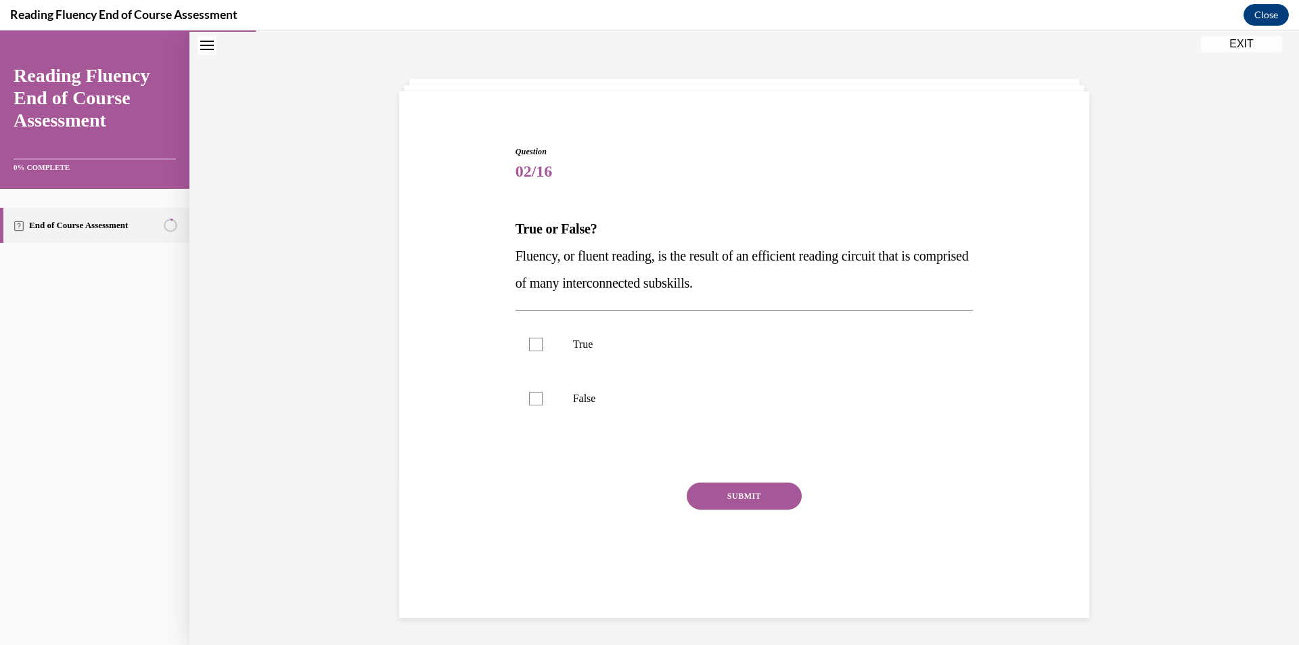
scroll to position [43, 0]
click at [536, 338] on div at bounding box center [536, 345] width 14 height 14
click at [536, 338] on input "True" at bounding box center [536, 345] width 14 height 14
checkbox input "true"
click at [697, 490] on button "SUBMIT" at bounding box center [744, 495] width 115 height 27
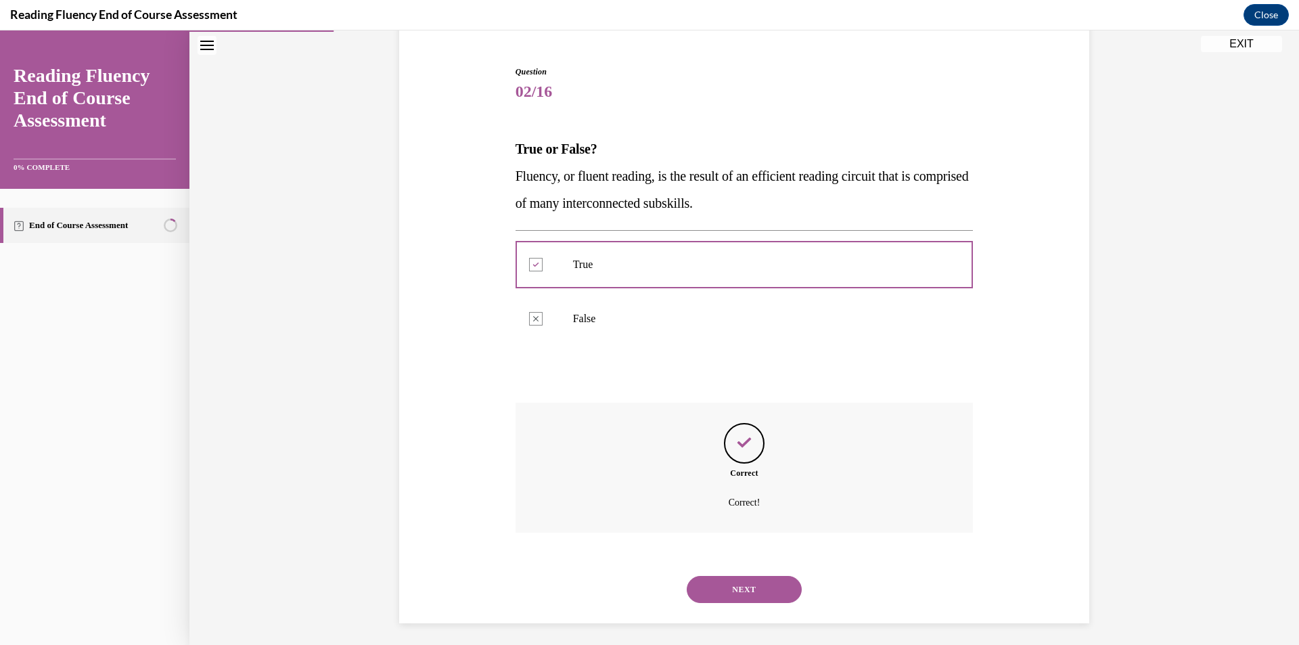
scroll to position [128, 0]
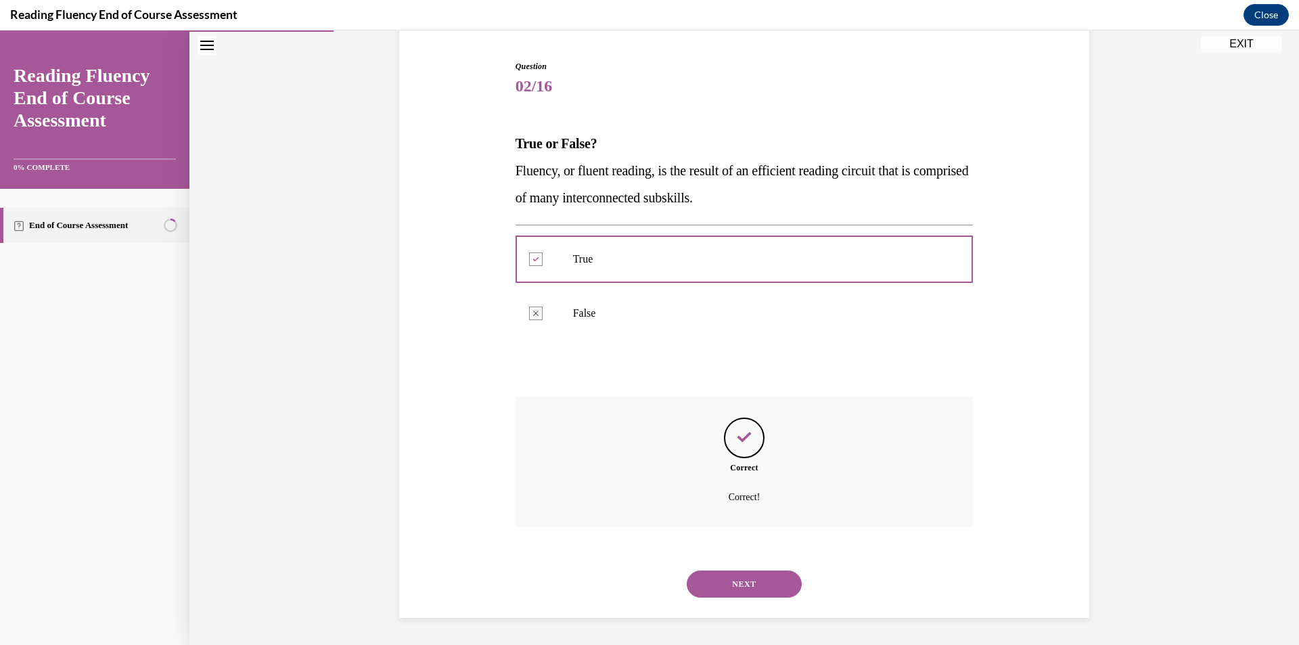
click at [726, 584] on button "NEXT" at bounding box center [744, 583] width 115 height 27
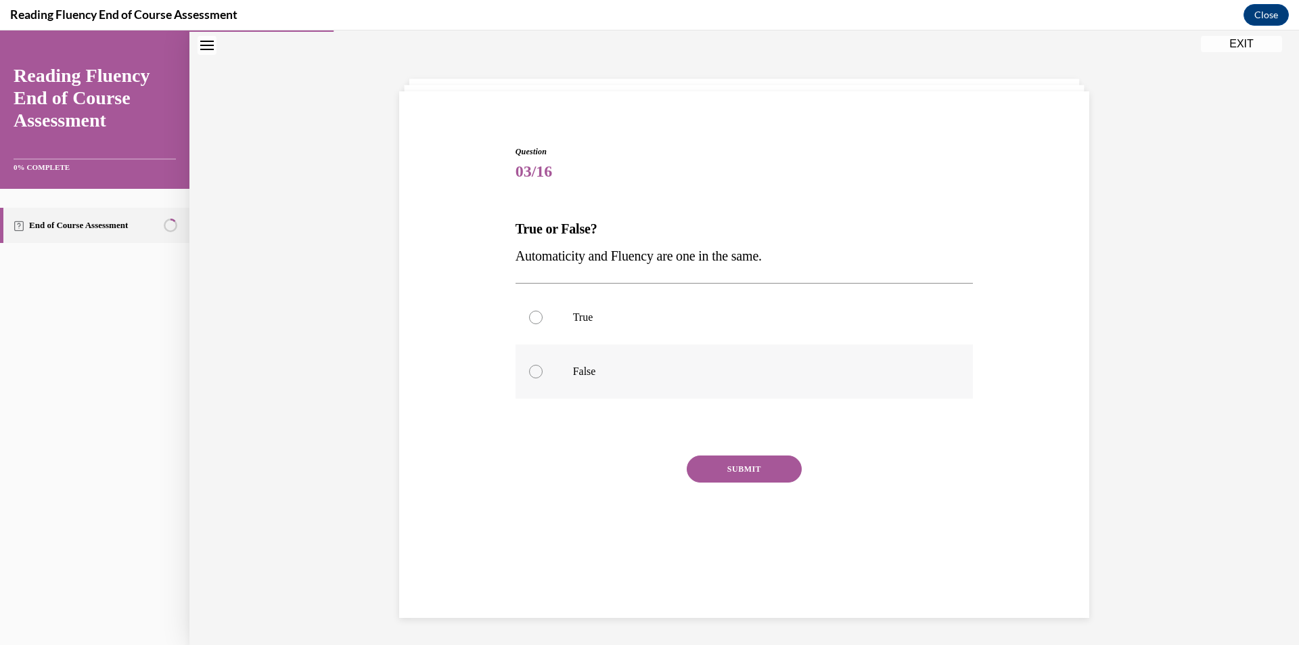
click at [573, 369] on p "False" at bounding box center [756, 372] width 367 height 14
click at [542, 369] on input "False" at bounding box center [536, 372] width 14 height 14
radio input "true"
click at [762, 479] on button "SUBMIT" at bounding box center [744, 468] width 115 height 27
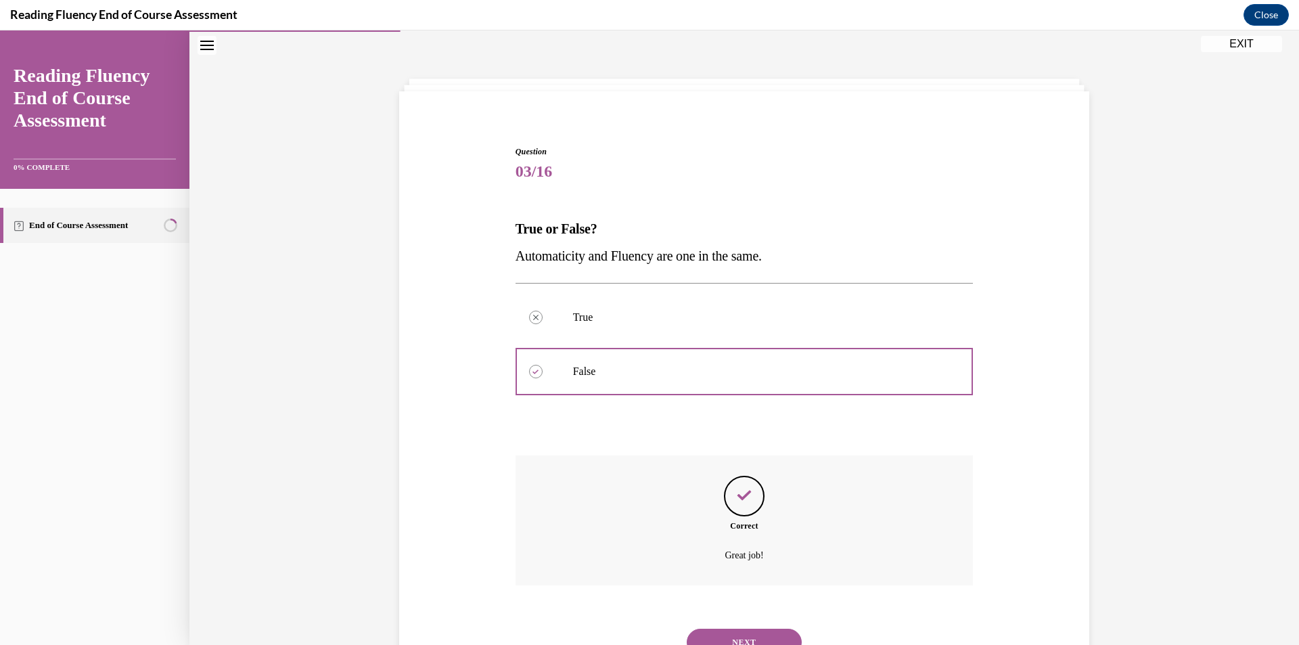
scroll to position [101, 0]
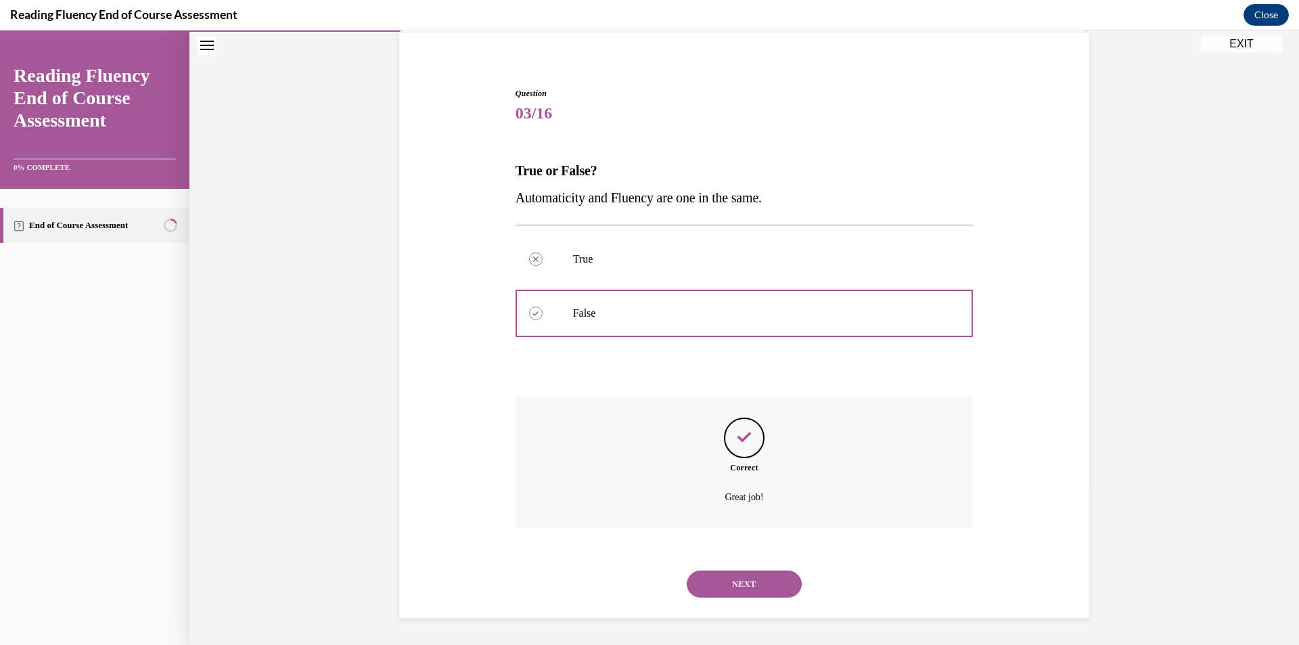
click at [729, 572] on button "NEXT" at bounding box center [744, 583] width 115 height 27
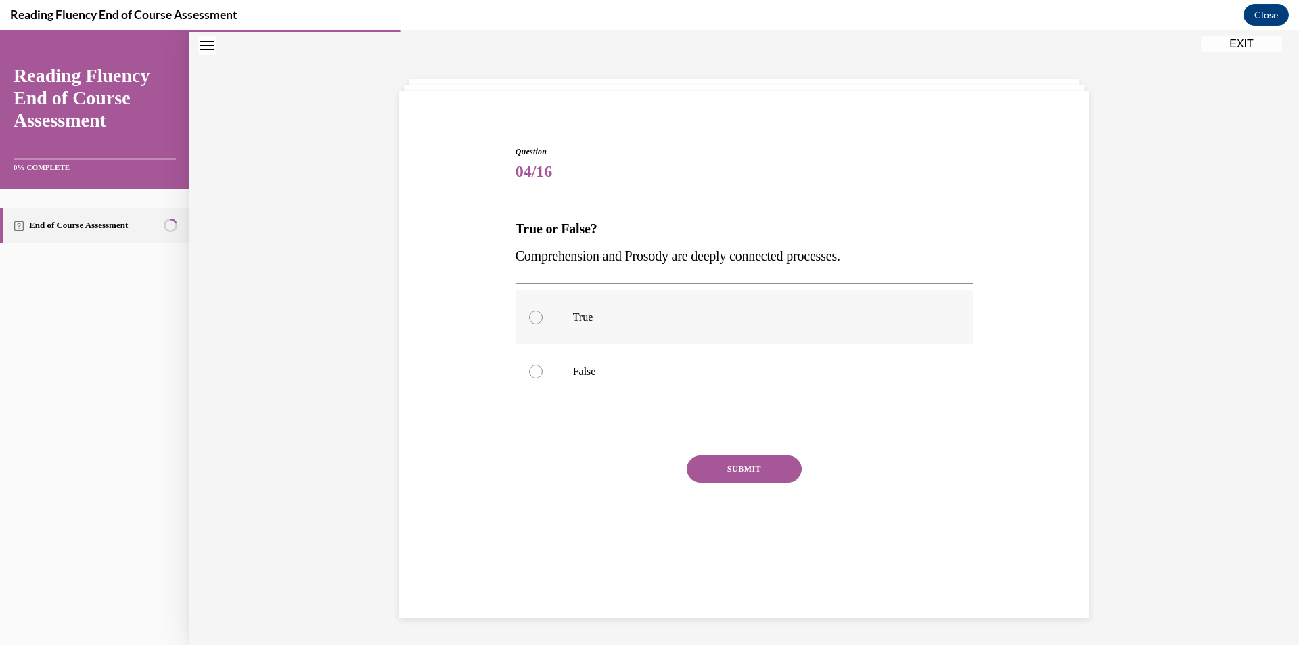
click at [589, 326] on label "True" at bounding box center [744, 317] width 458 height 54
click at [542, 324] on input "True" at bounding box center [536, 317] width 14 height 14
radio input "true"
click at [715, 452] on div "Question 04/16 True or False? Comprehension and Prosody are deeply connected pr…" at bounding box center [744, 355] width 458 height 421
click at [719, 469] on button "SUBMIT" at bounding box center [744, 468] width 115 height 27
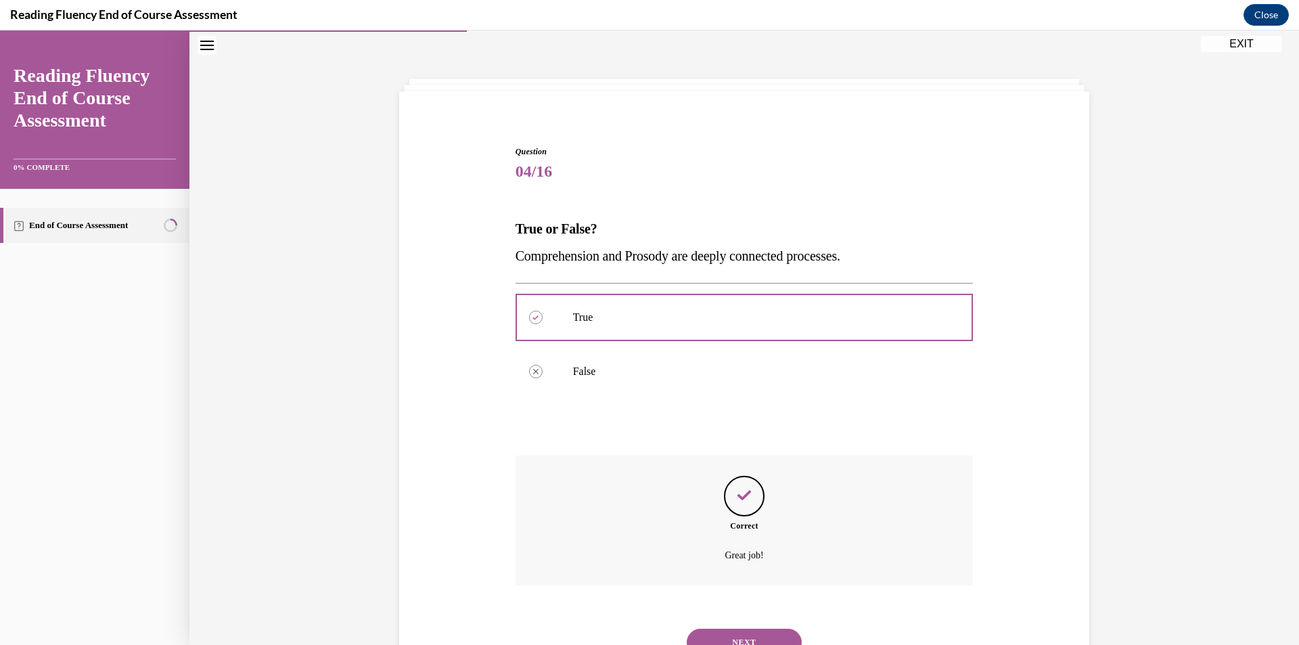
scroll to position [101, 0]
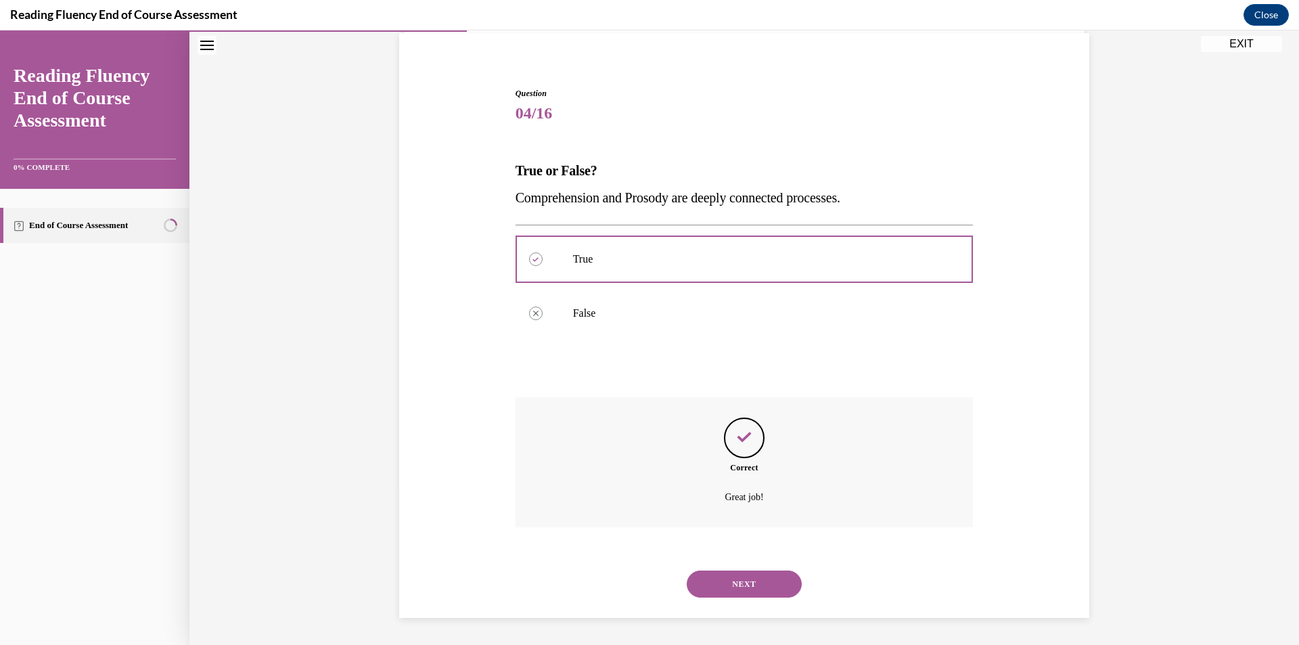
click at [739, 580] on button "NEXT" at bounding box center [744, 583] width 115 height 27
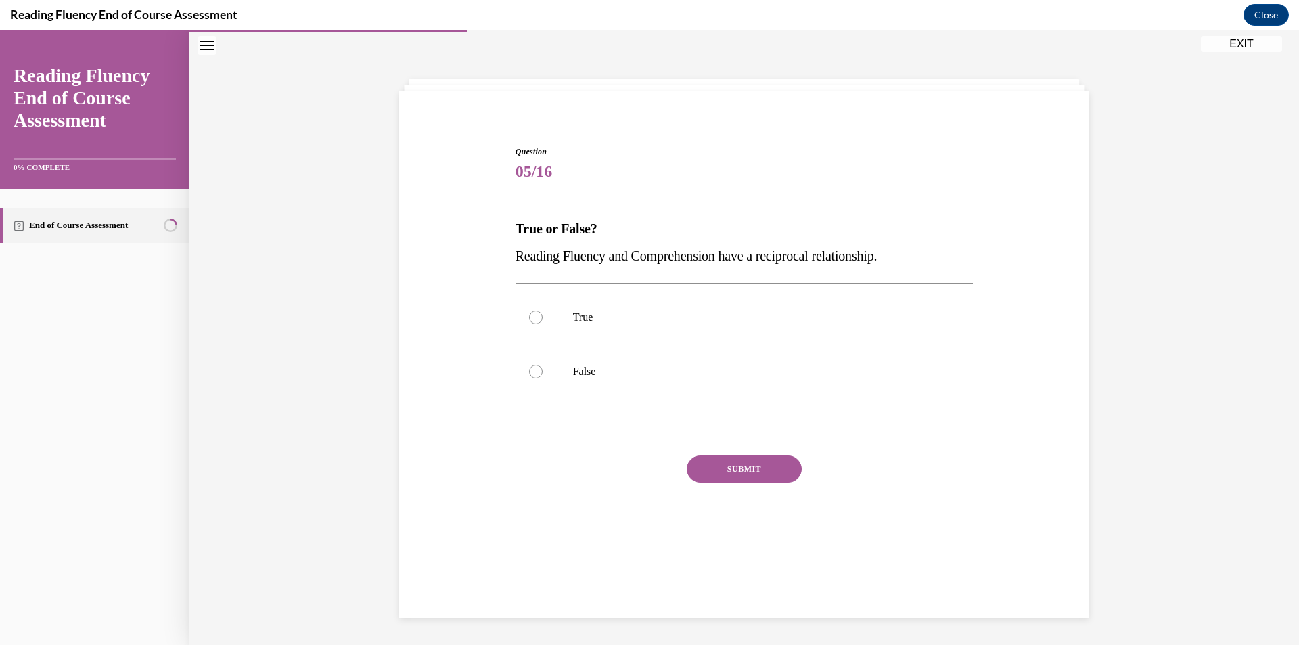
scroll to position [43, 0]
click at [613, 303] on label "True" at bounding box center [744, 317] width 458 height 54
click at [542, 310] on input "True" at bounding box center [536, 317] width 14 height 14
radio input "true"
click at [759, 469] on button "SUBMIT" at bounding box center [744, 468] width 115 height 27
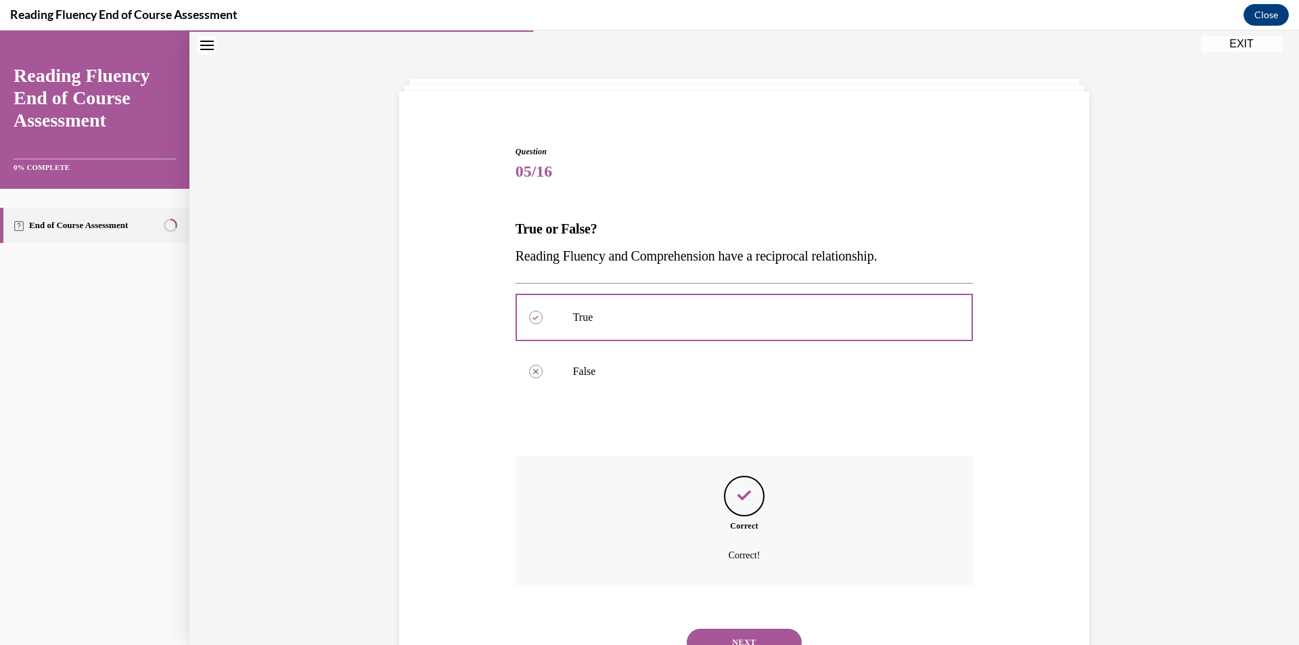
scroll to position [101, 0]
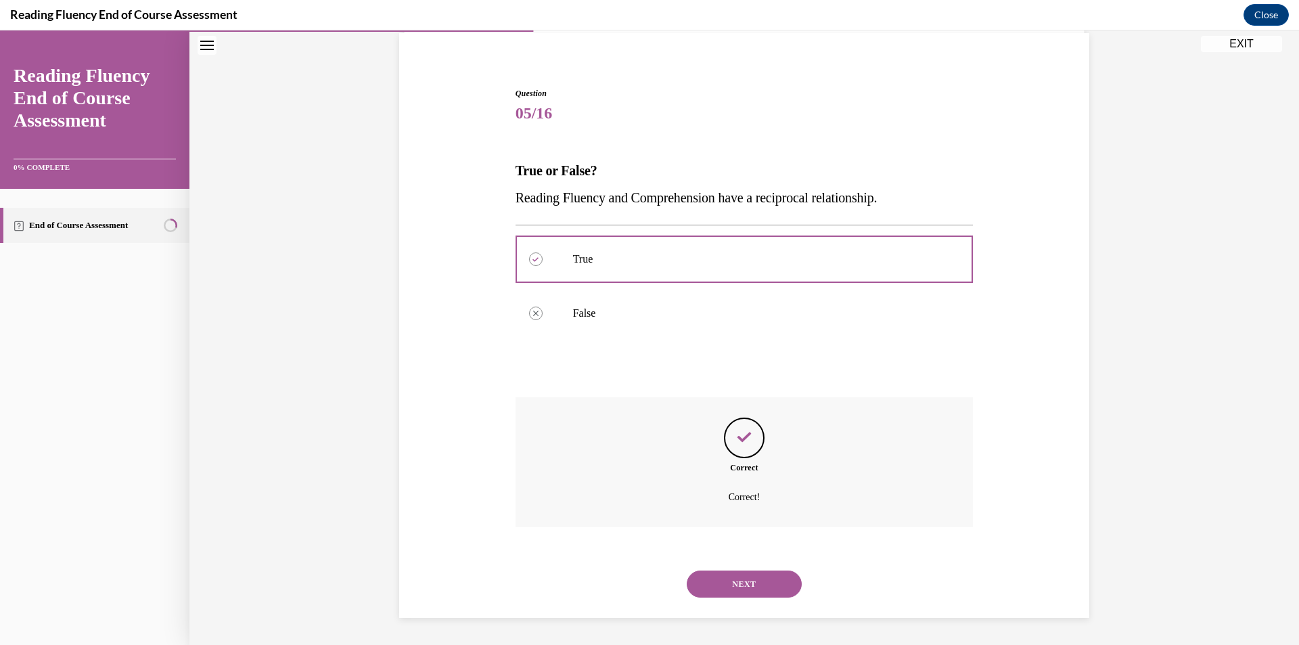
click at [761, 586] on button "NEXT" at bounding box center [744, 583] width 115 height 27
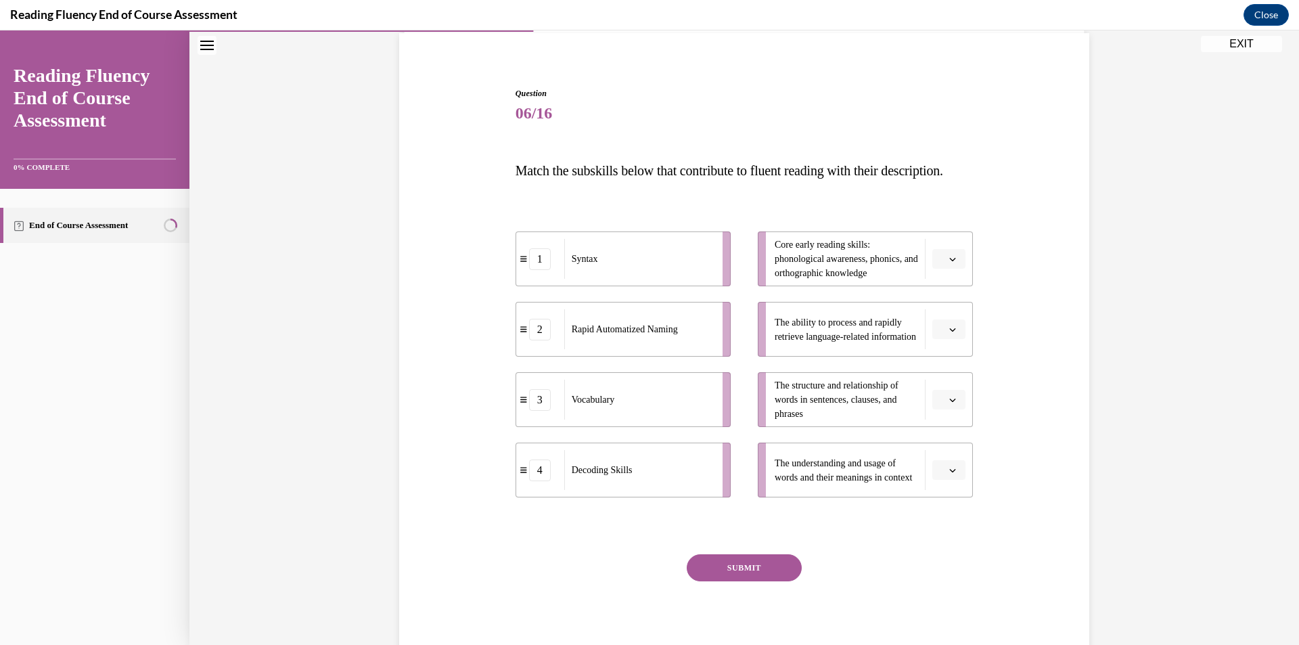
scroll to position [71, 0]
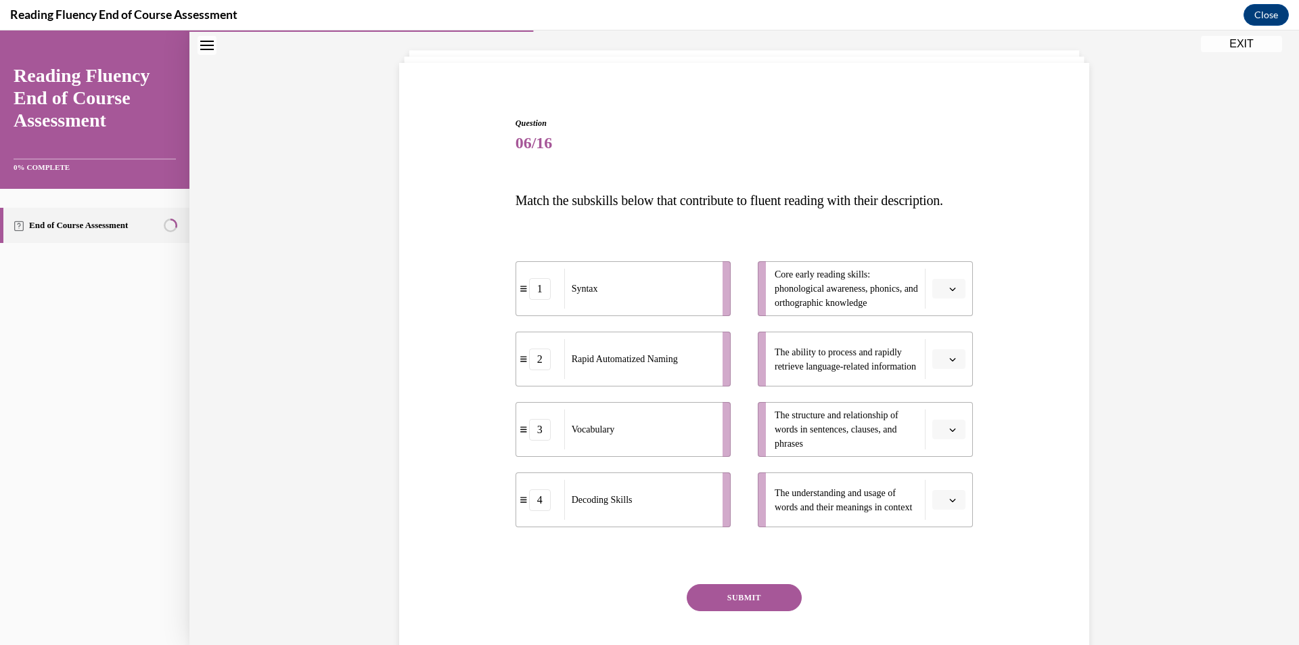
click at [964, 527] on li "The understanding and usage of words and their meanings in context" at bounding box center [865, 499] width 215 height 55
click at [958, 510] on button "button" at bounding box center [948, 500] width 33 height 20
click at [956, 440] on button "button" at bounding box center [948, 429] width 33 height 20
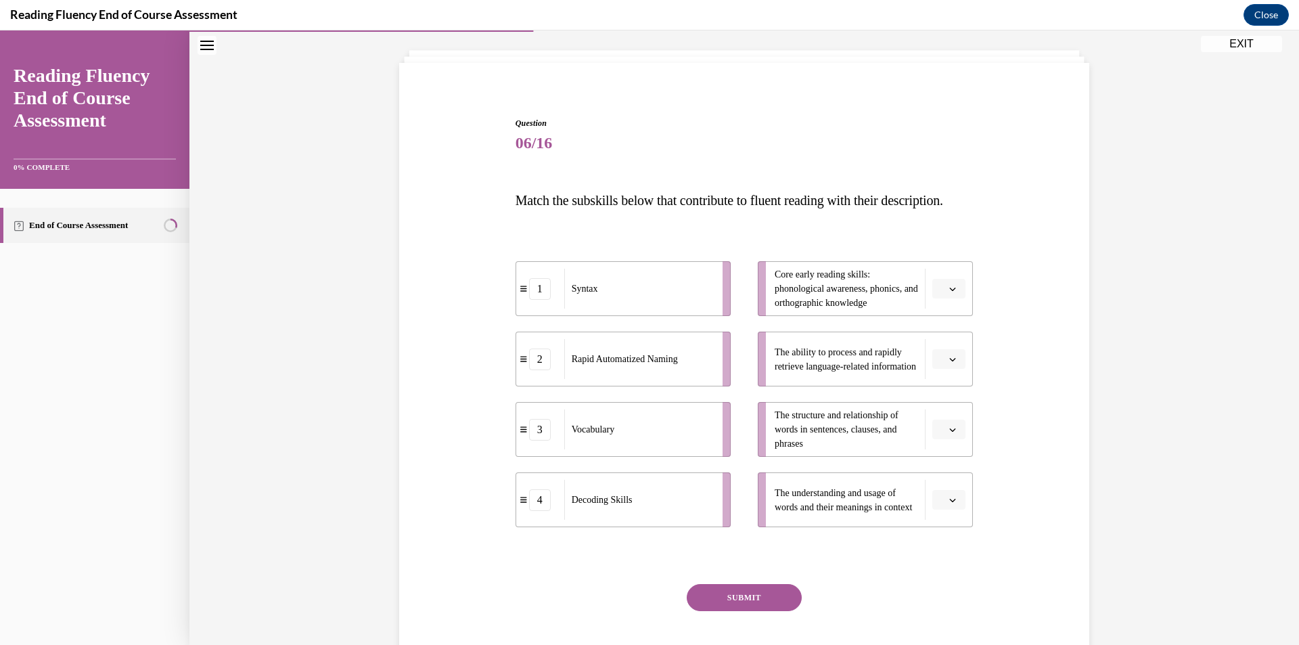
click at [956, 440] on button "button" at bounding box center [948, 429] width 33 height 20
click at [948, 510] on div "1" at bounding box center [942, 513] width 34 height 27
click at [949, 363] on icon "button" at bounding box center [952, 359] width 7 height 7
click at [949, 465] on div "2" at bounding box center [942, 470] width 34 height 27
click at [950, 503] on icon "button" at bounding box center [952, 499] width 7 height 7
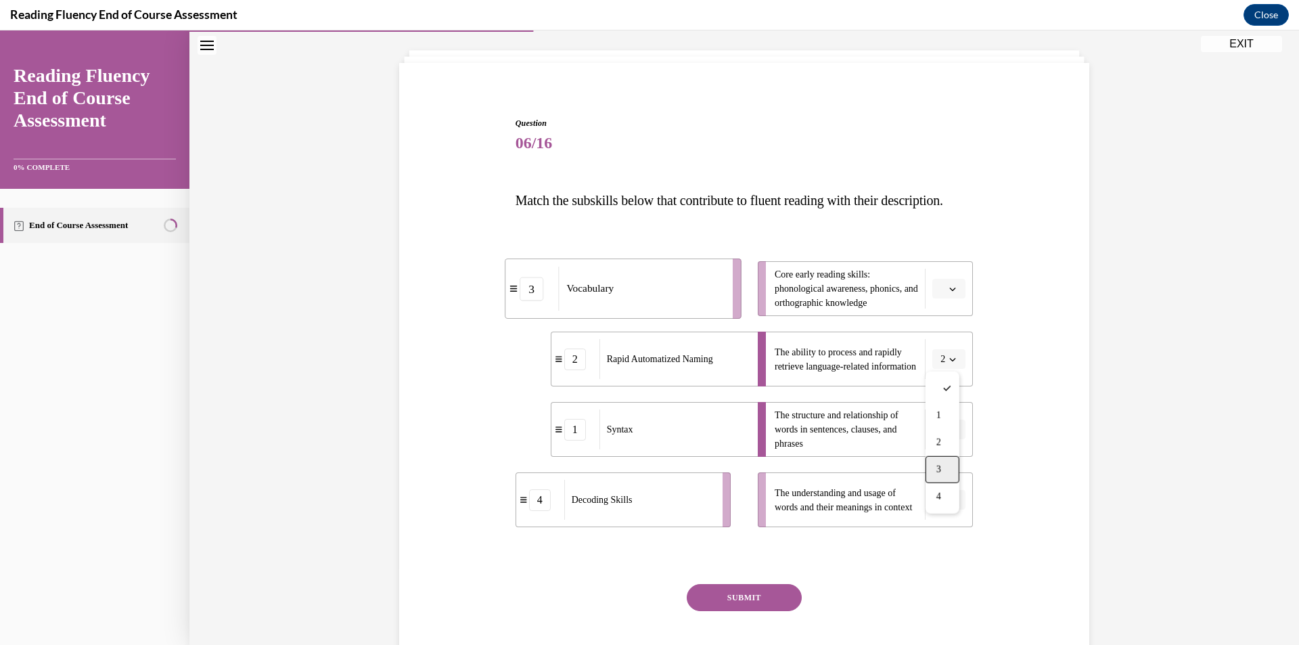
click at [954, 475] on div "3" at bounding box center [942, 469] width 34 height 27
click at [950, 294] on span "button" at bounding box center [952, 288] width 9 height 9
click at [943, 457] on div "4" at bounding box center [942, 453] width 34 height 27
click at [758, 611] on button "SUBMIT" at bounding box center [744, 597] width 115 height 27
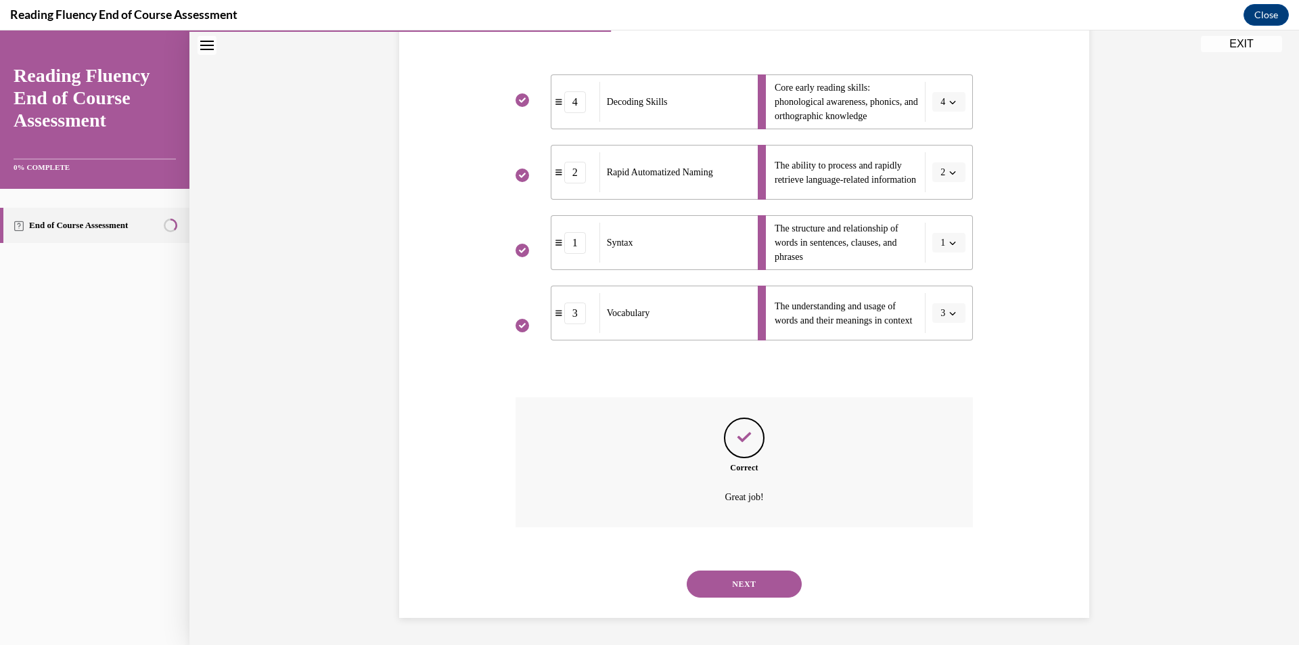
scroll to position [285, 0]
click at [760, 592] on button "NEXT" at bounding box center [744, 583] width 115 height 27
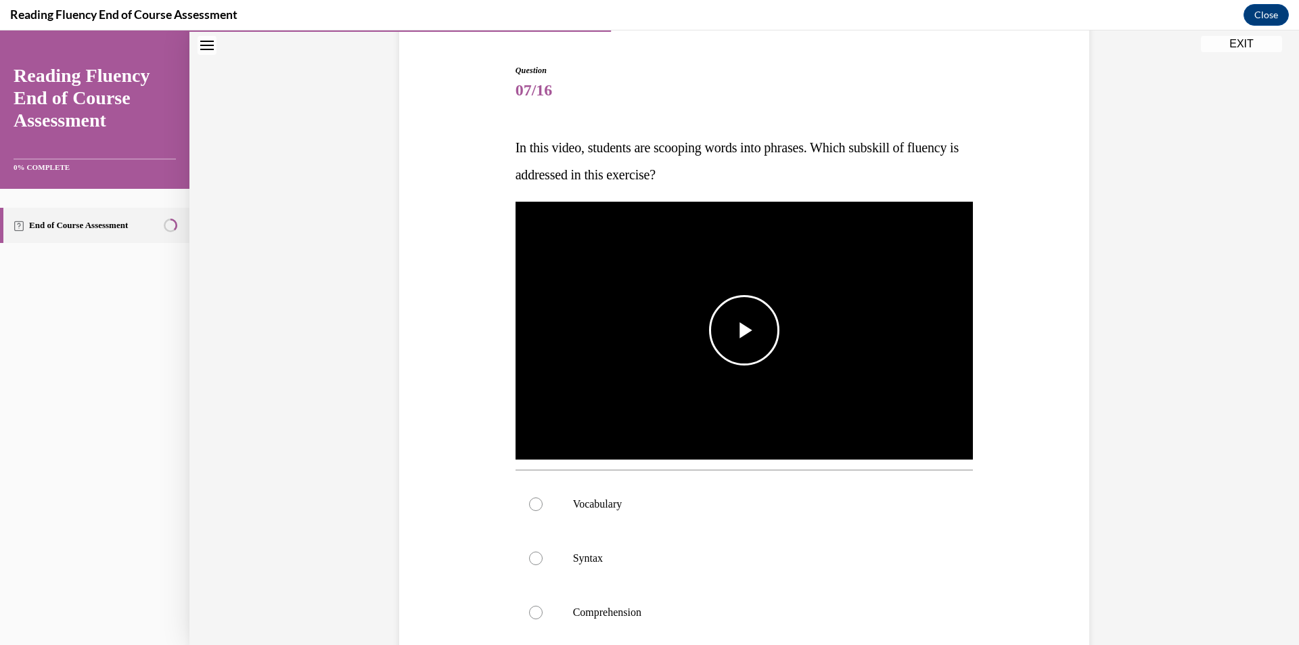
scroll to position [135, 0]
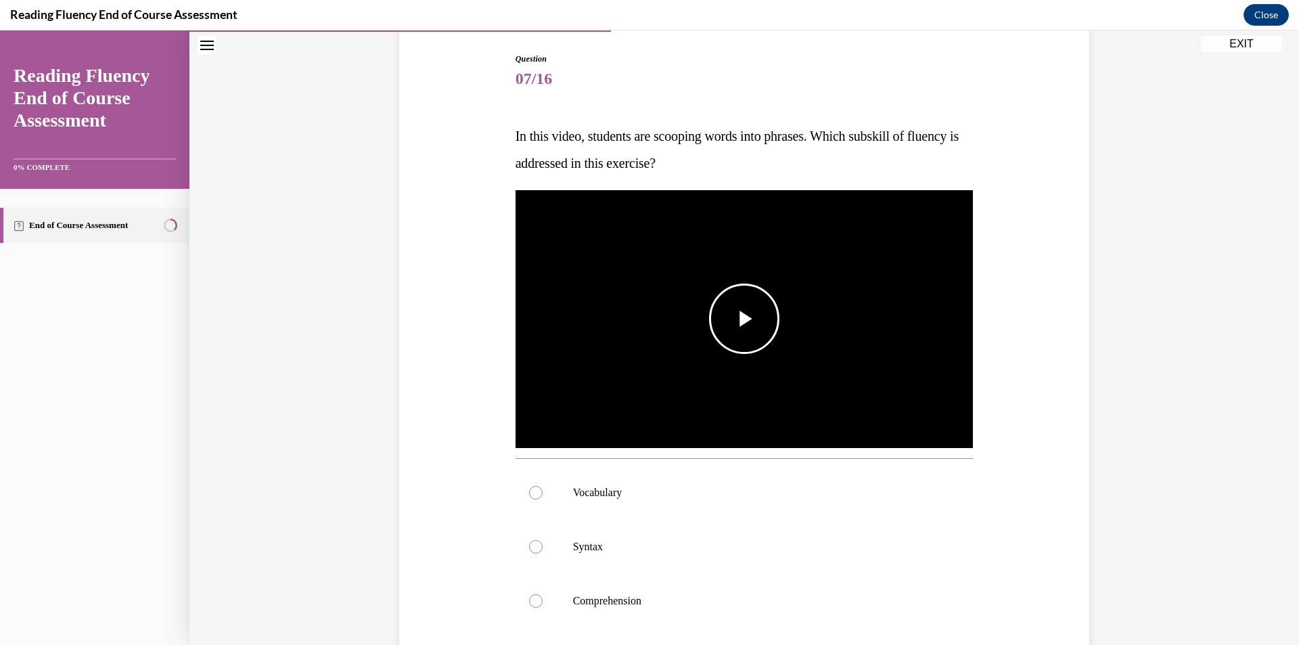
click at [744, 319] on span "Video player" at bounding box center [744, 319] width 0 height 0
click at [580, 421] on div "0:00" at bounding box center [580, 421] width 1 height 1
click at [640, 324] on video "Video player" at bounding box center [744, 319] width 458 height 258
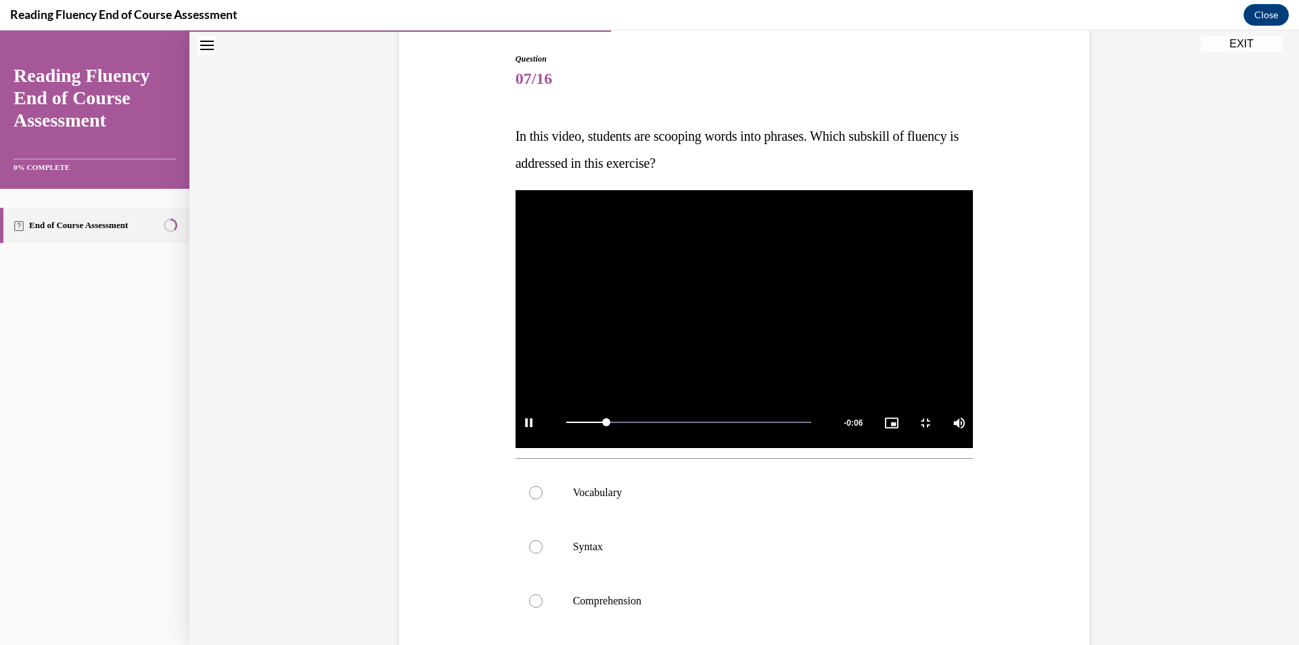
scroll to position [0, 0]
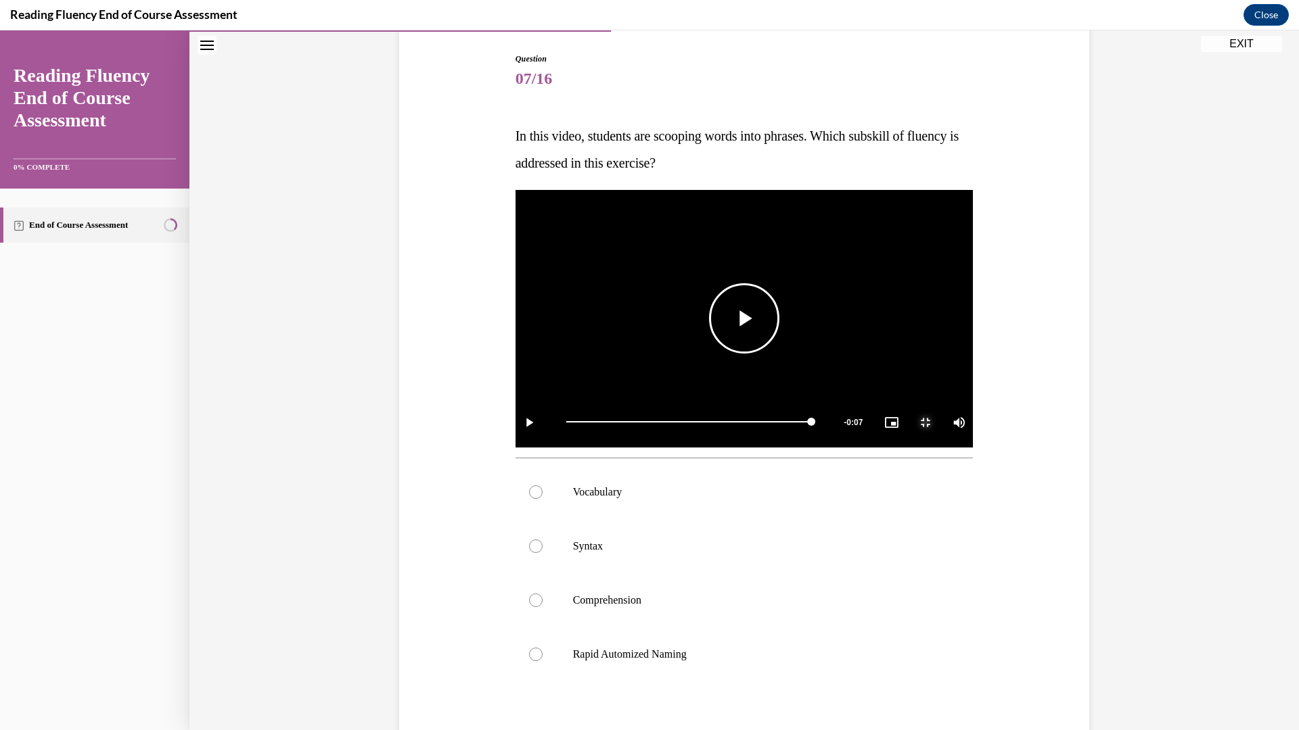
click at [939, 422] on span "Video player" at bounding box center [925, 422] width 27 height 0
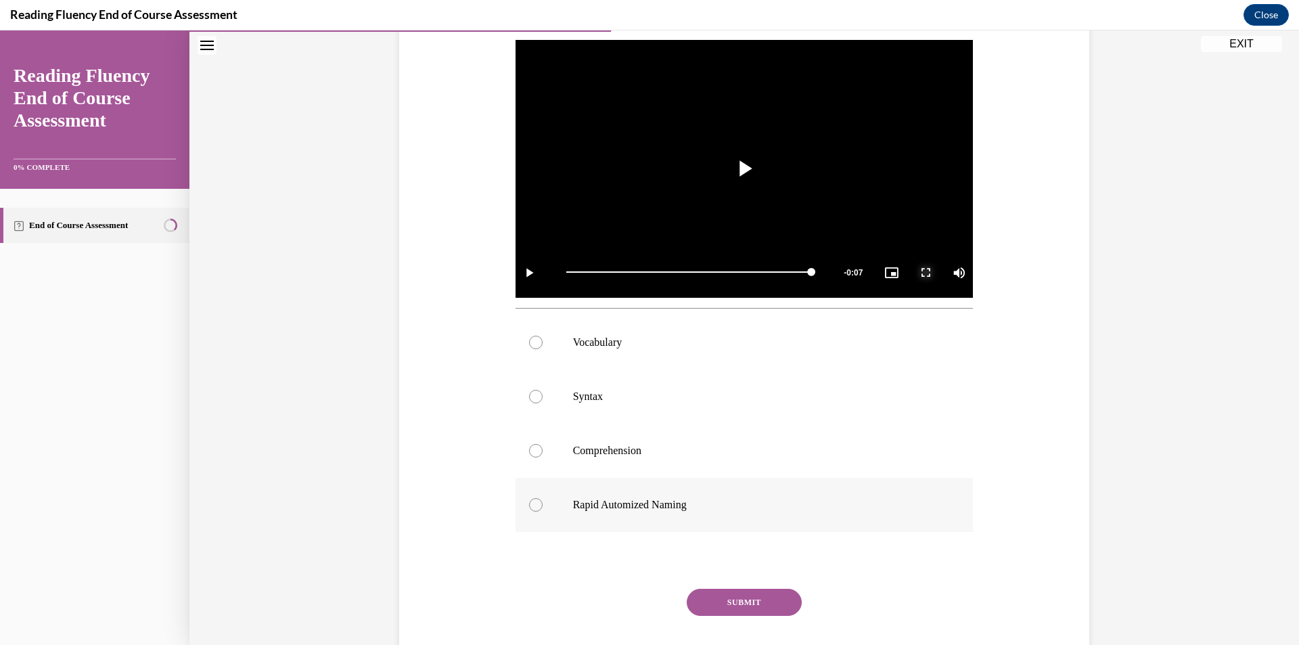
scroll to position [203, 0]
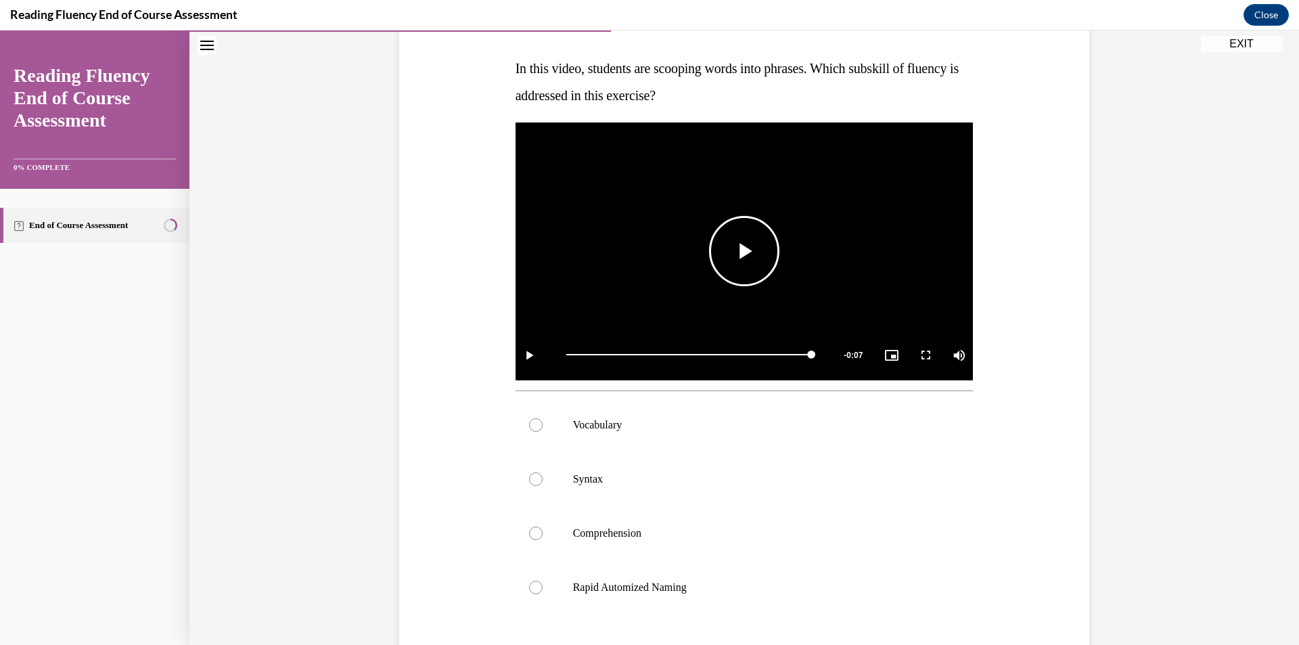
click at [597, 252] on video "Video player" at bounding box center [744, 251] width 458 height 258
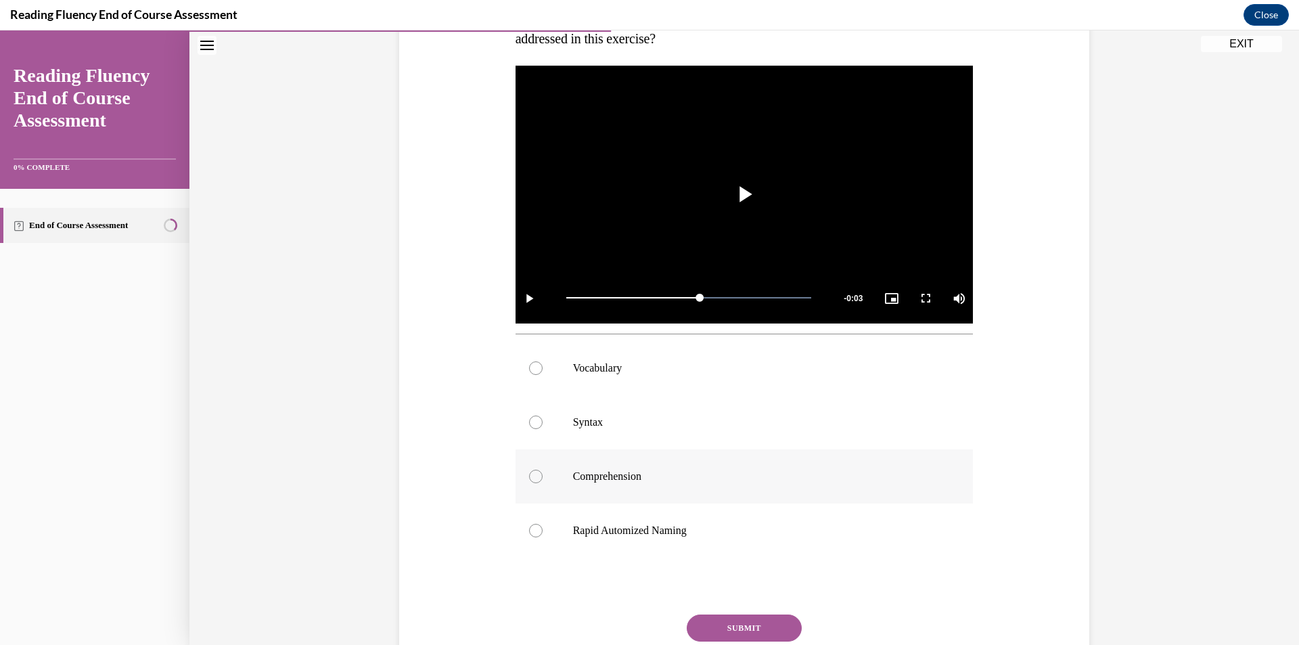
scroll to position [338, 0]
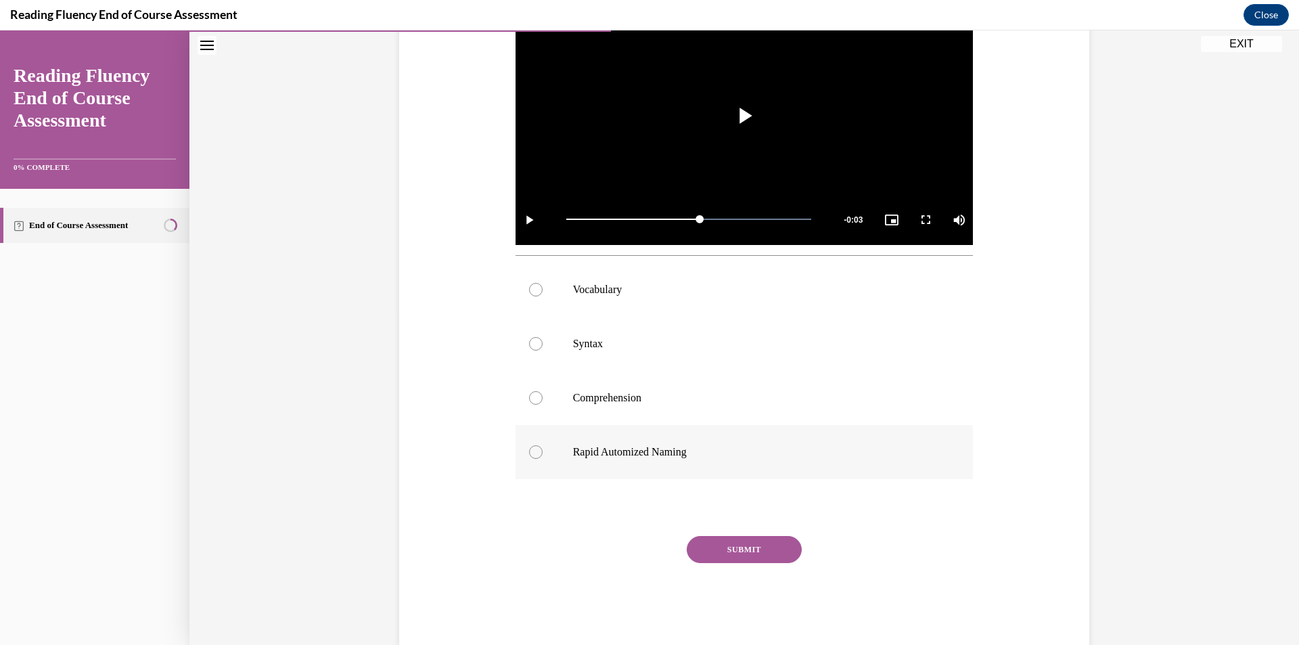
click at [644, 463] on label "Rapid Automized Naming" at bounding box center [744, 452] width 458 height 54
click at [542, 459] on input "Rapid Automized Naming" at bounding box center [536, 452] width 14 height 14
radio input "true"
click at [737, 549] on button "SUBMIT" at bounding box center [744, 549] width 115 height 27
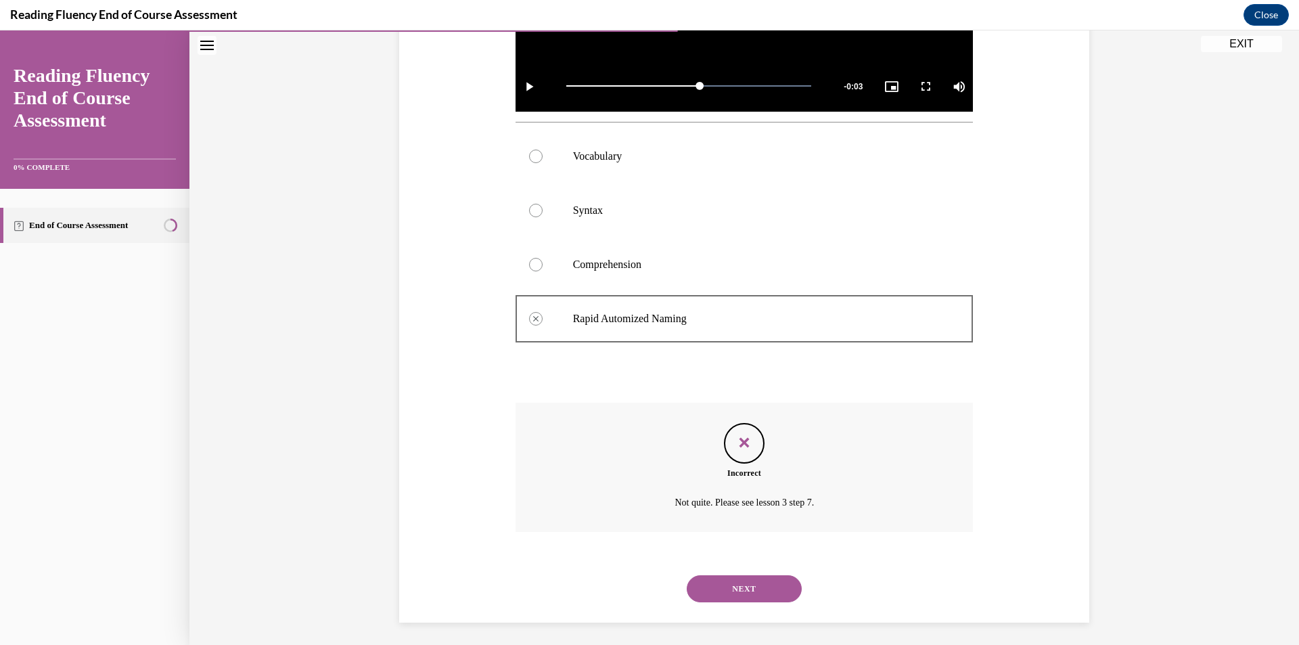
scroll to position [476, 0]
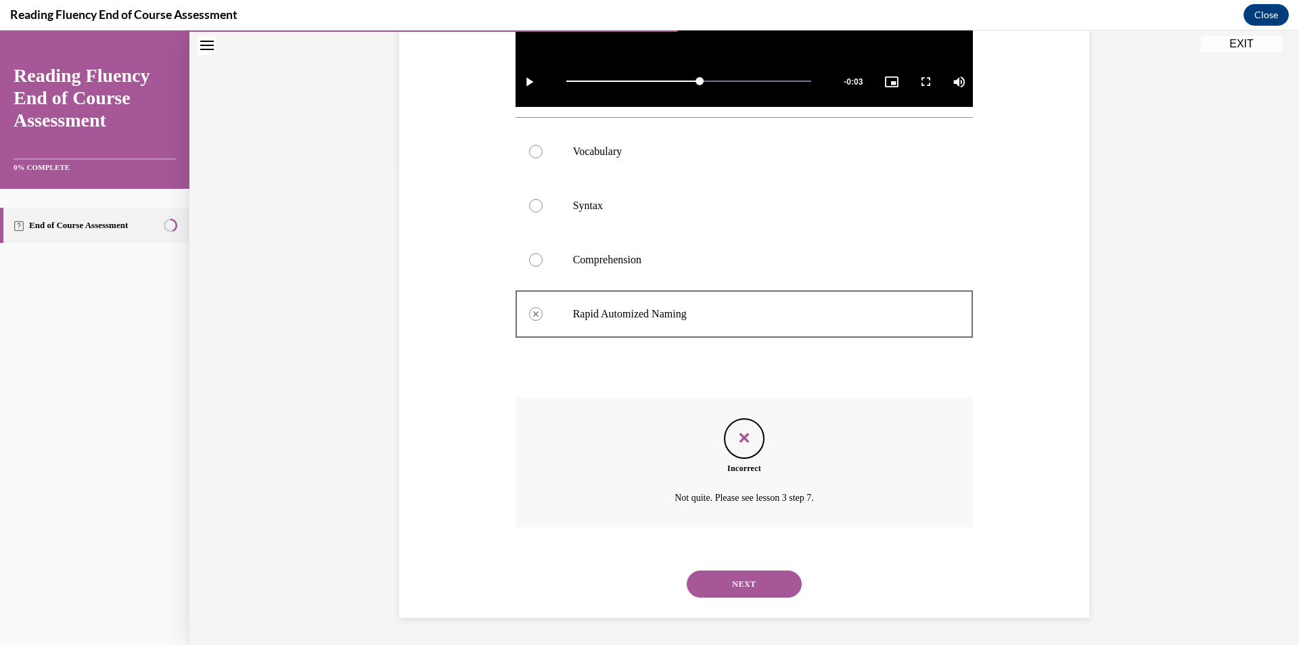
click at [745, 577] on button "NEXT" at bounding box center [744, 583] width 115 height 27
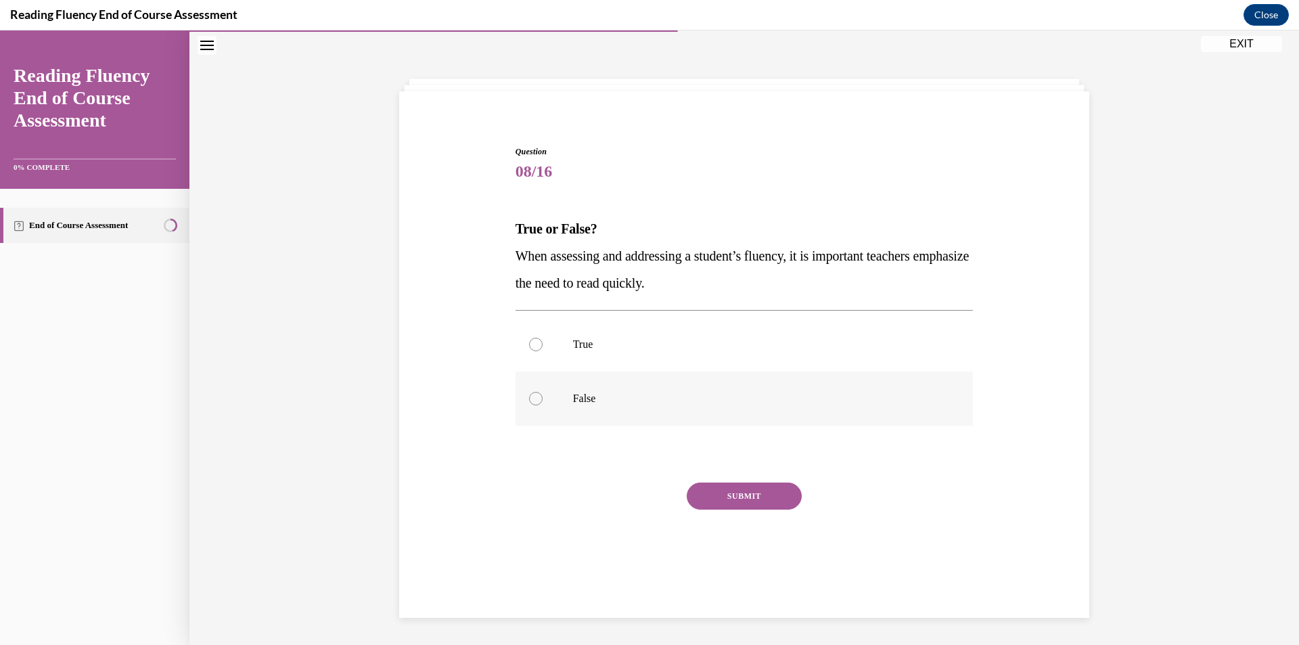
click at [584, 386] on label "False" at bounding box center [744, 398] width 458 height 54
click at [542, 392] on input "False" at bounding box center [536, 399] width 14 height 14
radio input "true"
click at [763, 488] on button "SUBMIT" at bounding box center [744, 495] width 115 height 27
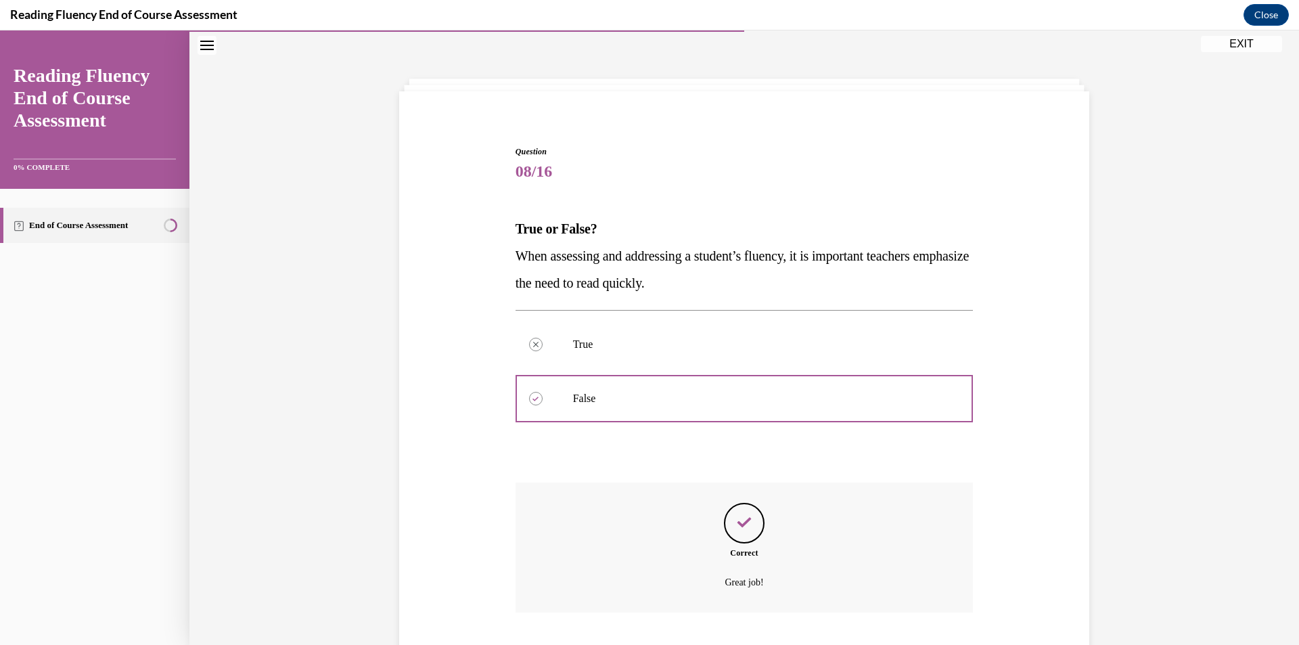
scroll to position [128, 0]
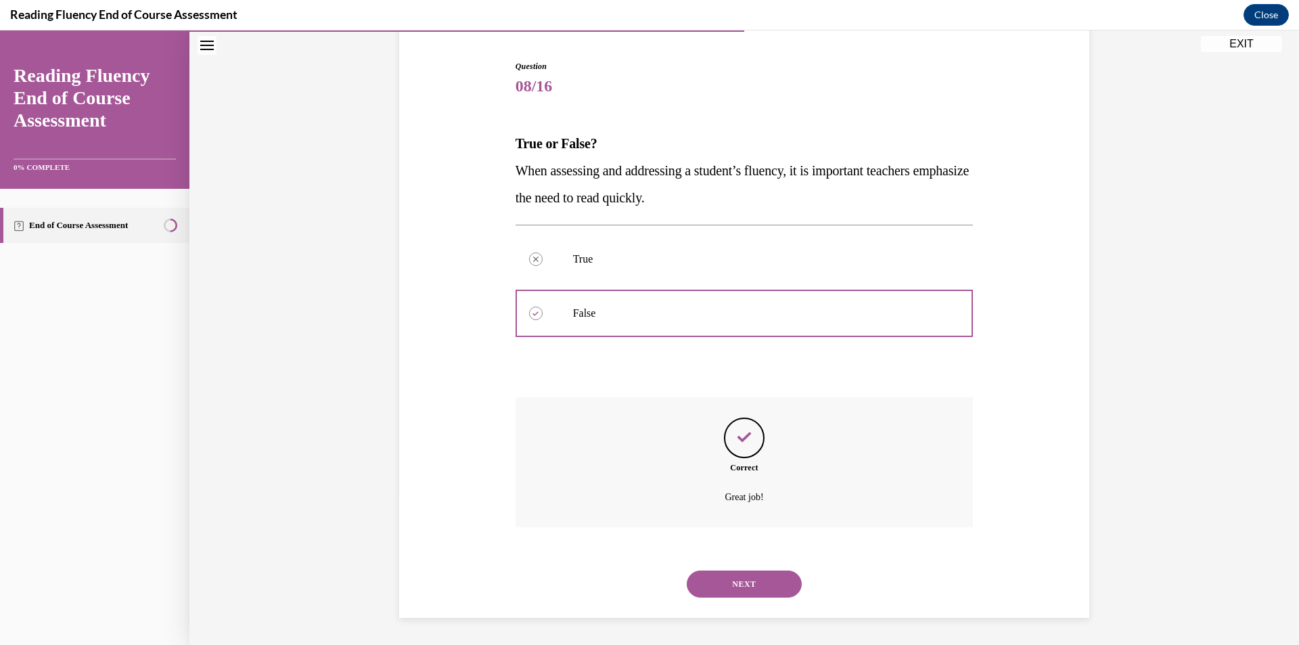
click at [748, 588] on button "NEXT" at bounding box center [744, 583] width 115 height 27
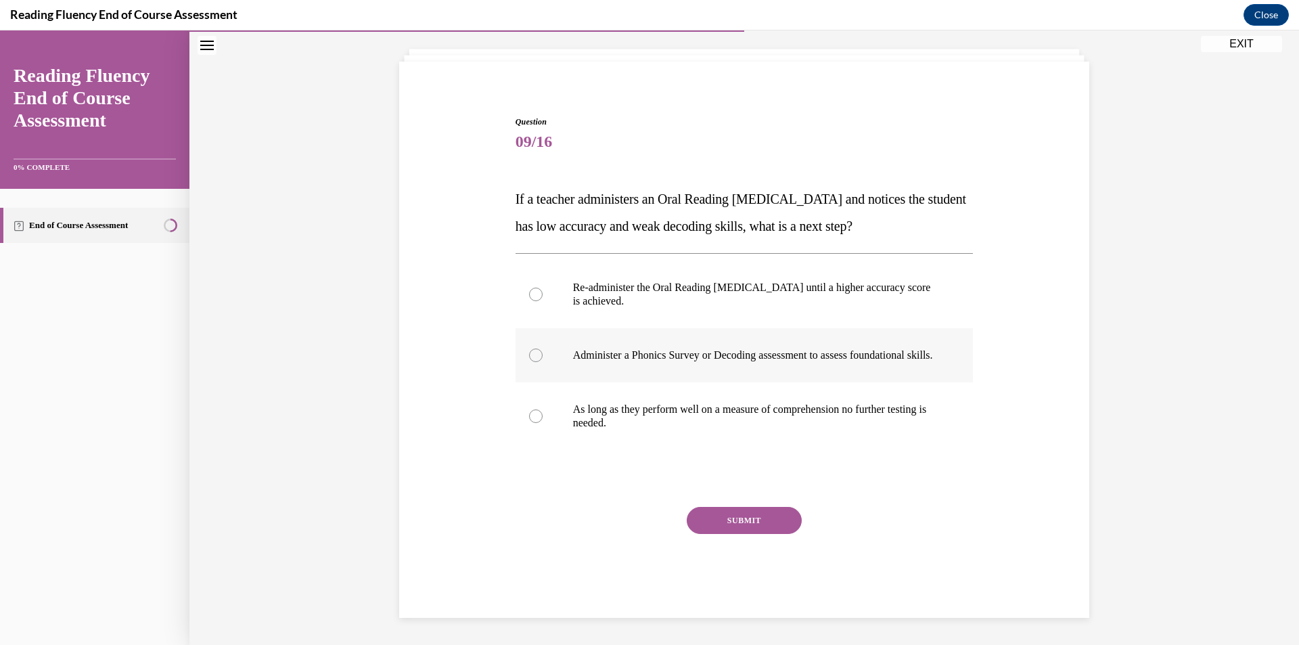
click at [598, 348] on p "Administer a Phonics Survey or Decoding assessment to assess foundational skill…" at bounding box center [756, 355] width 367 height 14
click at [542, 348] on input "Administer a Phonics Survey or Decoding assessment to assess foundational skill…" at bounding box center [536, 355] width 14 height 14
radio input "true"
click at [763, 521] on button "SUBMIT" at bounding box center [744, 520] width 115 height 27
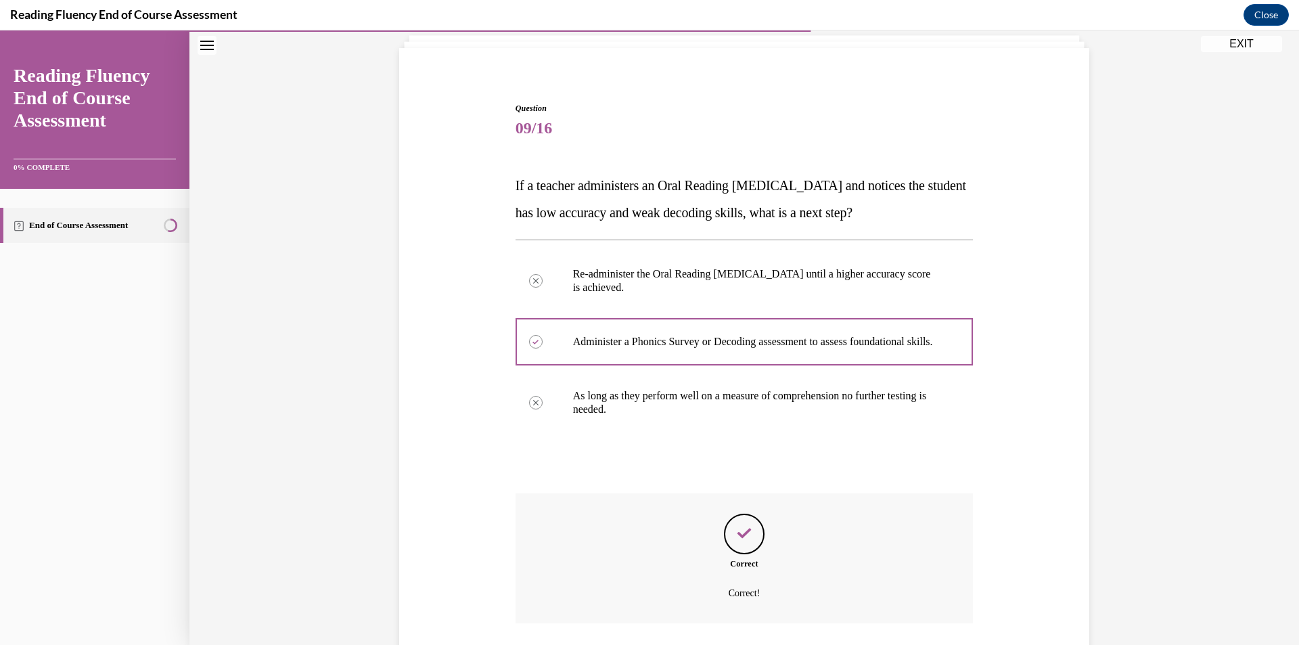
scroll to position [195, 0]
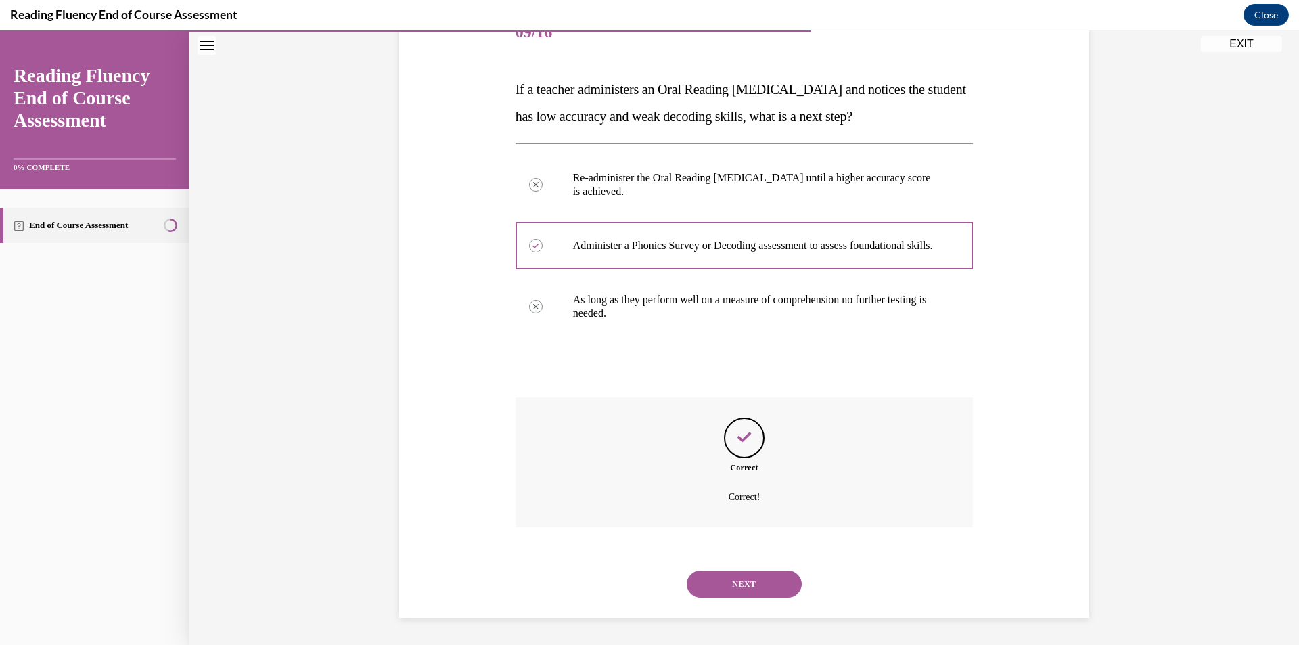
click at [743, 574] on button "NEXT" at bounding box center [744, 583] width 115 height 27
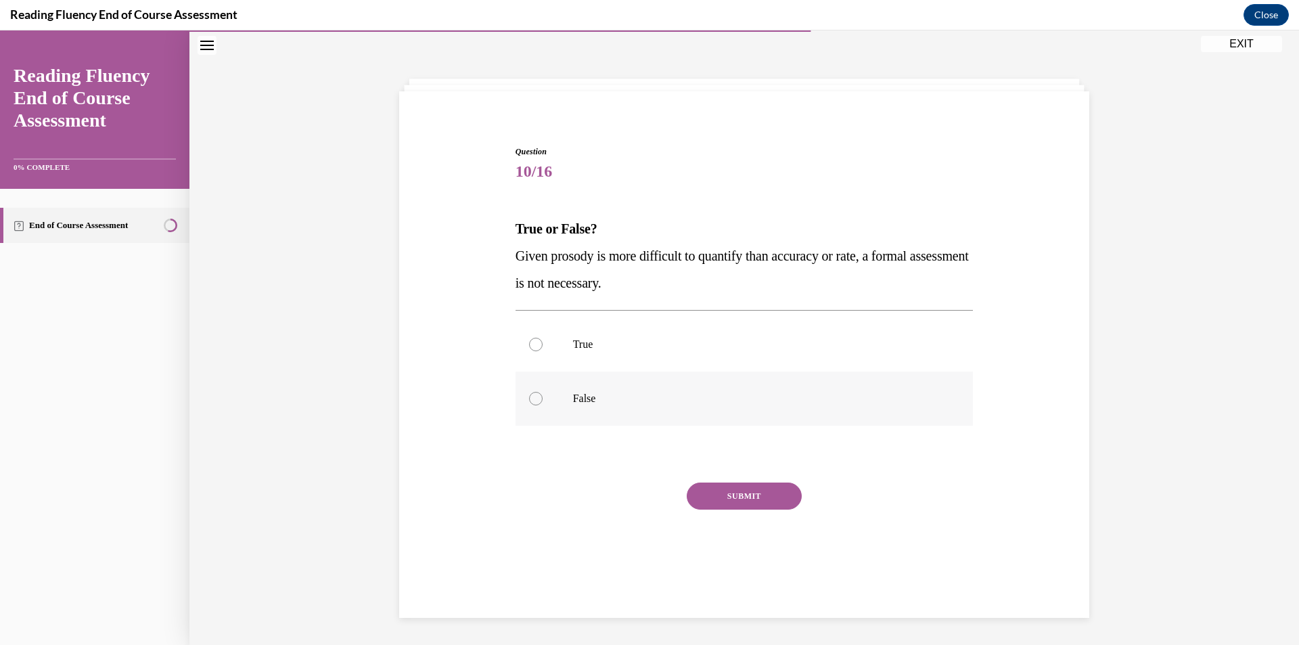
click at [688, 411] on label "False" at bounding box center [744, 398] width 458 height 54
click at [542, 405] on input "False" at bounding box center [536, 399] width 14 height 14
radio input "true"
click at [663, 400] on p "False" at bounding box center [756, 399] width 367 height 14
click at [542, 400] on input "False" at bounding box center [536, 399] width 14 height 14
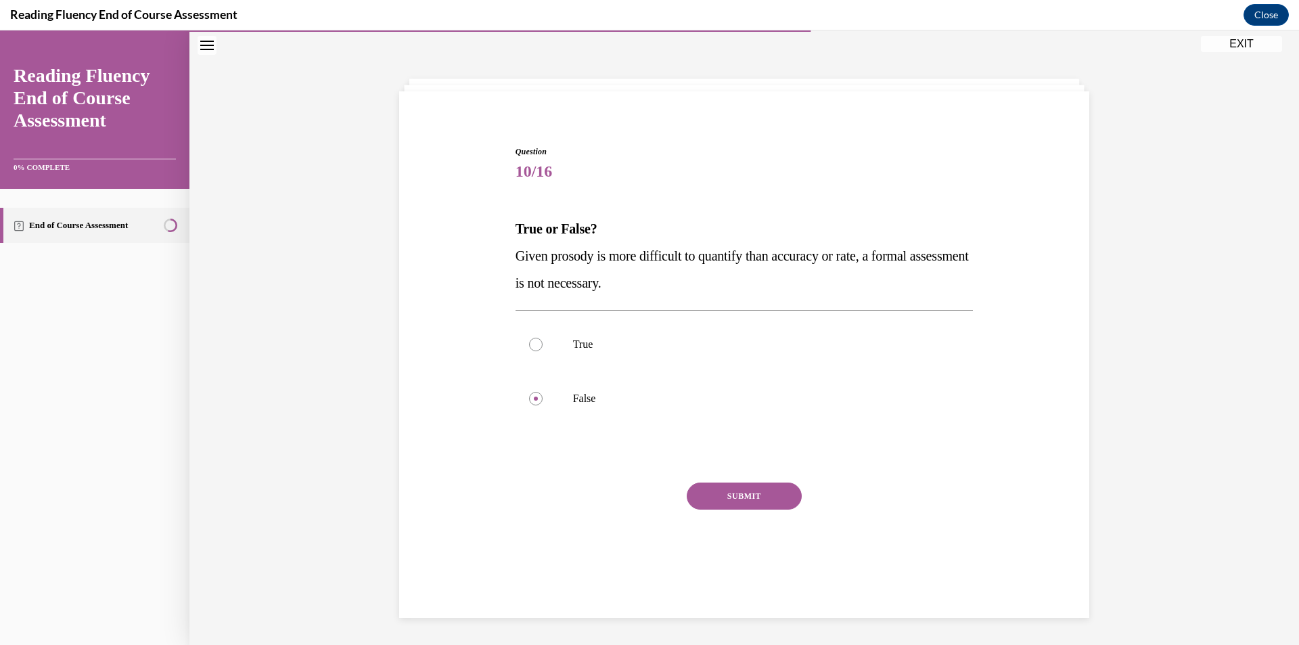
click at [747, 505] on button "SUBMIT" at bounding box center [744, 495] width 115 height 27
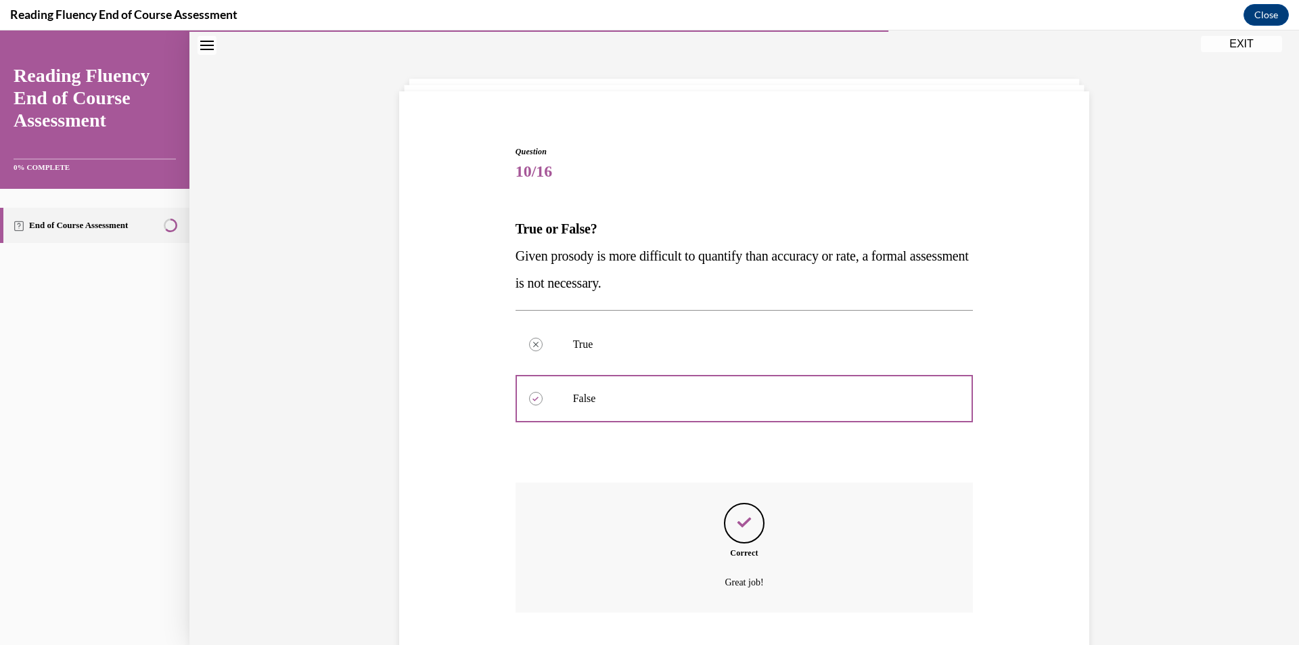
scroll to position [128, 0]
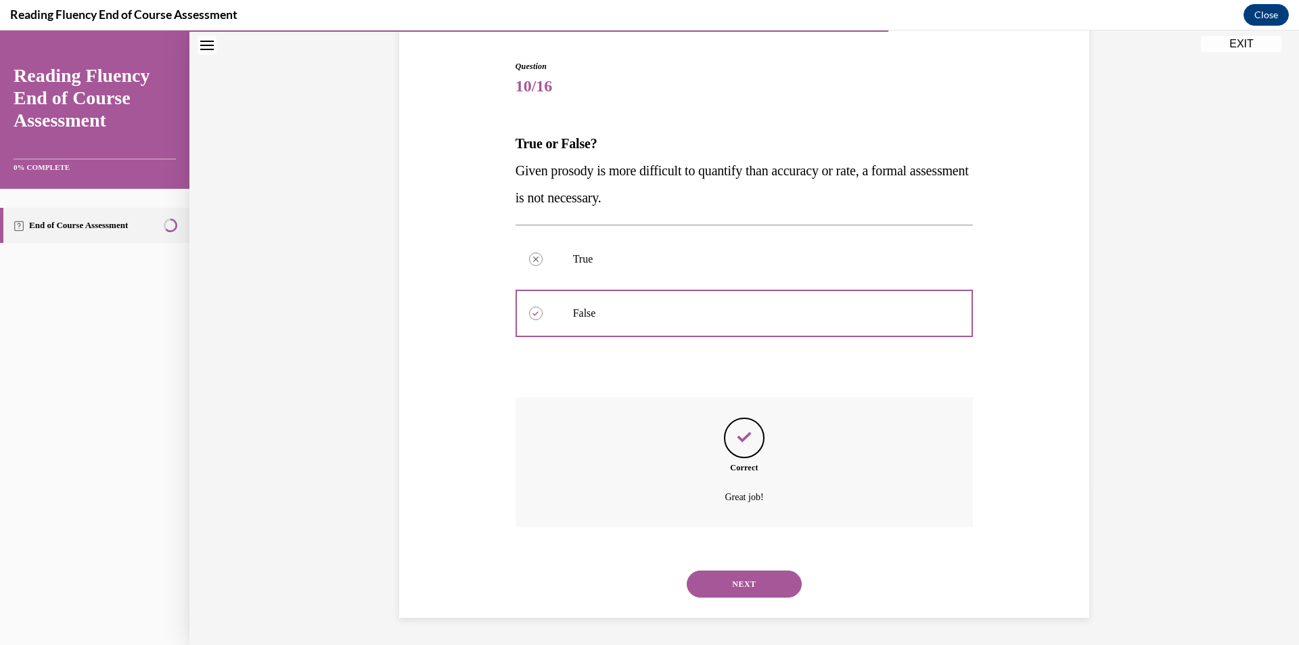
click at [766, 590] on button "NEXT" at bounding box center [744, 583] width 115 height 27
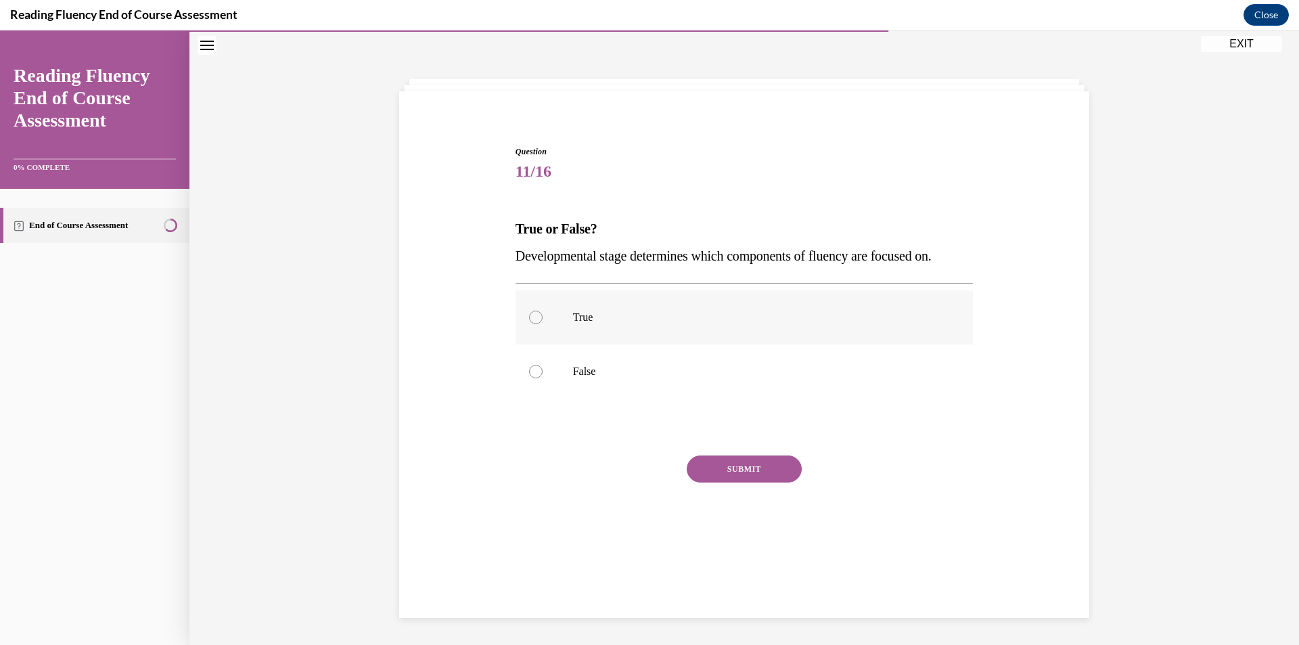
click at [636, 325] on label "True" at bounding box center [744, 317] width 458 height 54
click at [542, 324] on input "True" at bounding box center [536, 317] width 14 height 14
radio input "true"
click at [738, 474] on button "SUBMIT" at bounding box center [744, 468] width 115 height 27
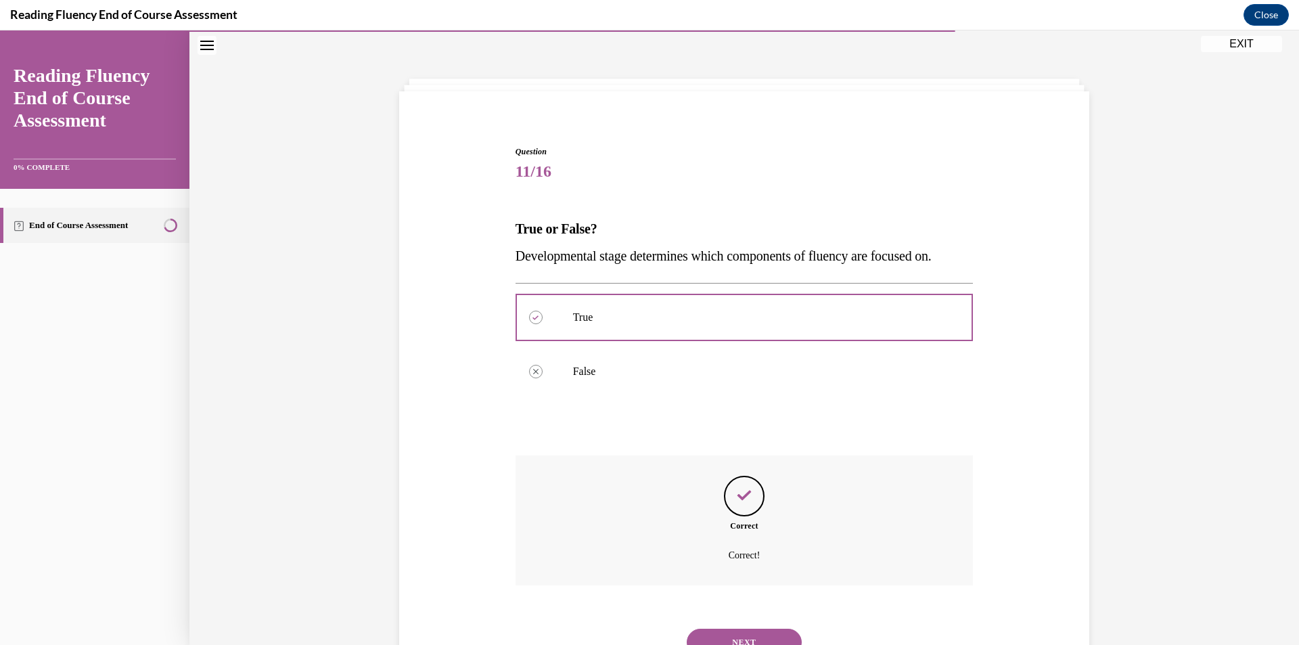
scroll to position [101, 0]
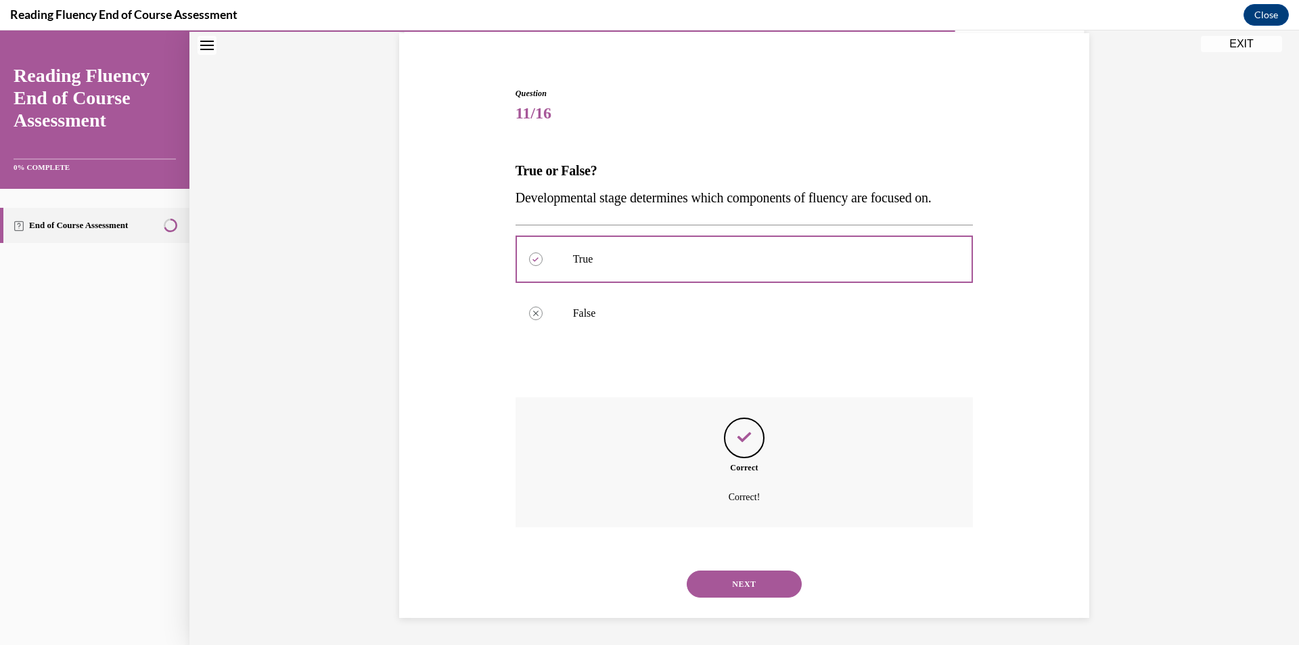
click at [733, 588] on button "NEXT" at bounding box center [744, 583] width 115 height 27
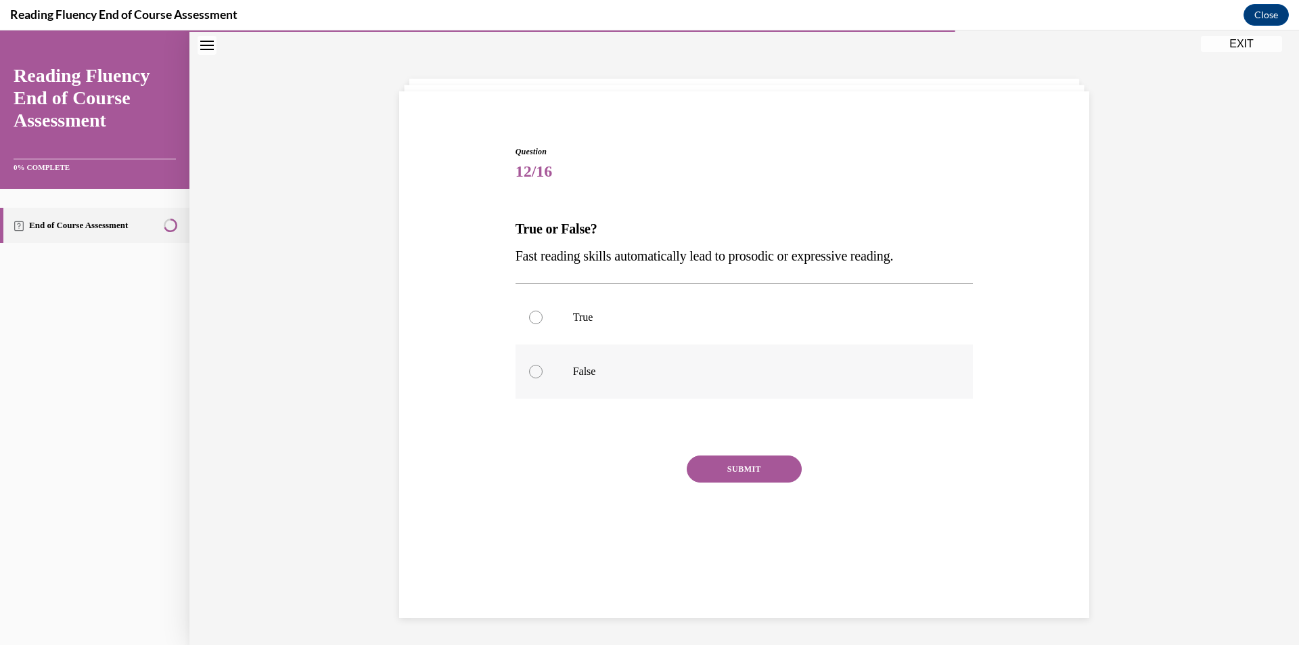
click at [599, 371] on p "False" at bounding box center [756, 372] width 367 height 14
click at [542, 371] on input "False" at bounding box center [536, 372] width 14 height 14
radio input "true"
click at [749, 467] on button "SUBMIT" at bounding box center [744, 468] width 115 height 27
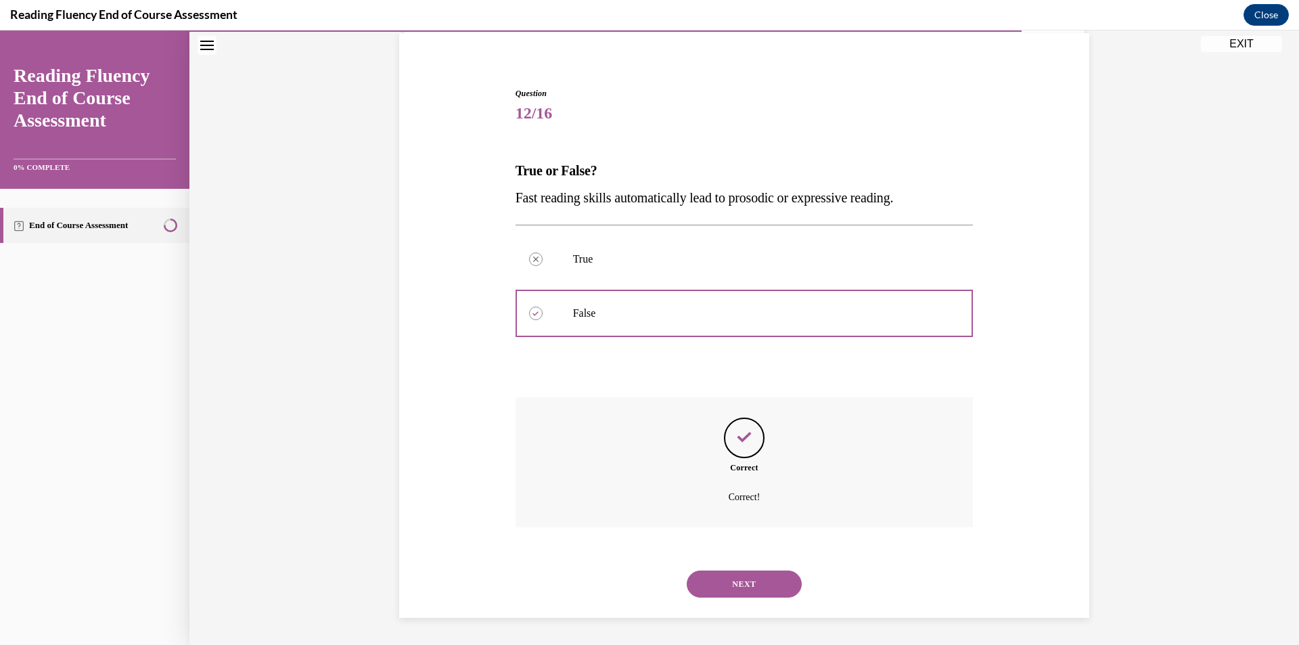
click at [758, 586] on button "NEXT" at bounding box center [744, 583] width 115 height 27
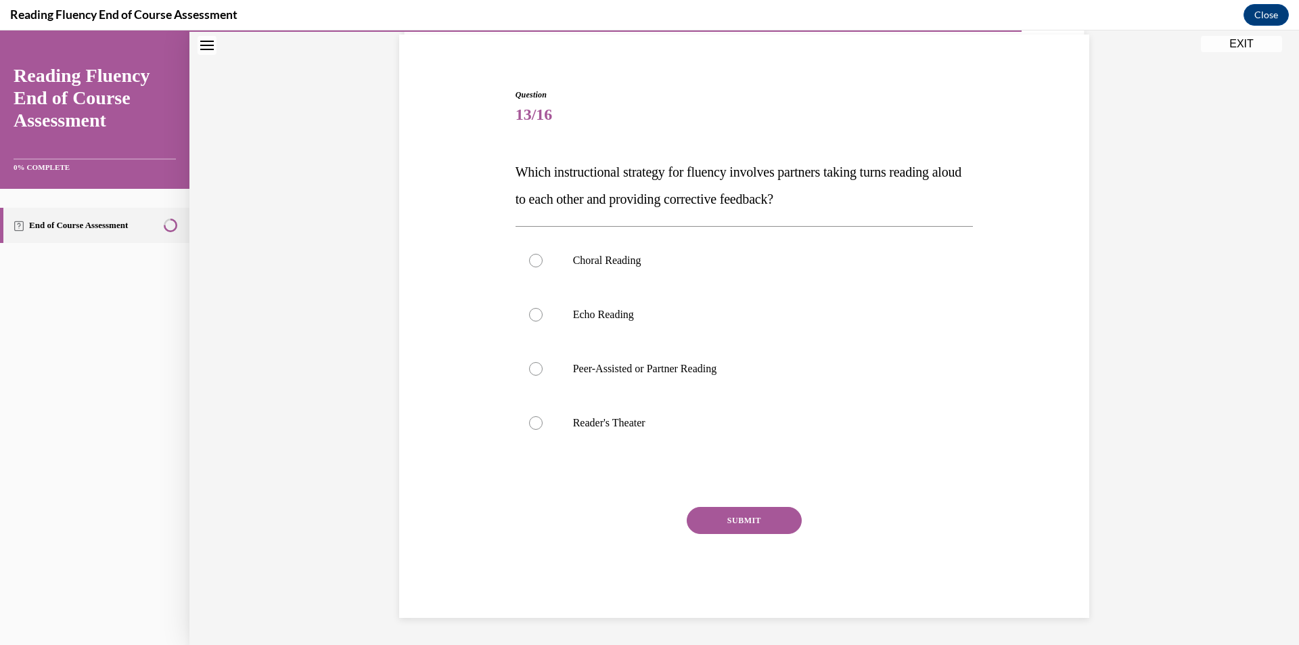
scroll to position [70, 0]
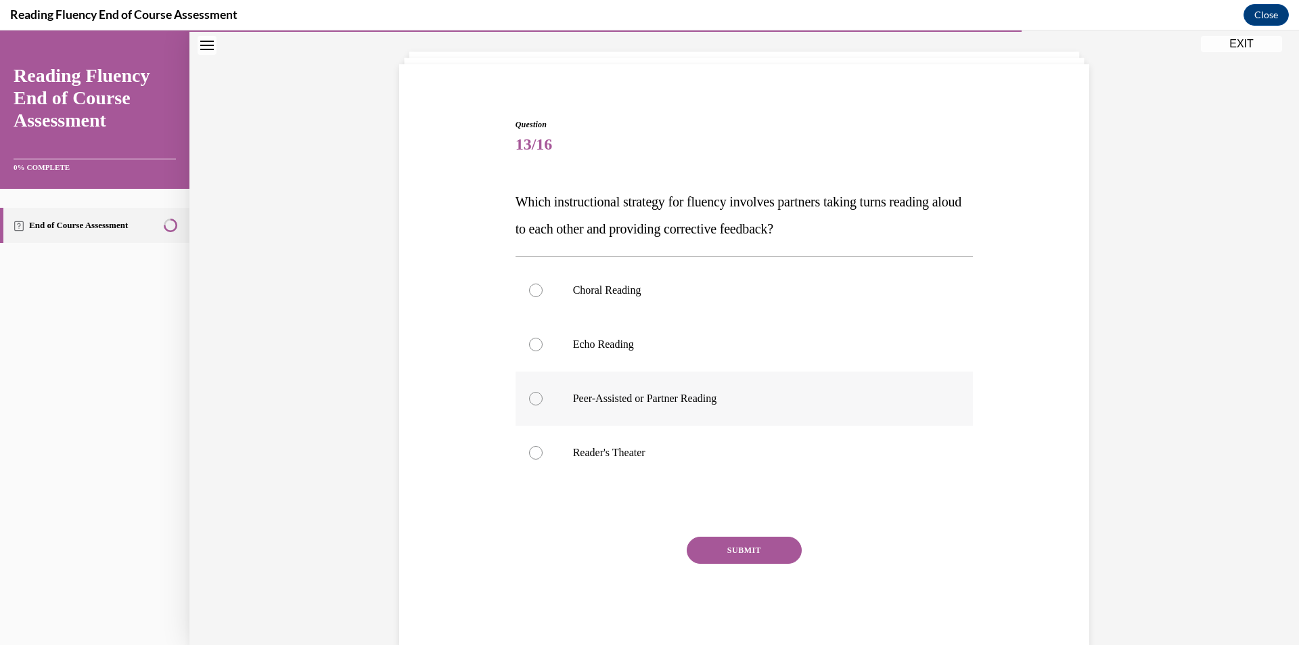
click at [693, 388] on label "Peer-Assisted or Partner Reading" at bounding box center [744, 398] width 458 height 54
click at [542, 392] on input "Peer-Assisted or Partner Reading" at bounding box center [536, 399] width 14 height 14
radio input "true"
click at [756, 550] on button "SUBMIT" at bounding box center [744, 549] width 115 height 27
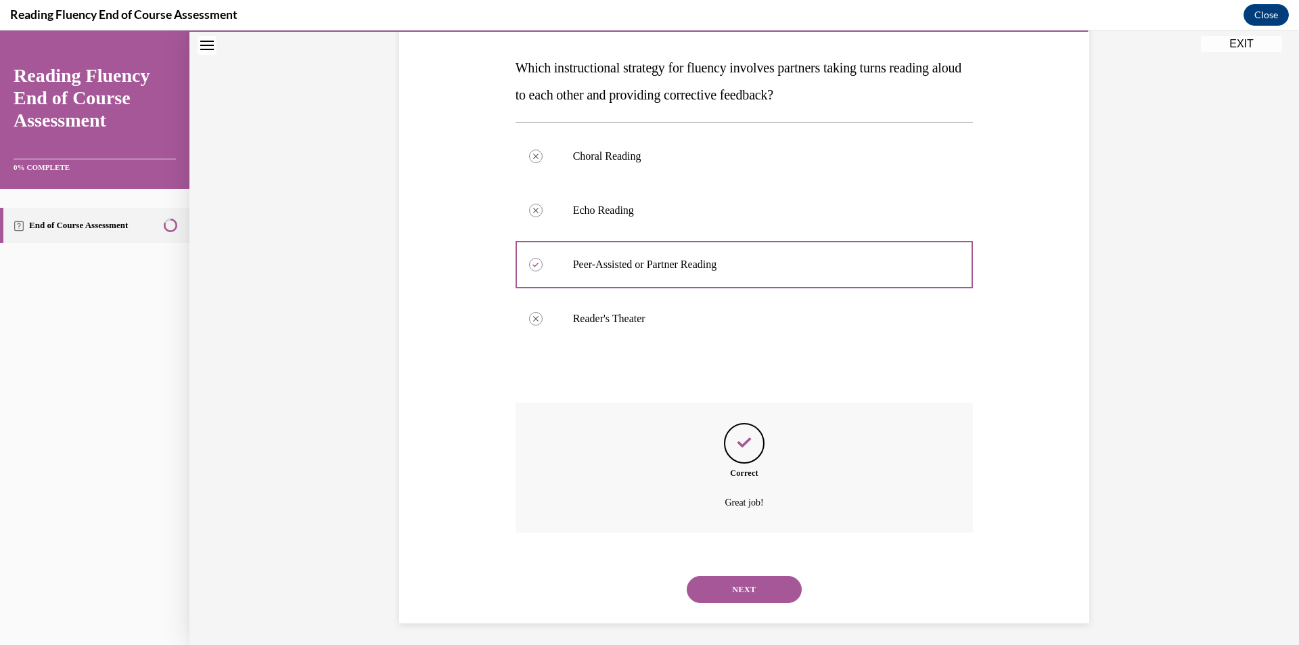
scroll to position [209, 0]
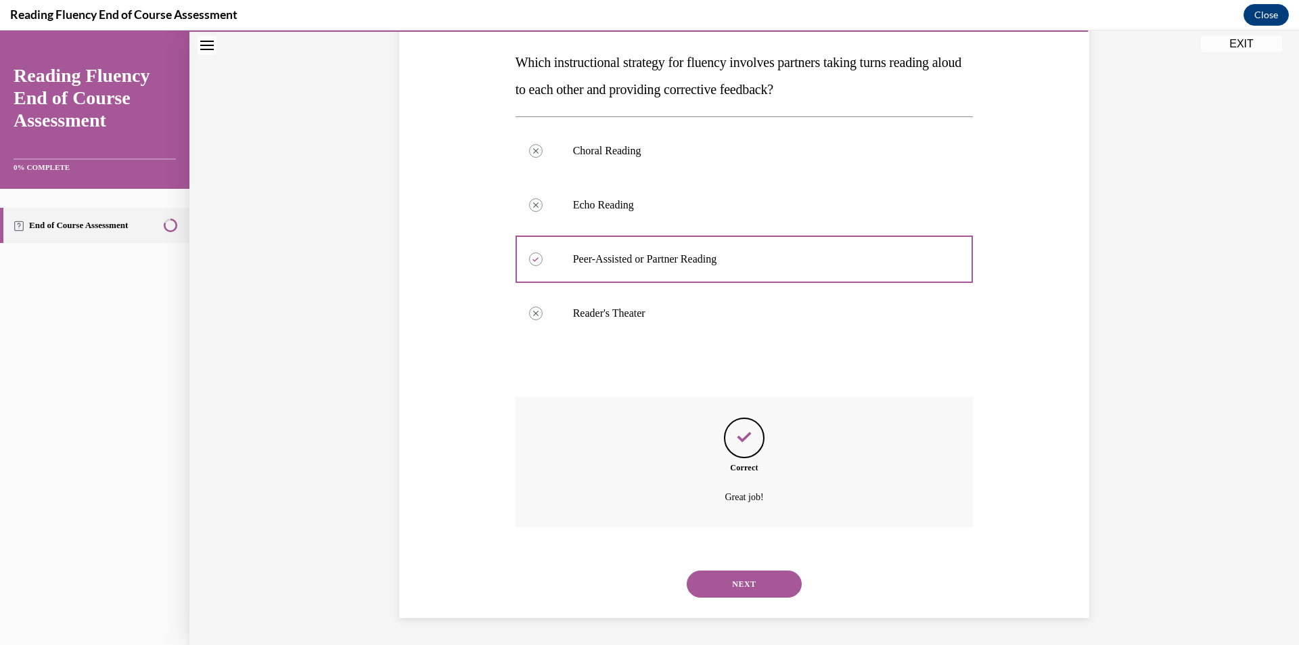
click at [762, 585] on button "NEXT" at bounding box center [744, 583] width 115 height 27
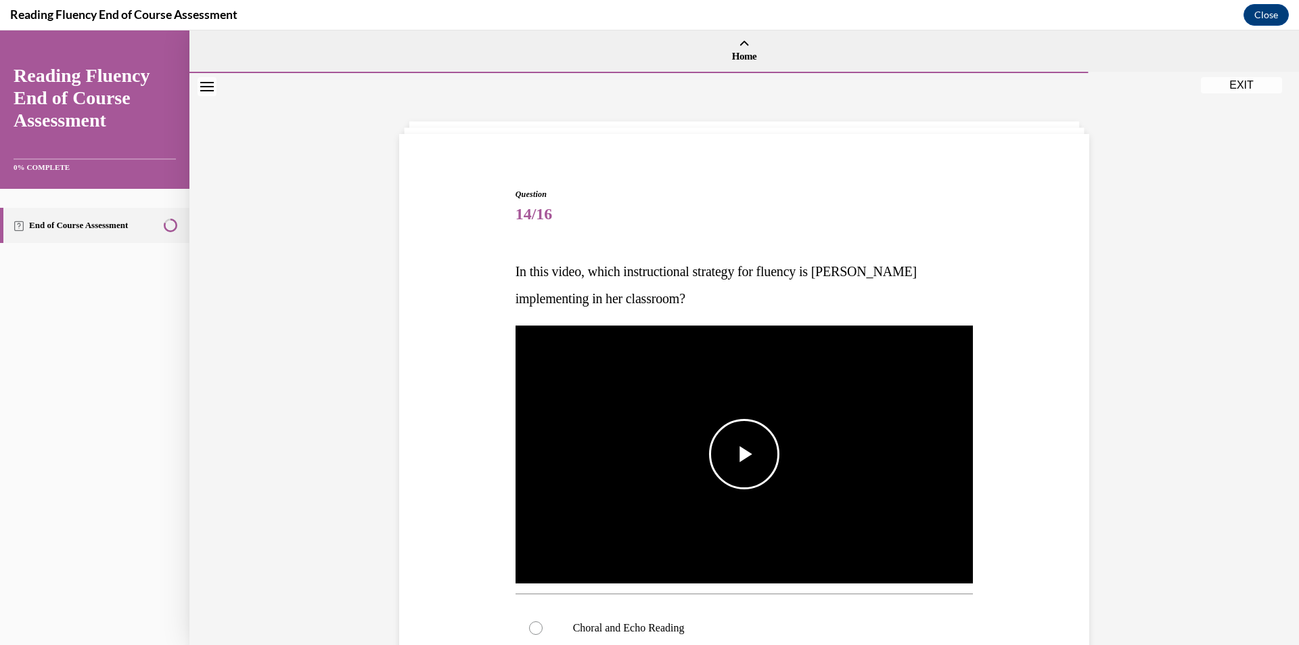
click at [676, 393] on img "Video player" at bounding box center [744, 454] width 458 height 258
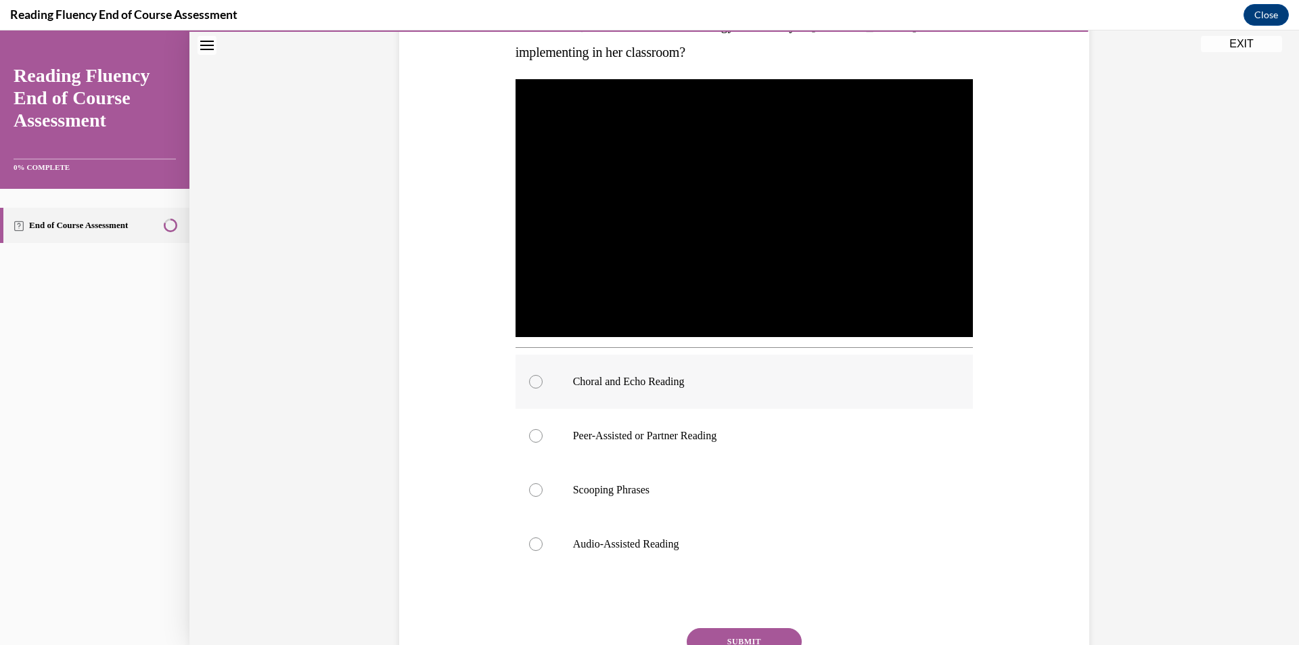
scroll to position [271, 0]
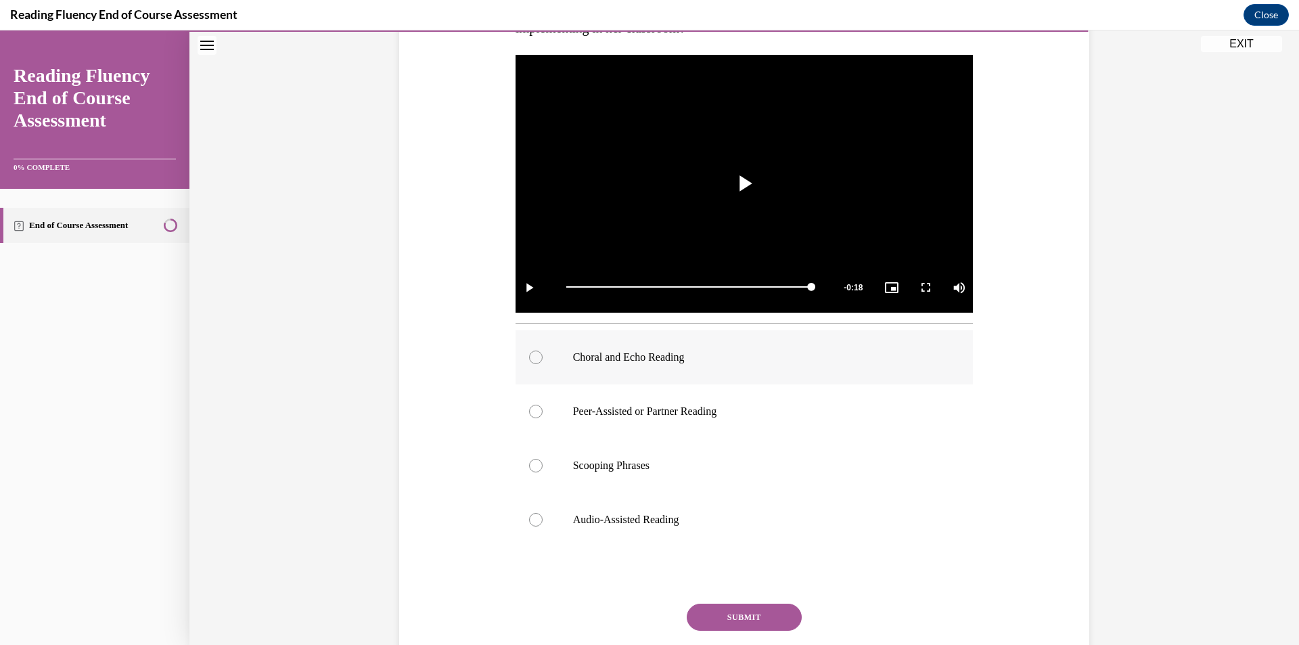
click at [680, 366] on label "Choral and Echo Reading" at bounding box center [744, 357] width 458 height 54
click at [542, 364] on input "Choral and Echo Reading" at bounding box center [536, 357] width 14 height 14
radio input "true"
click at [739, 613] on button "SUBMIT" at bounding box center [744, 616] width 115 height 27
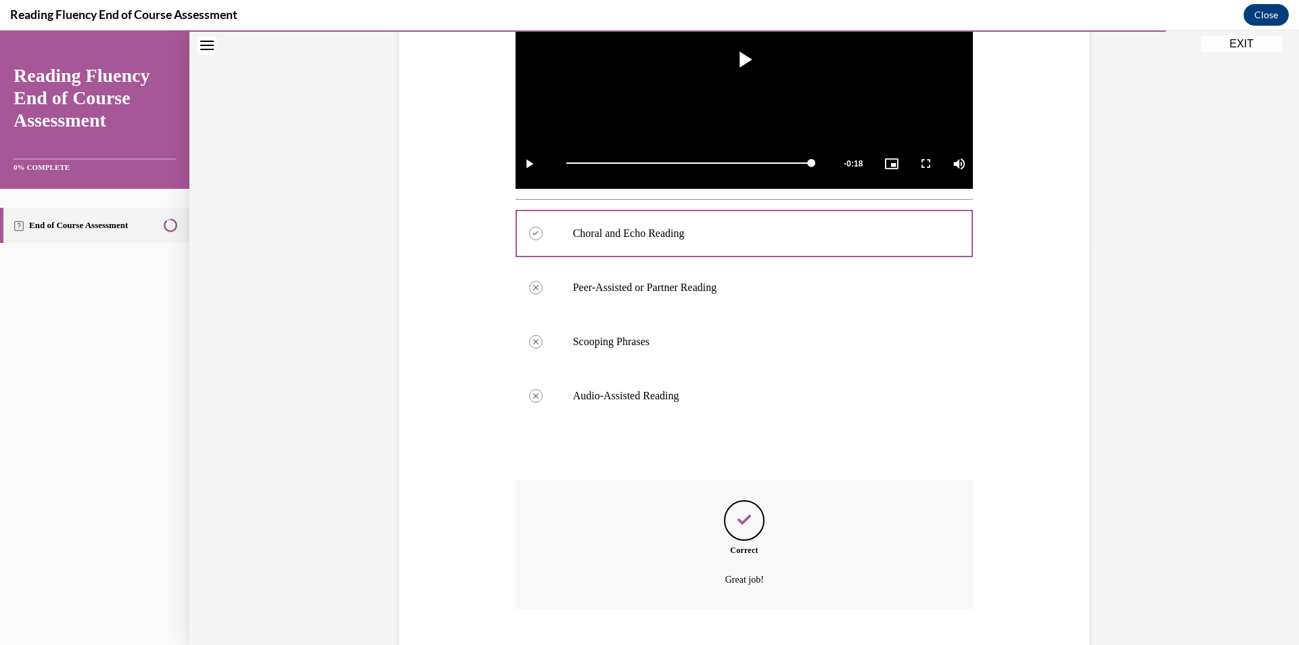
scroll to position [476, 0]
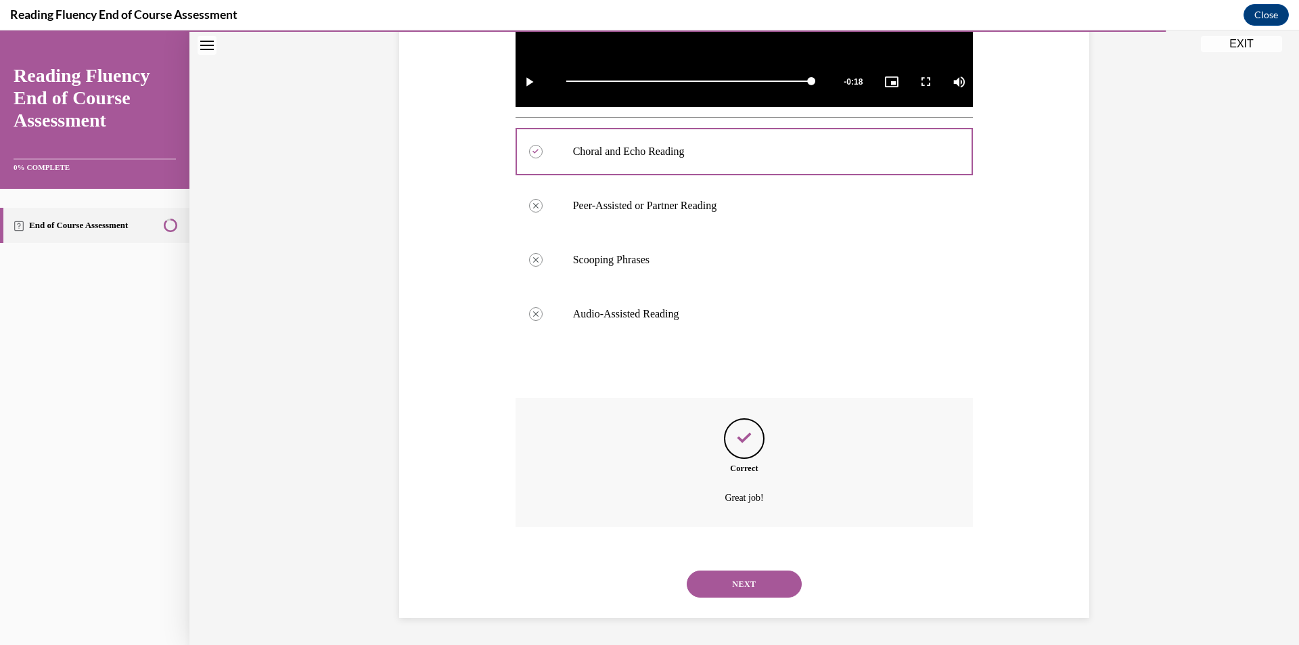
click at [745, 593] on button "NEXT" at bounding box center [744, 583] width 115 height 27
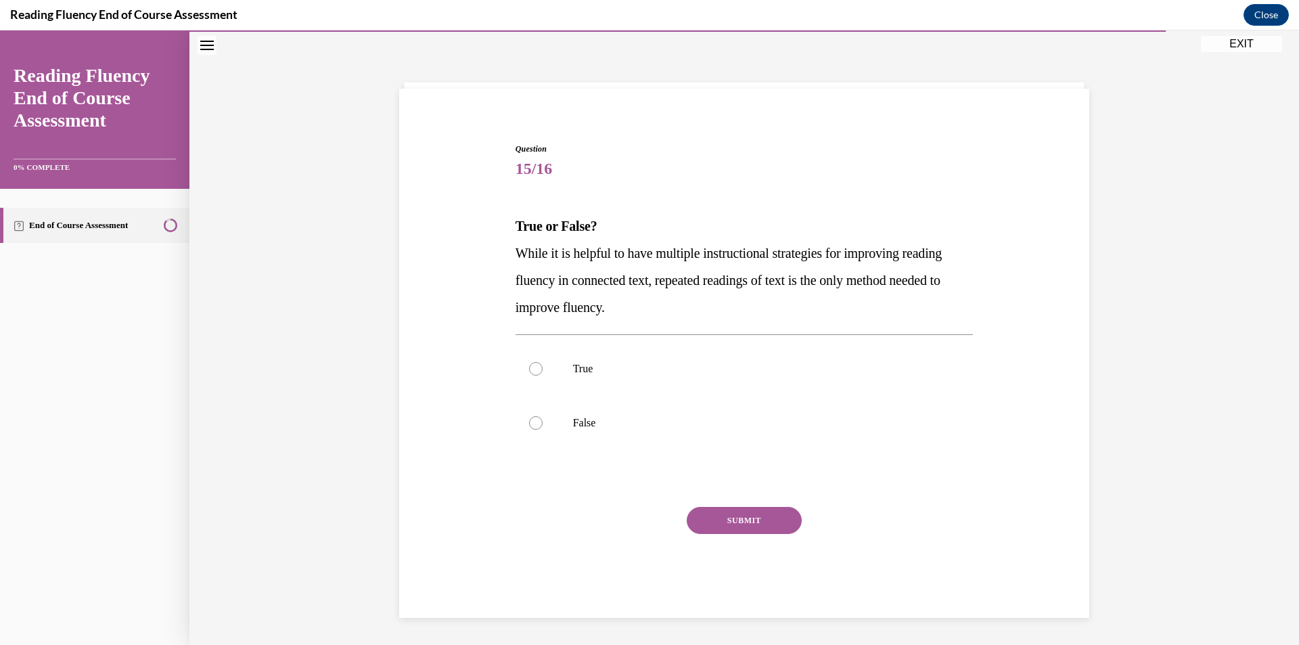
scroll to position [45, 0]
click at [682, 426] on p "False" at bounding box center [756, 423] width 367 height 14
click at [542, 426] on input "False" at bounding box center [536, 423] width 14 height 14
radio input "true"
click at [769, 528] on button "SUBMIT" at bounding box center [744, 520] width 115 height 27
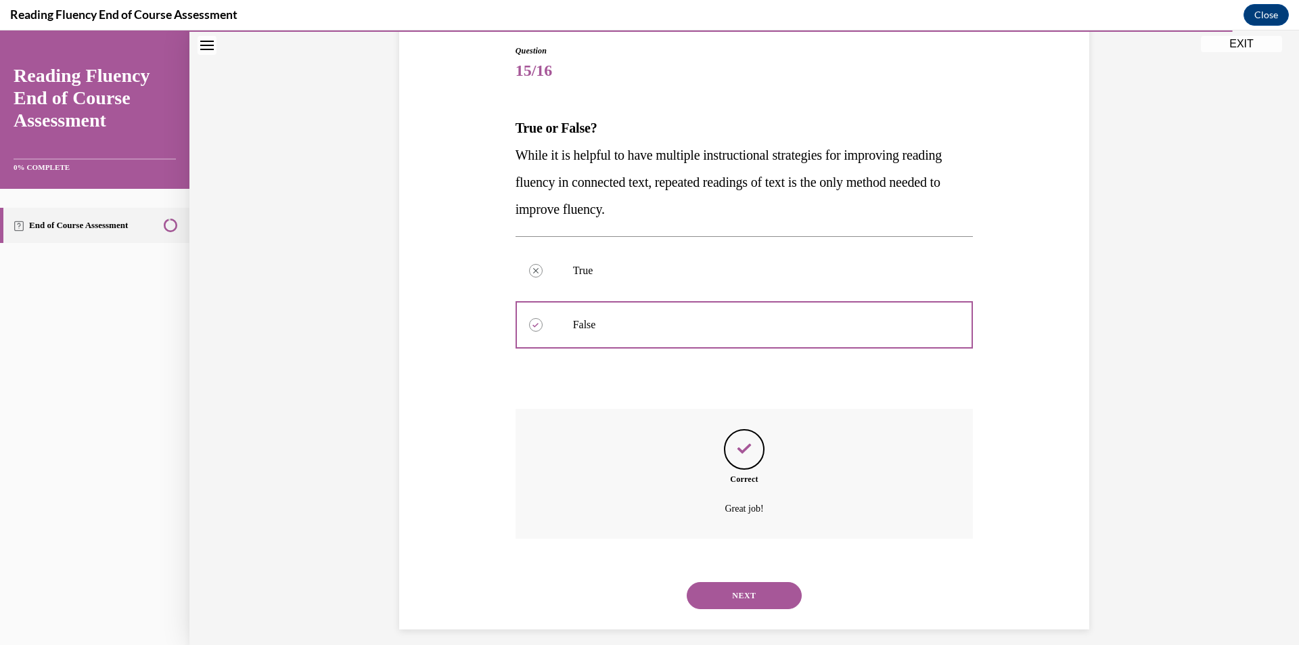
scroll to position [155, 0]
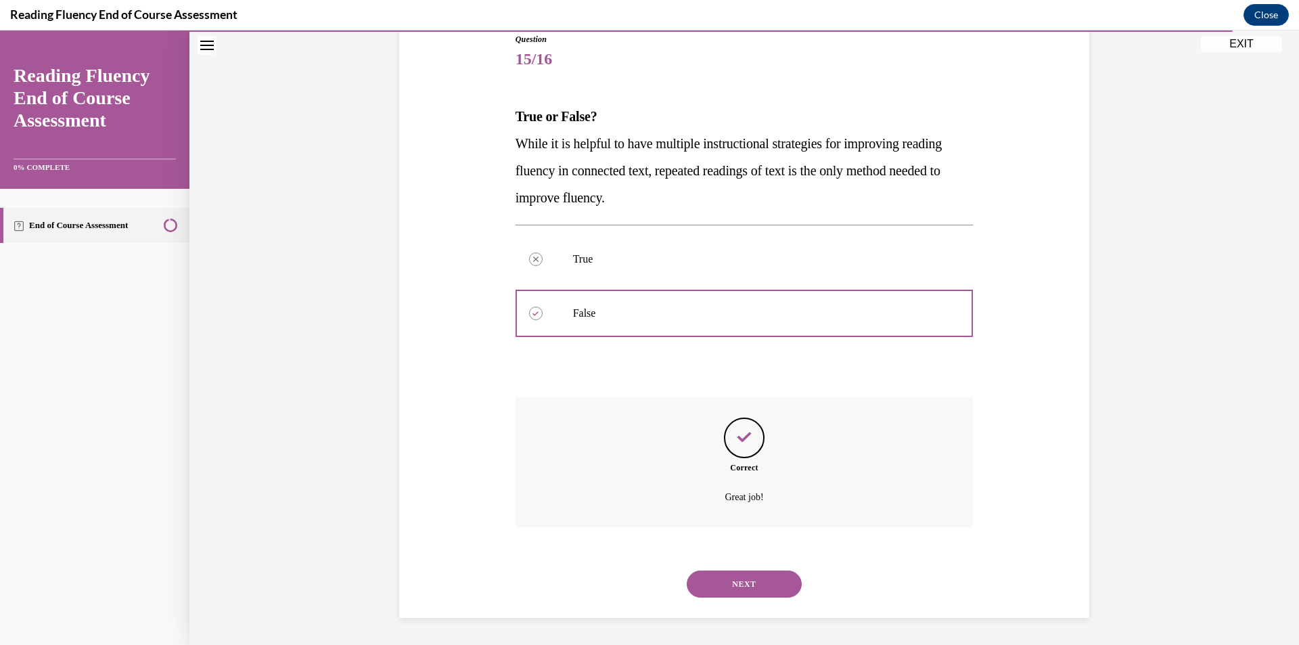
click at [754, 588] on button "NEXT" at bounding box center [744, 583] width 115 height 27
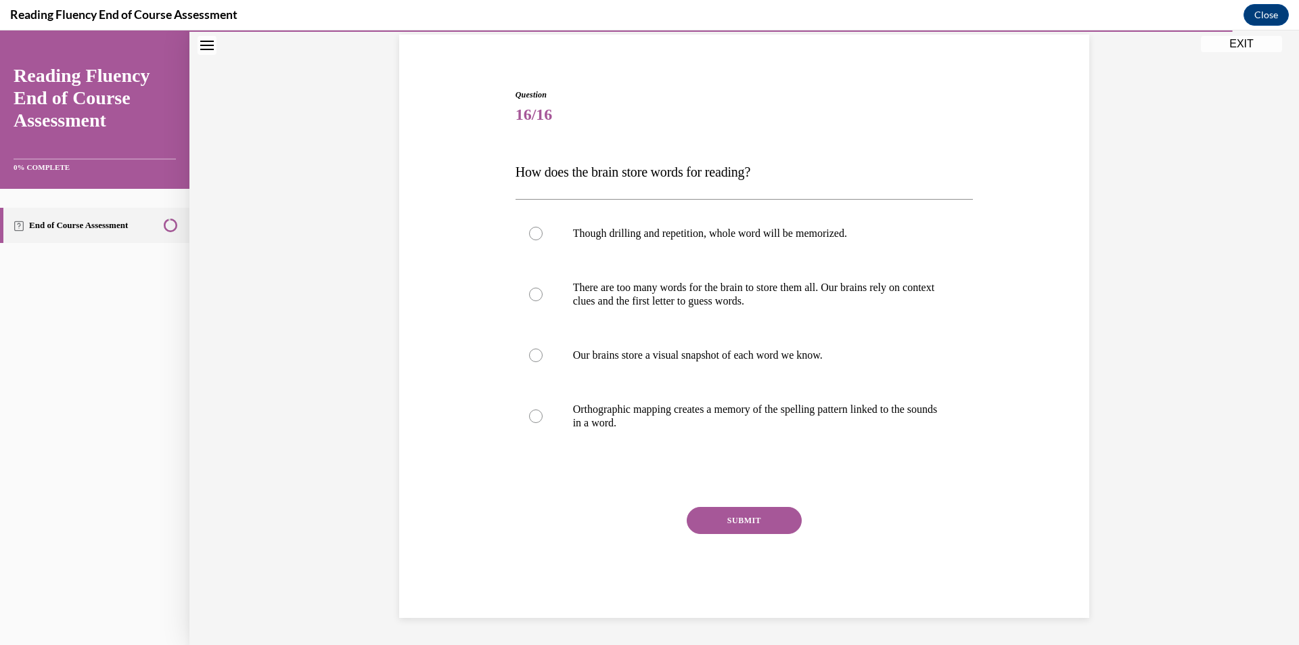
scroll to position [99, 0]
click at [750, 420] on p "Orthographic mapping creates a memory of the spelling pattern linked to the sou…" at bounding box center [756, 415] width 367 height 27
click at [542, 420] on input "Orthographic mapping creates a memory of the spelling pattern linked to the sou…" at bounding box center [536, 416] width 14 height 14
radio input "true"
click at [753, 520] on button "SUBMIT" at bounding box center [744, 520] width 115 height 27
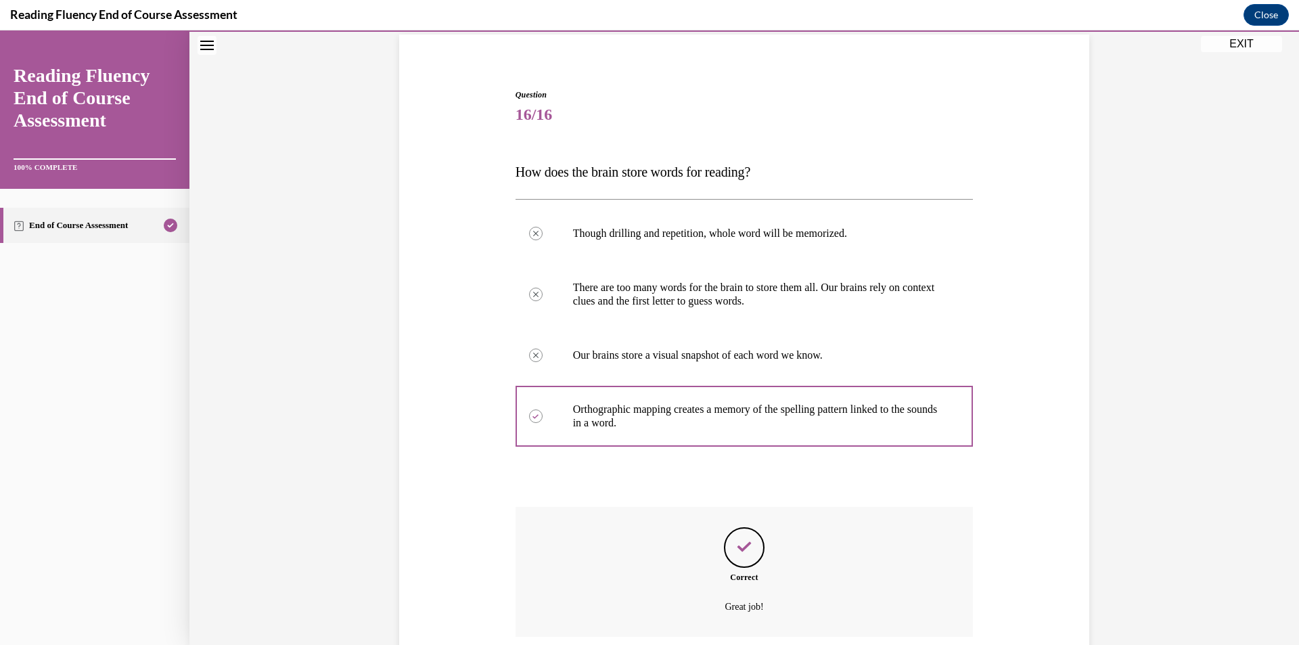
scroll to position [209, 0]
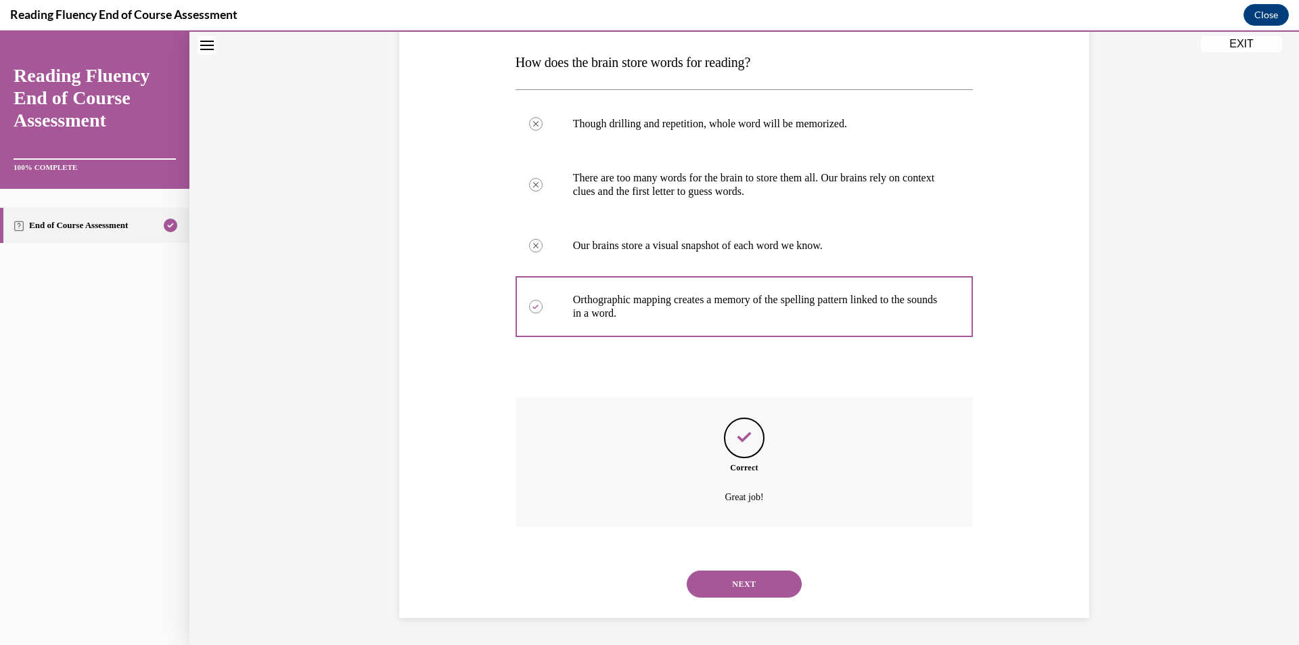
click at [756, 579] on button "NEXT" at bounding box center [744, 583] width 115 height 27
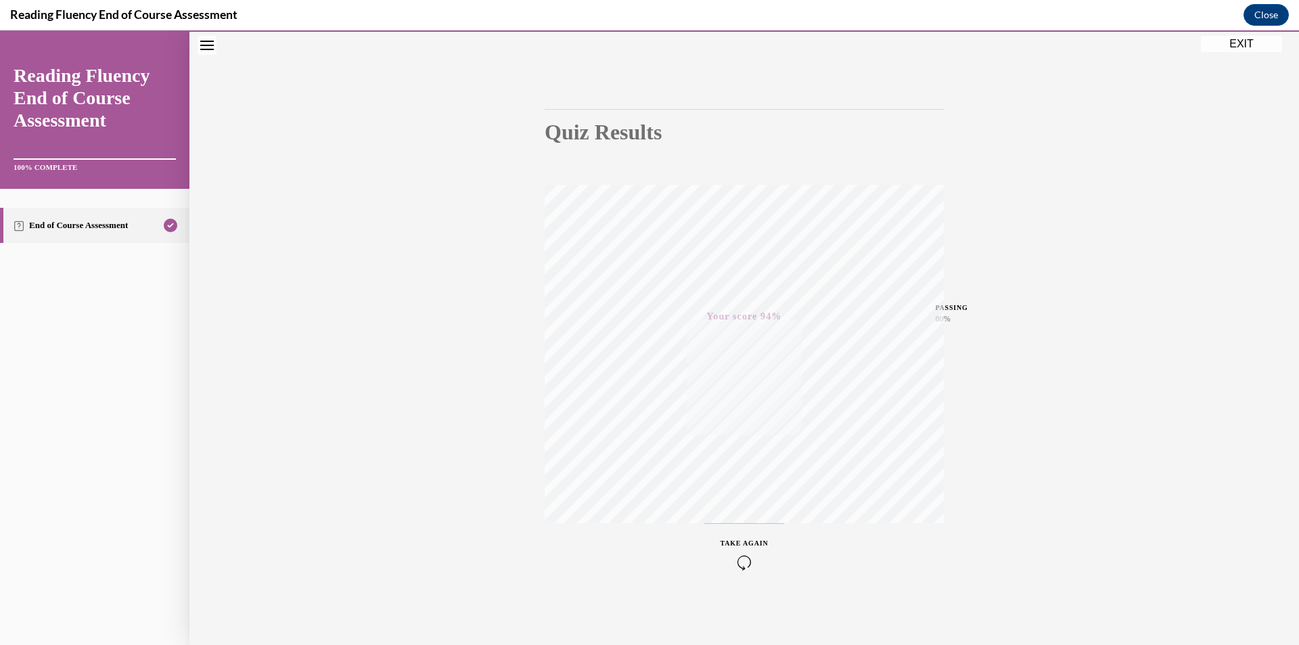
click at [1215, 48] on button "EXIT" at bounding box center [1241, 44] width 81 height 16
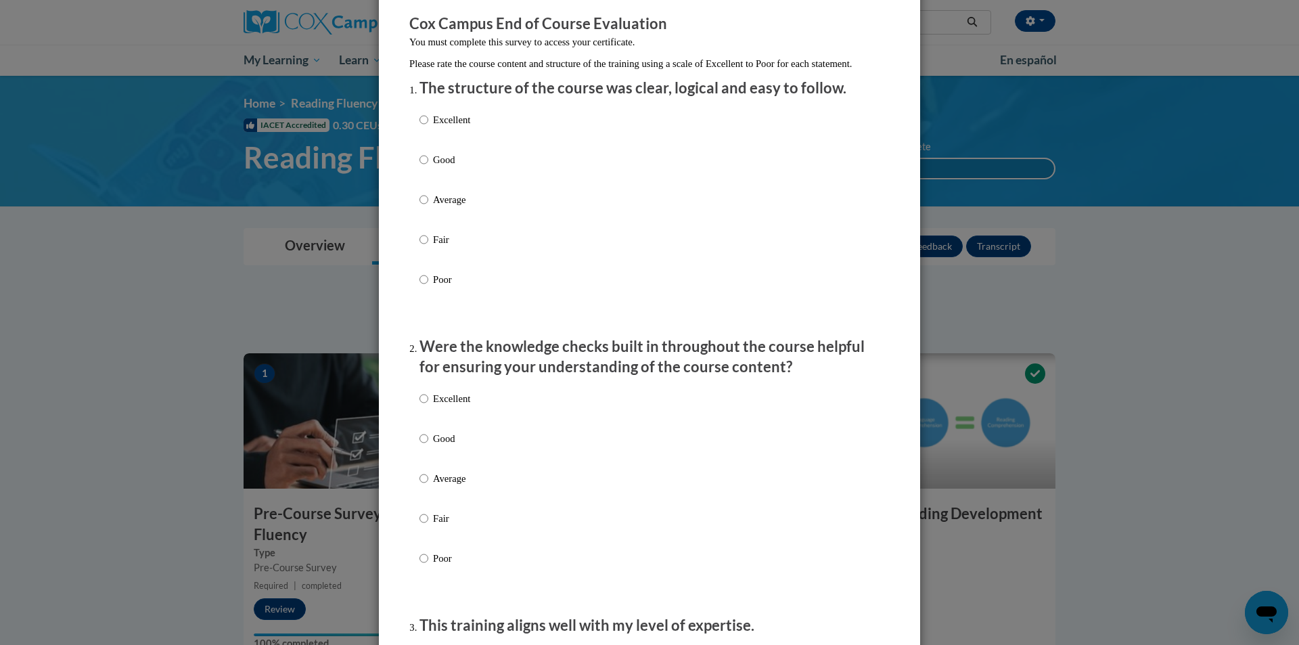
scroll to position [135, 0]
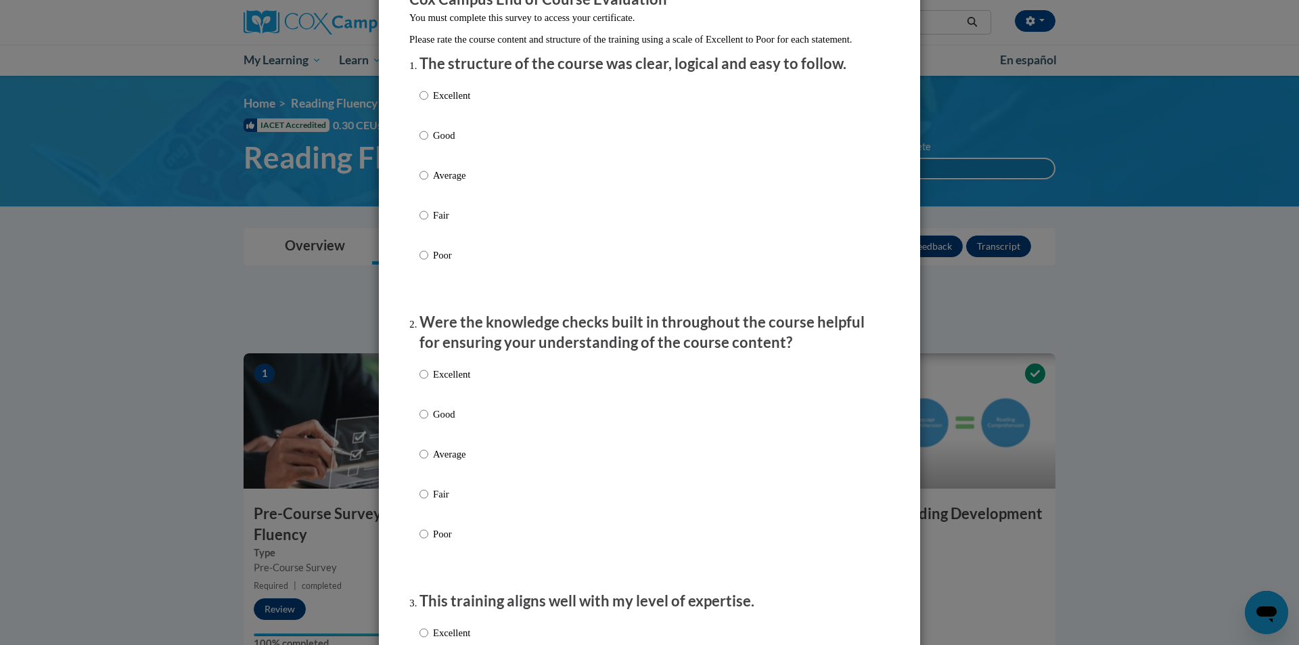
click at [474, 118] on div "Excellent Good Average Fair Poor" at bounding box center [649, 191] width 460 height 220
click at [452, 103] on p "Excellent" at bounding box center [451, 95] width 37 height 15
click at [428, 103] on input "Excellent" at bounding box center [423, 95] width 9 height 15
radio input "true"
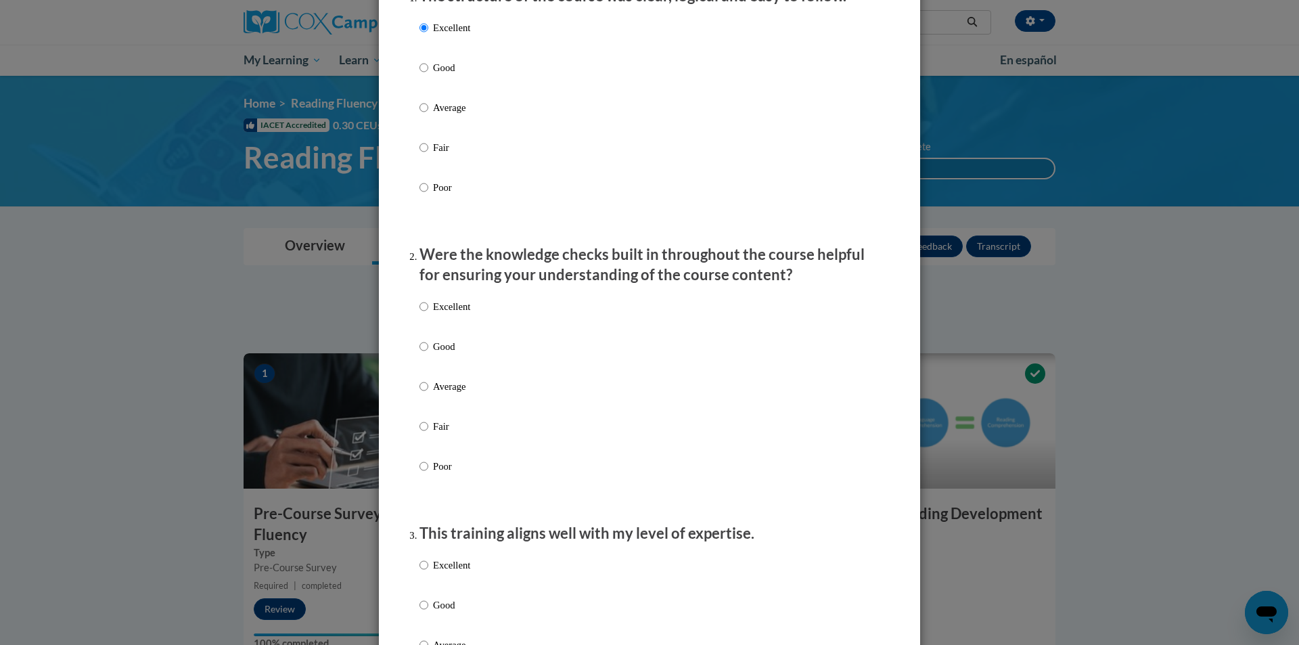
click at [455, 314] on p "Excellent" at bounding box center [451, 306] width 37 height 15
click at [428, 314] on input "Excellent" at bounding box center [423, 306] width 9 height 15
radio input "true"
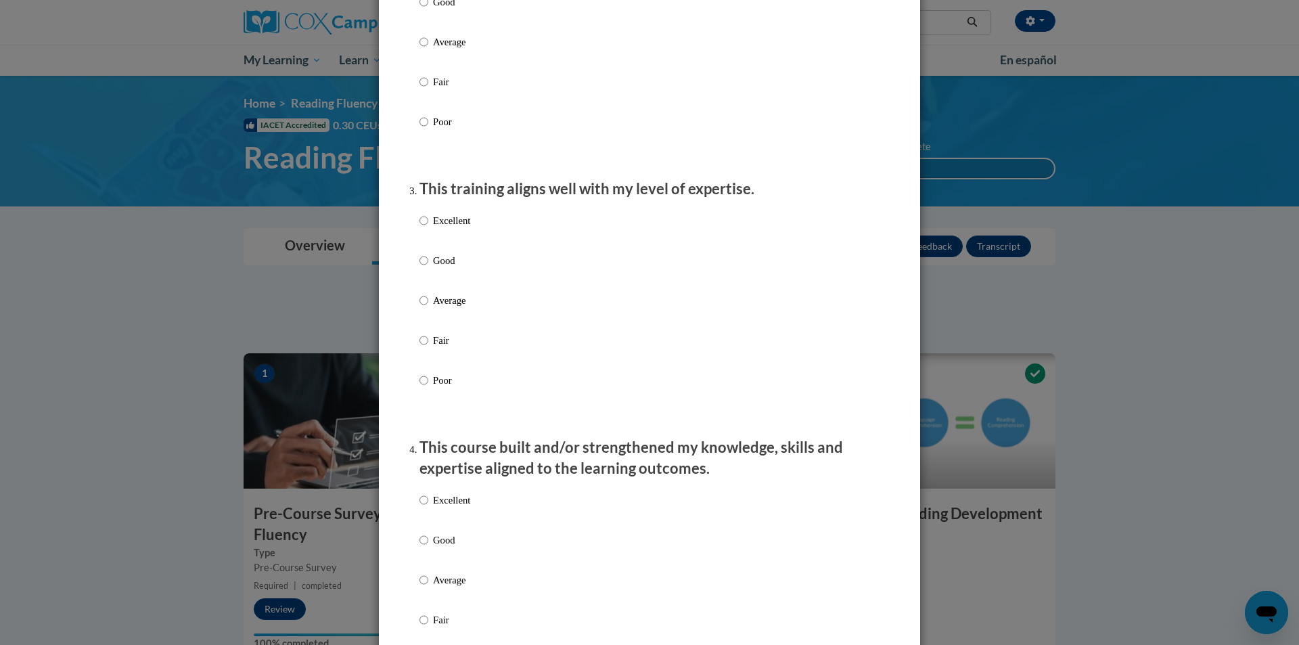
scroll to position [609, 0]
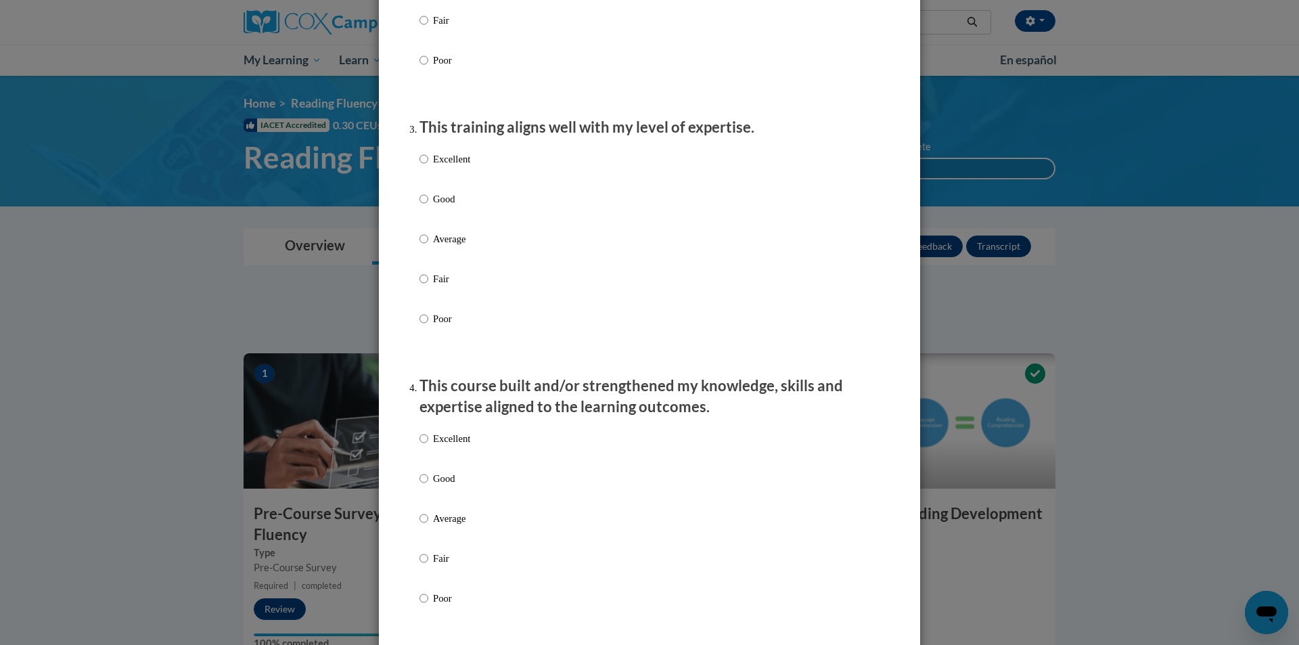
click at [455, 166] on p "Excellent" at bounding box center [451, 159] width 37 height 15
click at [428, 166] on input "Excellent" at bounding box center [423, 159] width 9 height 15
radio input "true"
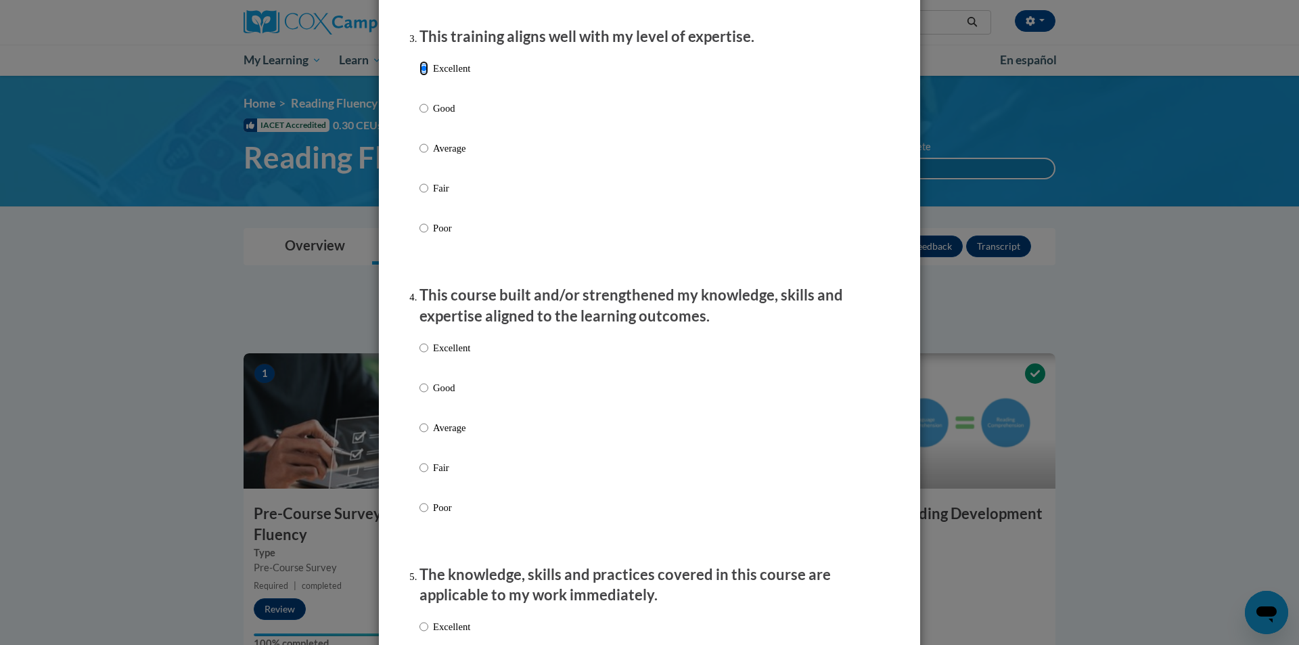
scroll to position [812, 0]
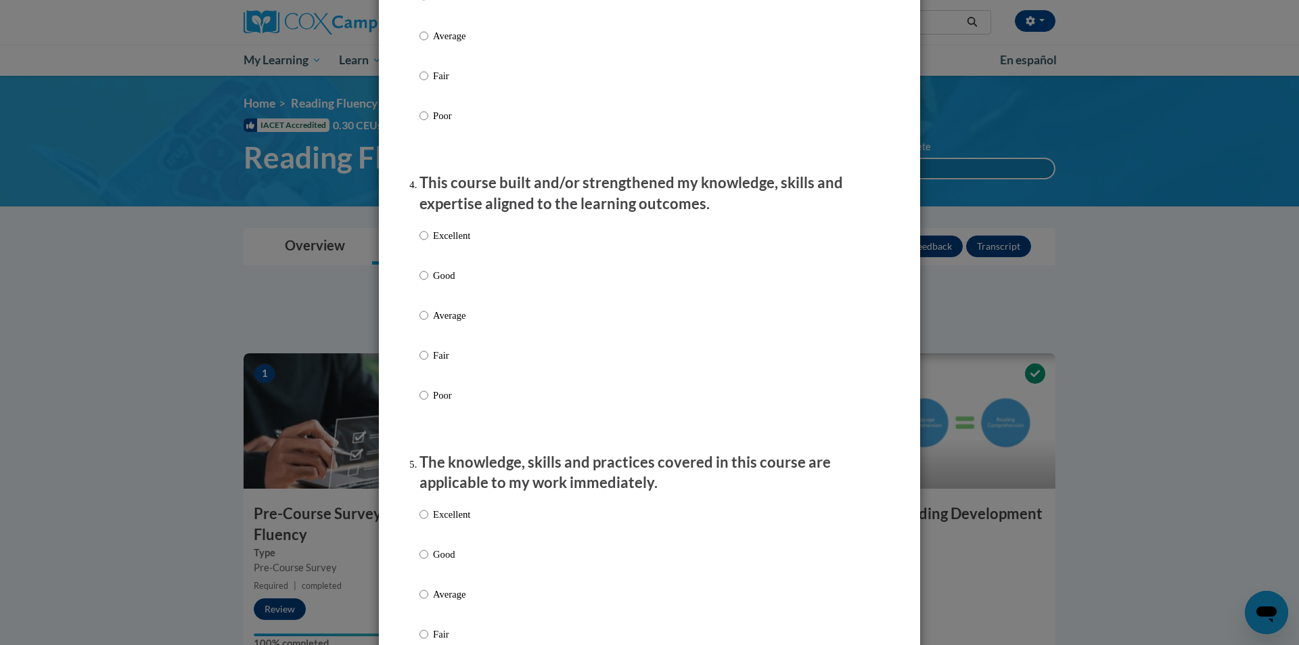
click at [436, 239] on div "Excellent Good Average Fair Poor" at bounding box center [444, 326] width 51 height 210
click at [438, 243] on p "Excellent" at bounding box center [451, 235] width 37 height 15
click at [428, 243] on input "Excellent" at bounding box center [423, 235] width 9 height 15
radio input "true"
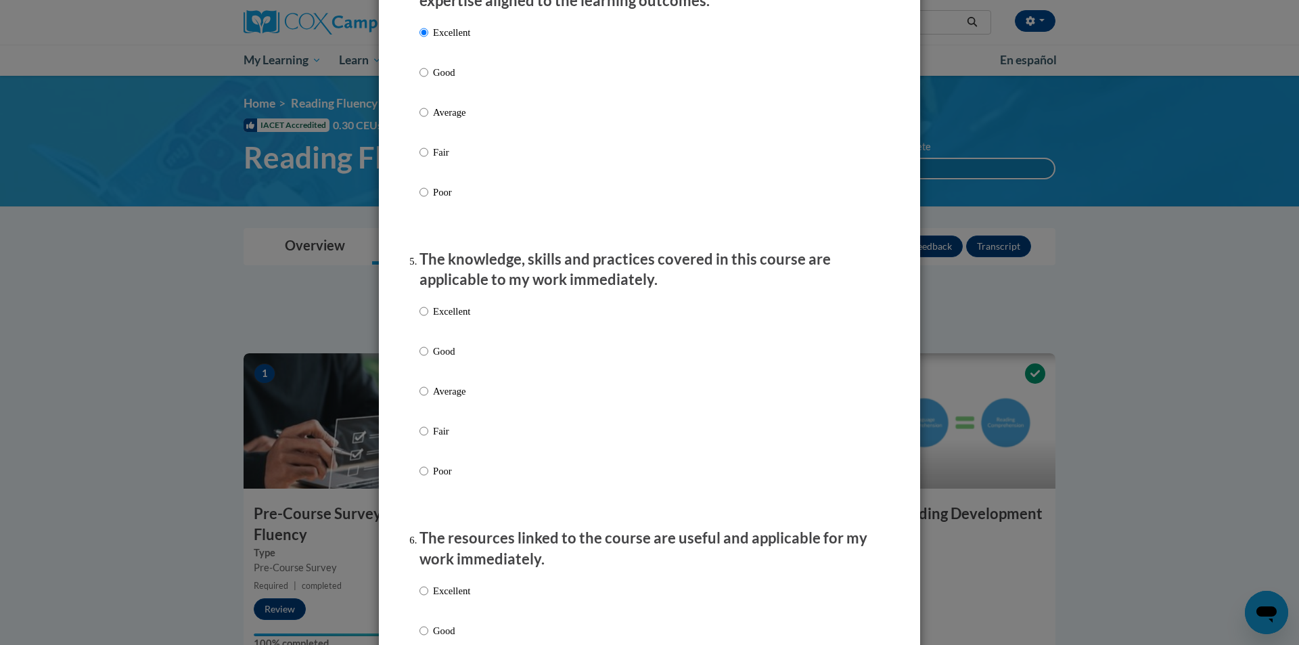
click at [452, 318] on p "Excellent" at bounding box center [451, 311] width 37 height 15
click at [428, 318] on input "Excellent" at bounding box center [423, 311] width 9 height 15
radio input "true"
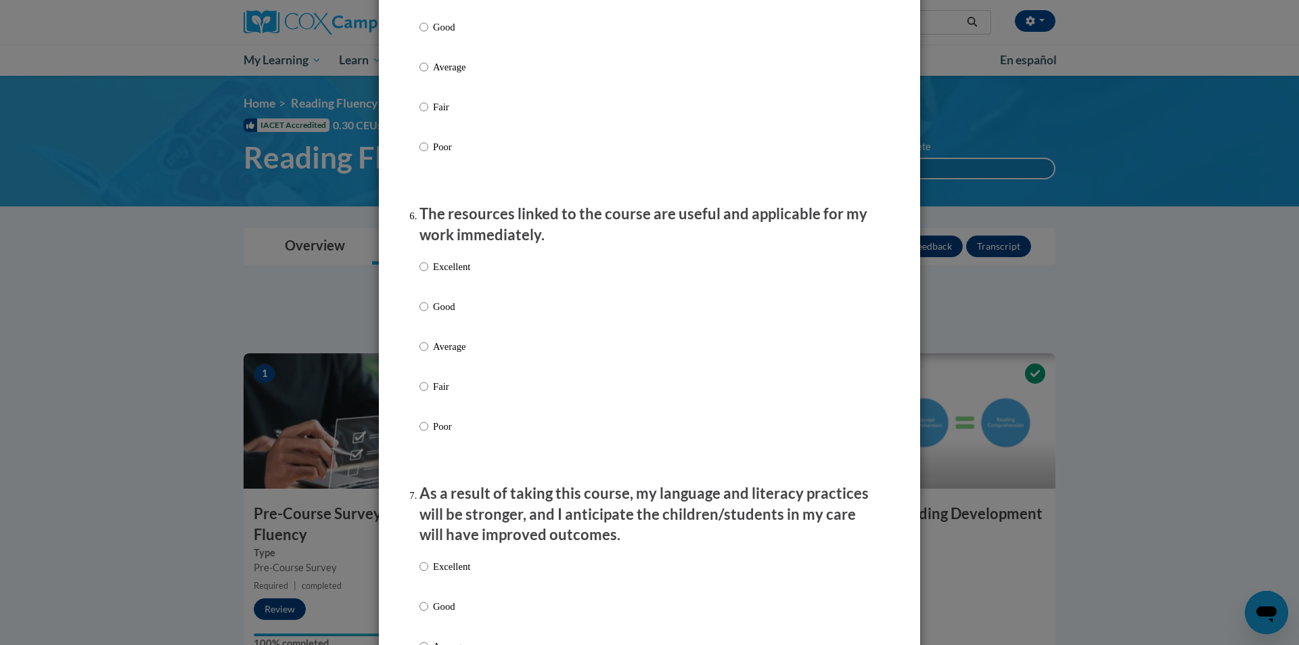
scroll to position [1353, 0]
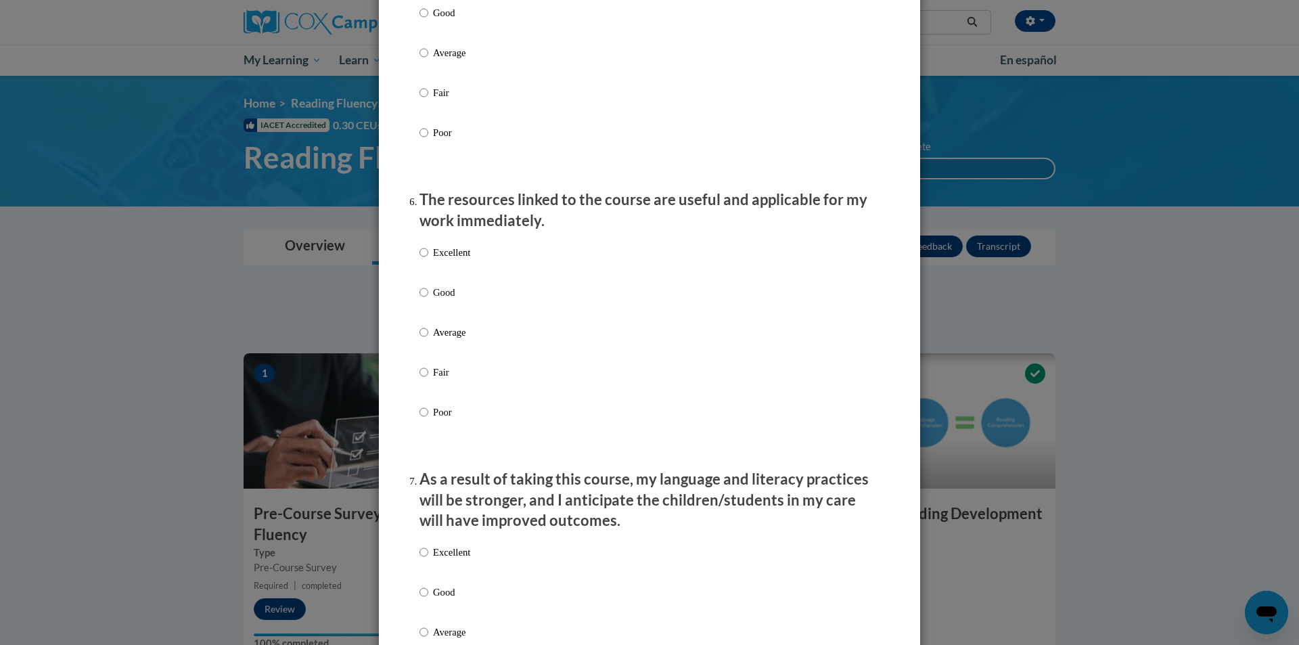
click at [455, 281] on label "Excellent" at bounding box center [444, 263] width 51 height 37
click at [428, 260] on input "Excellent" at bounding box center [423, 252] width 9 height 15
radio input "true"
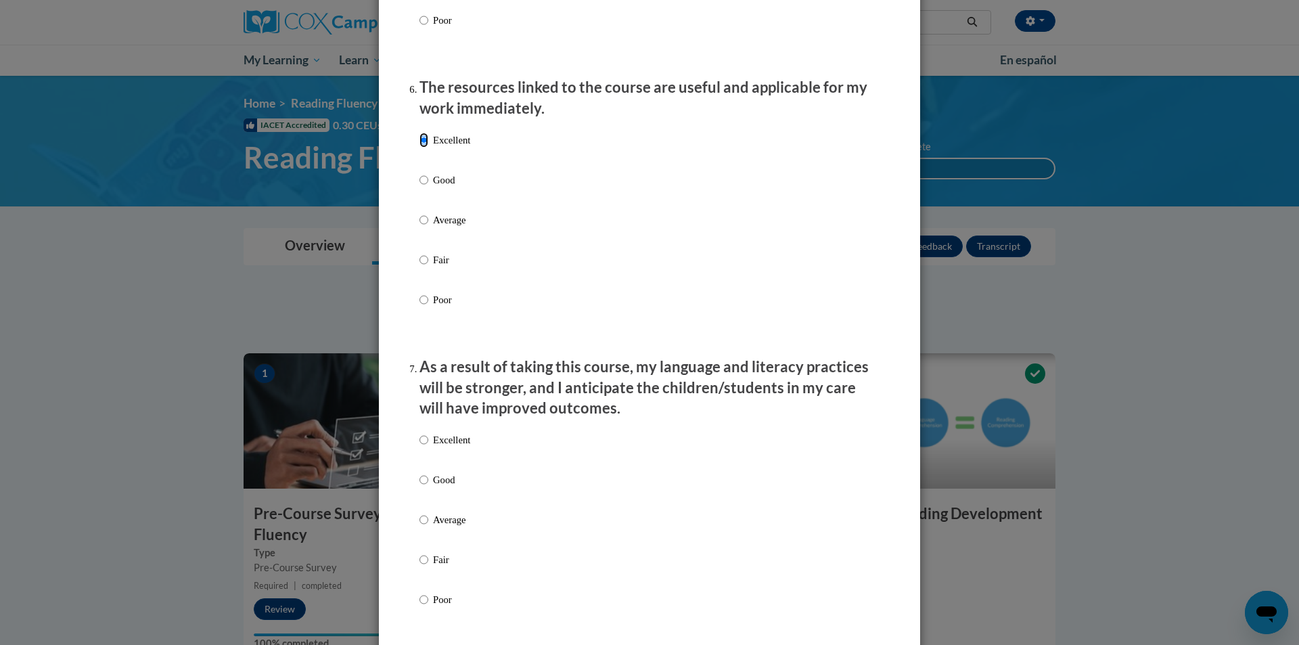
scroll to position [1623, 0]
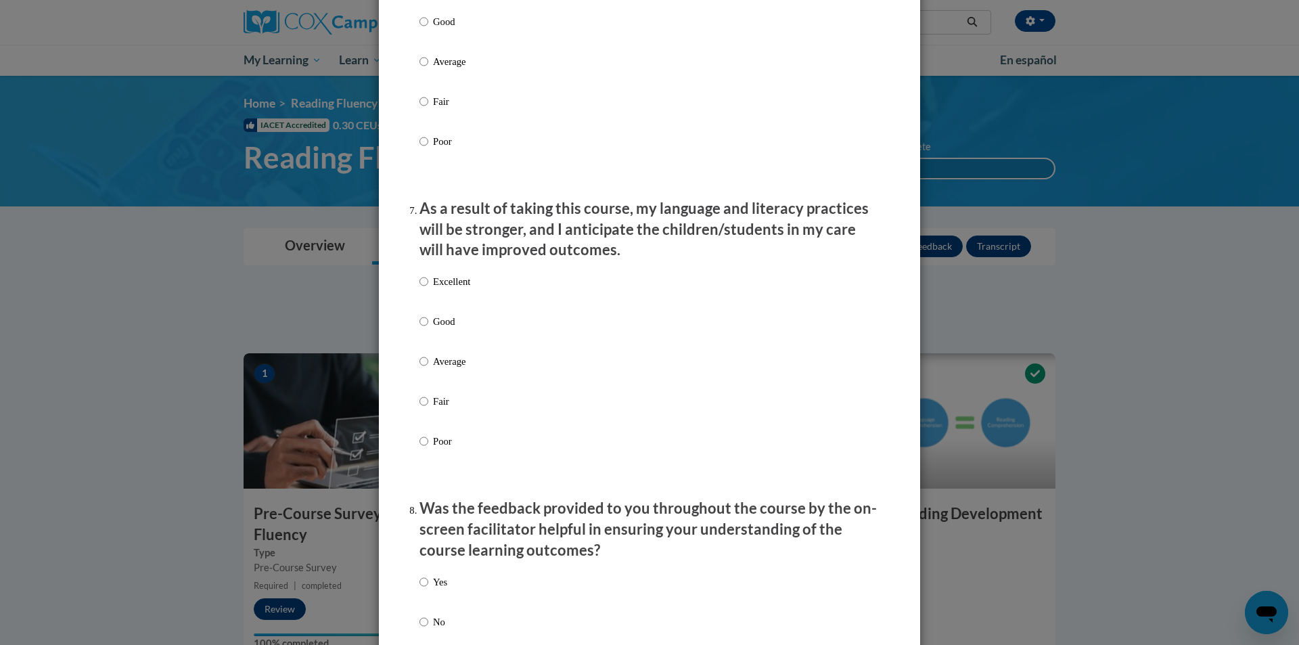
click at [436, 283] on div "Excellent Good Average Fair Poor" at bounding box center [444, 372] width 51 height 210
click at [440, 306] on label "Excellent" at bounding box center [444, 292] width 51 height 37
click at [428, 289] on input "Excellent" at bounding box center [423, 281] width 9 height 15
radio input "true"
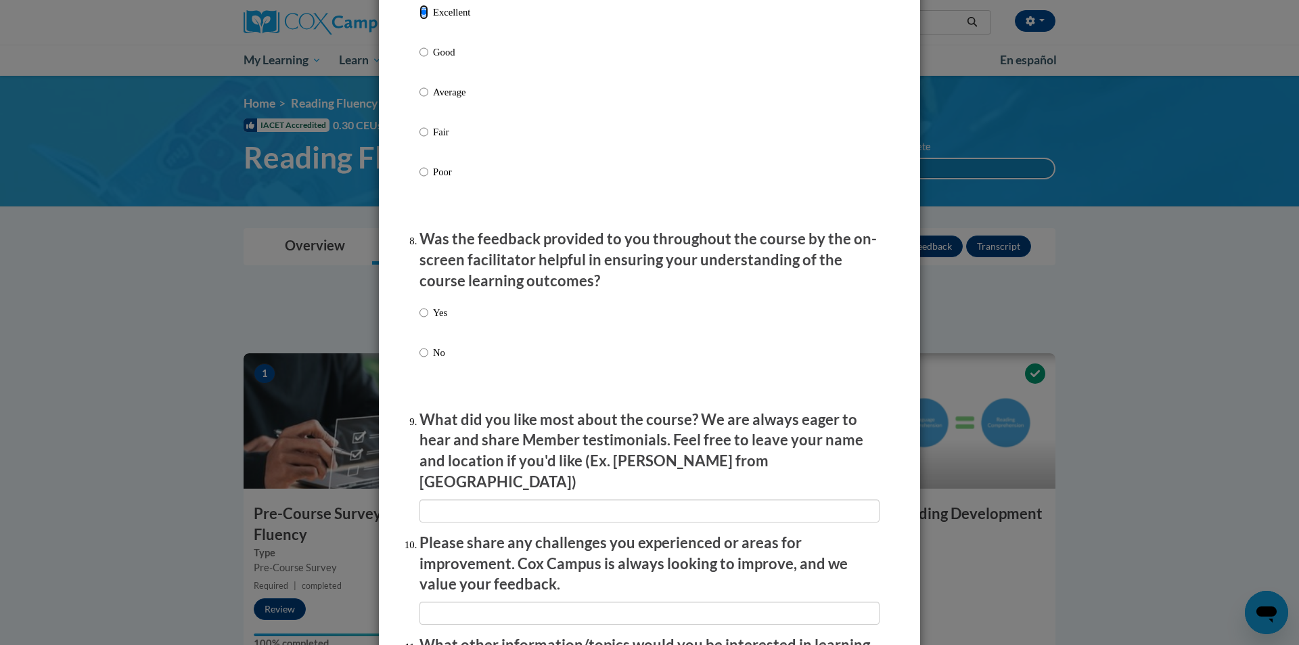
scroll to position [1894, 0]
click at [440, 331] on label "Yes" at bounding box center [433, 322] width 28 height 37
click at [428, 319] on input "Yes" at bounding box center [423, 311] width 9 height 15
radio input "true"
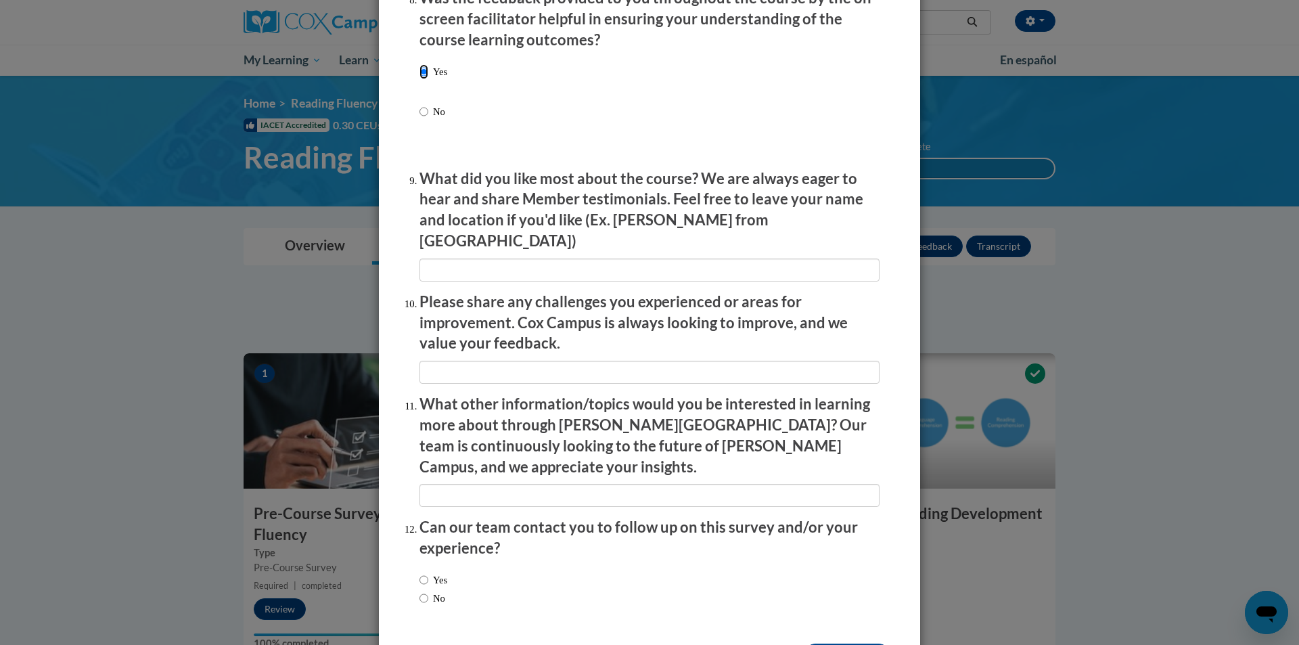
scroll to position [2166, 0]
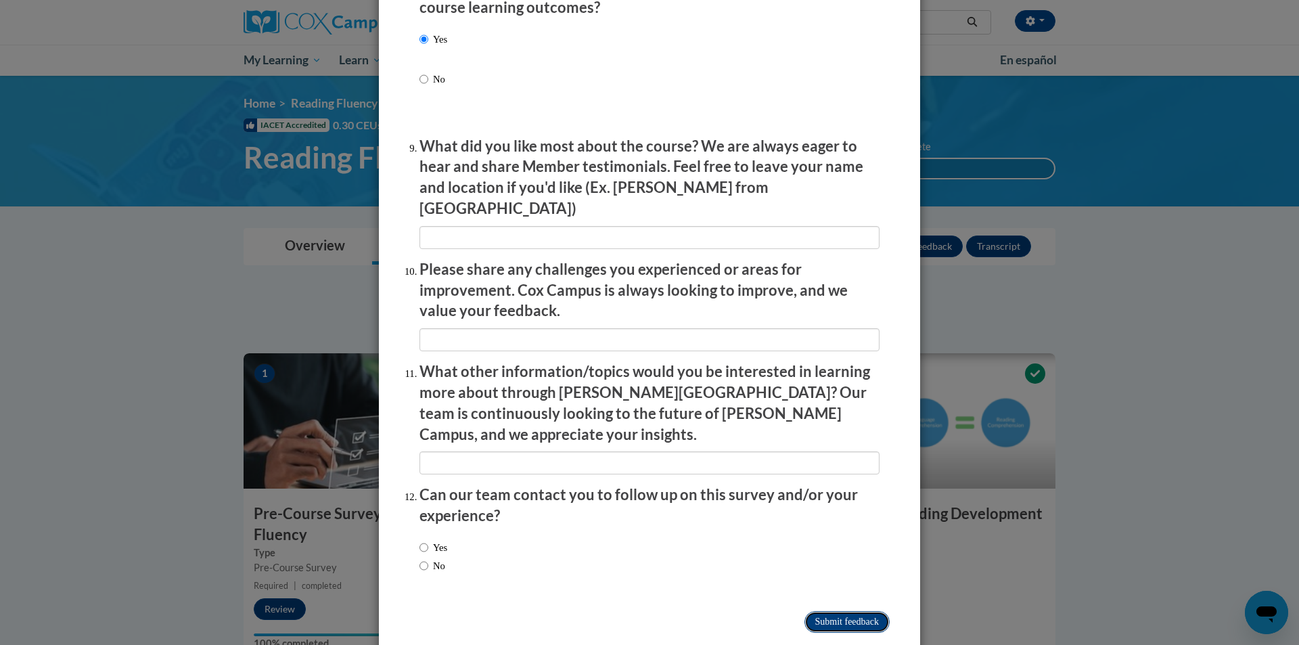
click at [862, 611] on input "Submit feedback" at bounding box center [846, 622] width 85 height 22
